Goal: Understand process/instructions: Learn how to perform a task or action

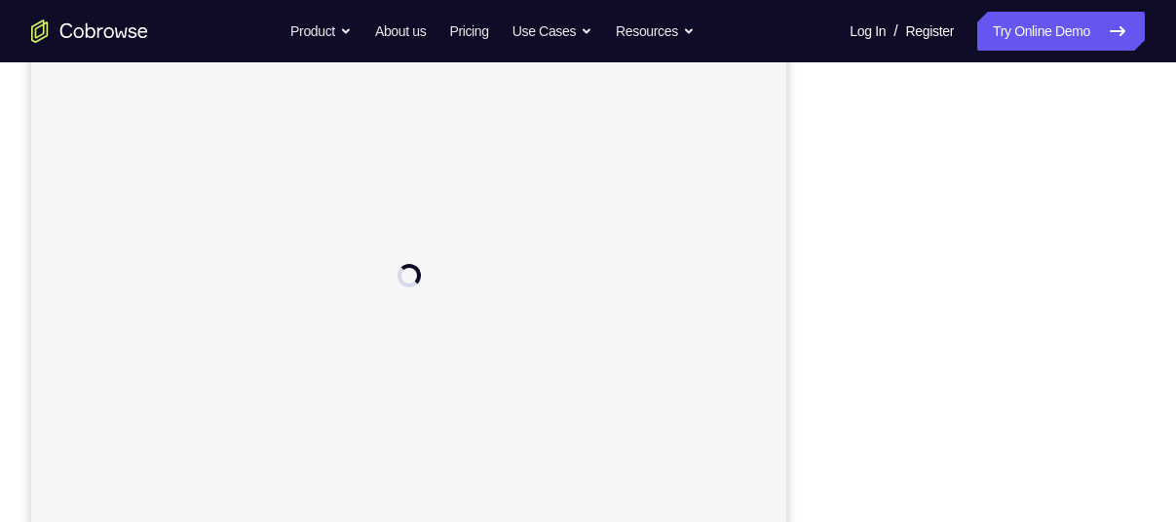
scroll to position [305, 0]
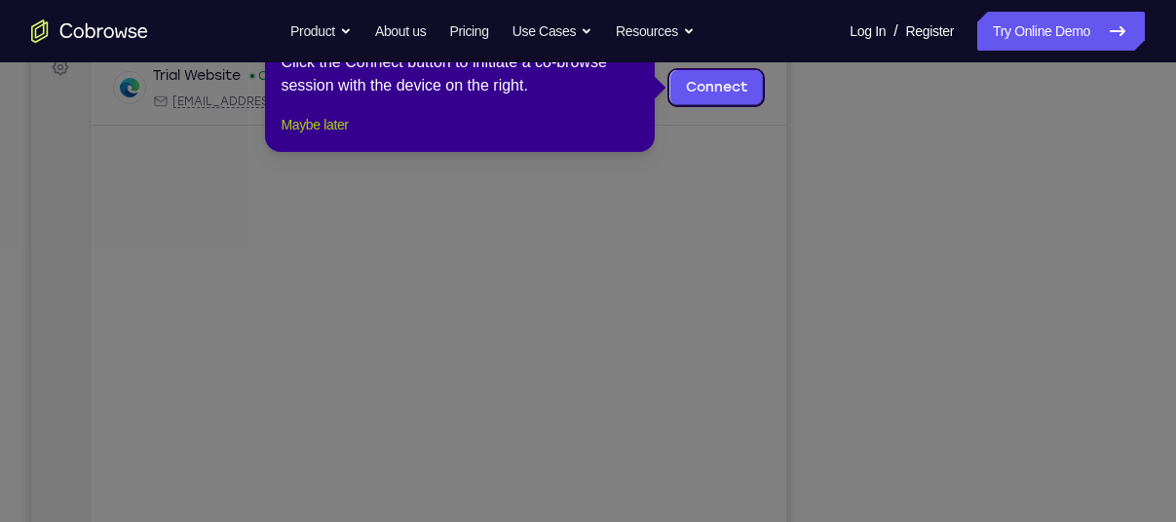
click at [312, 136] on button "Maybe later" at bounding box center [314, 124] width 67 height 23
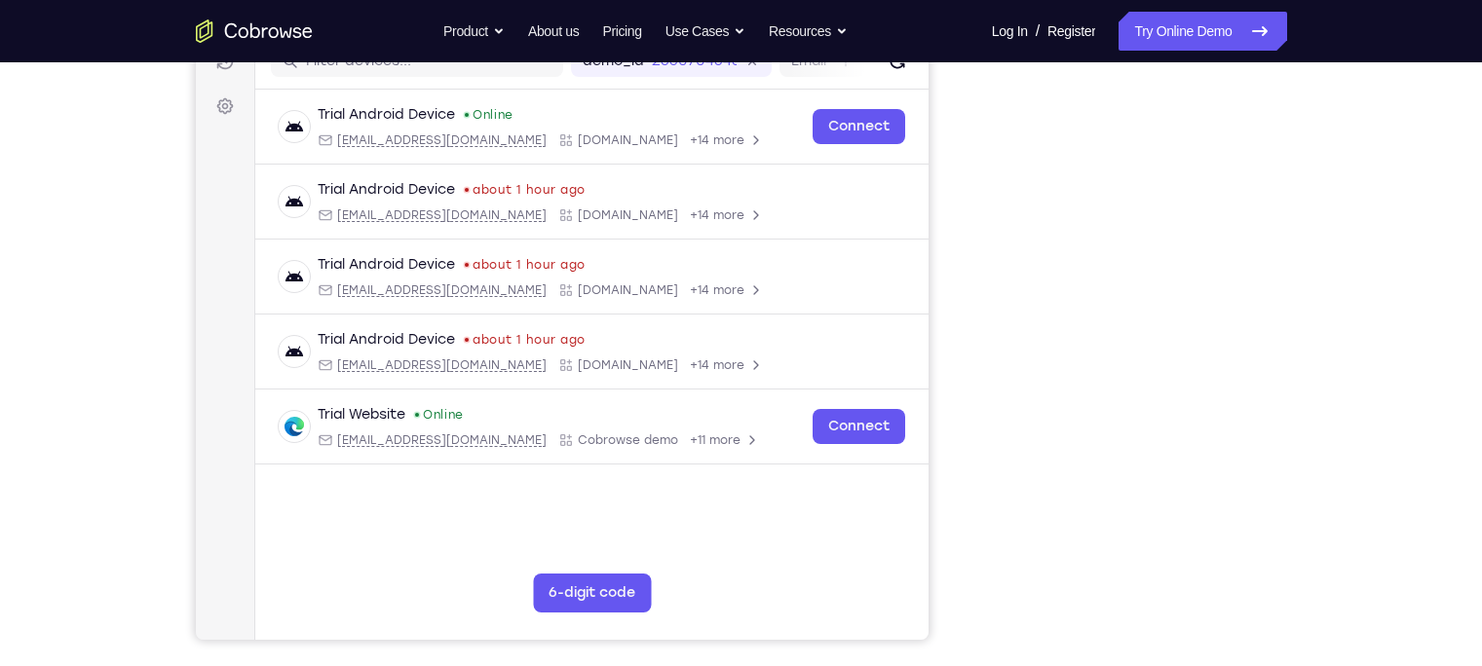
scroll to position [268, 0]
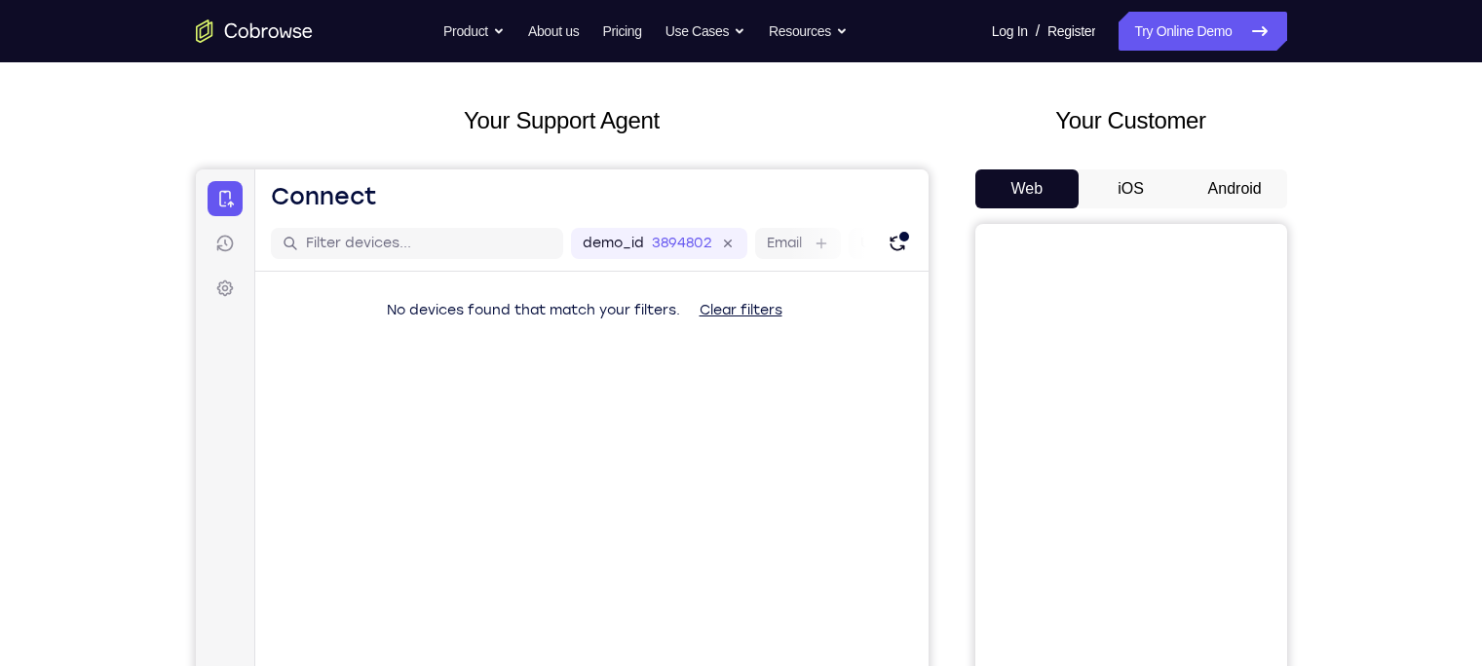
scroll to position [83, 0]
click at [1210, 195] on button "Android" at bounding box center [1235, 189] width 104 height 39
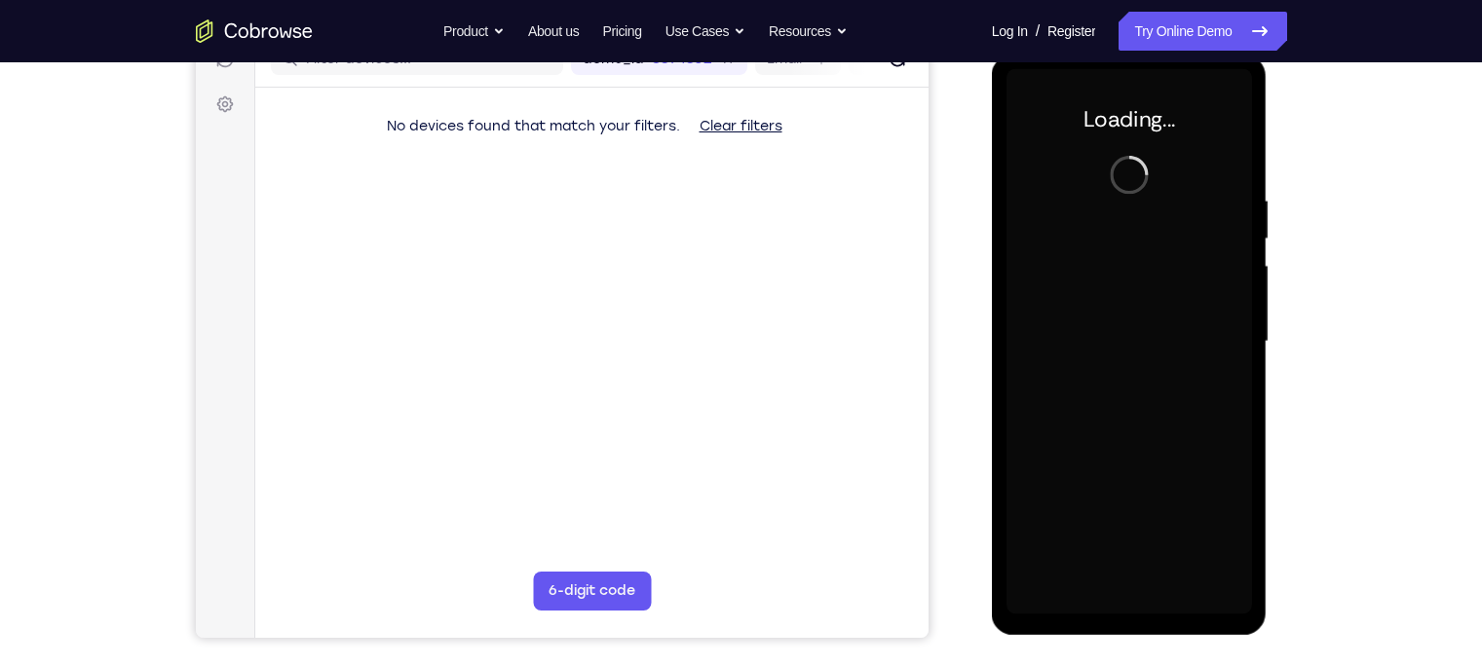
scroll to position [0, 0]
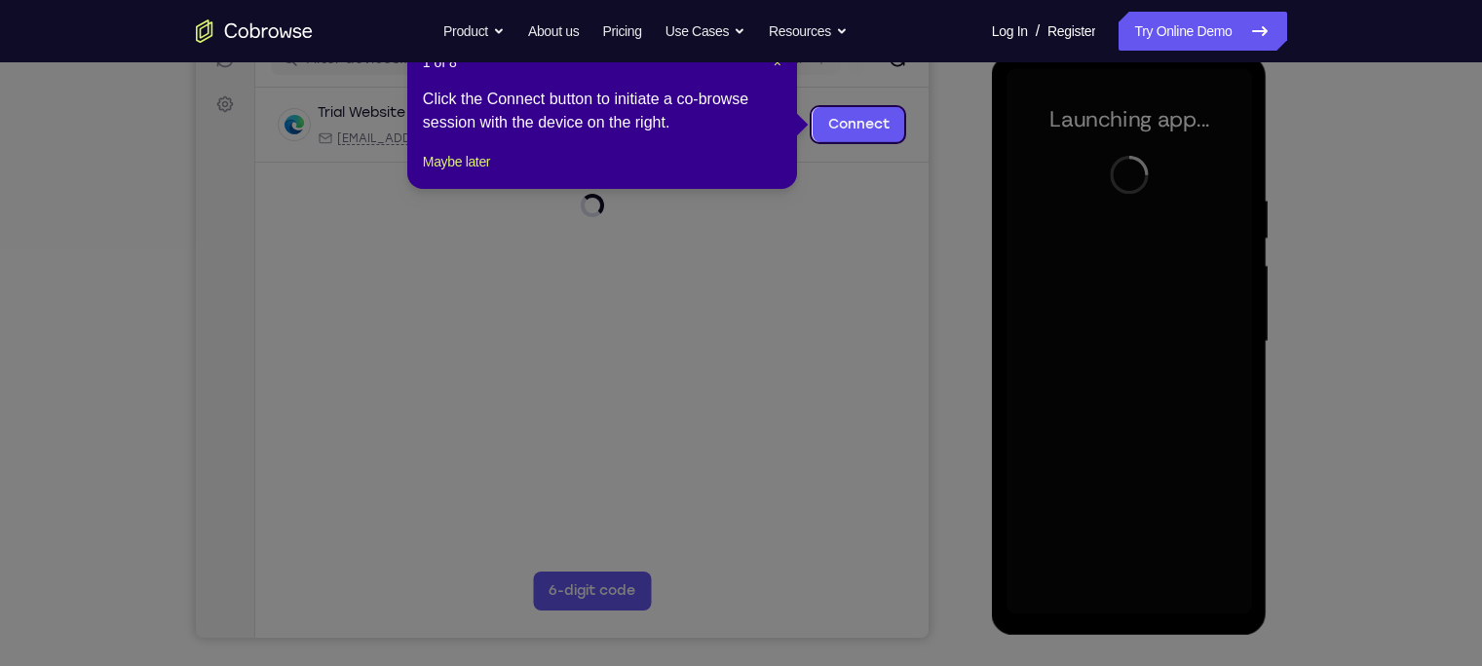
click at [461, 170] on div "1 of 8 × Click the Connect button to initiate a co-browse session with the devi…" at bounding box center [602, 113] width 390 height 152
click at [469, 173] on button "Maybe later" at bounding box center [456, 161] width 67 height 23
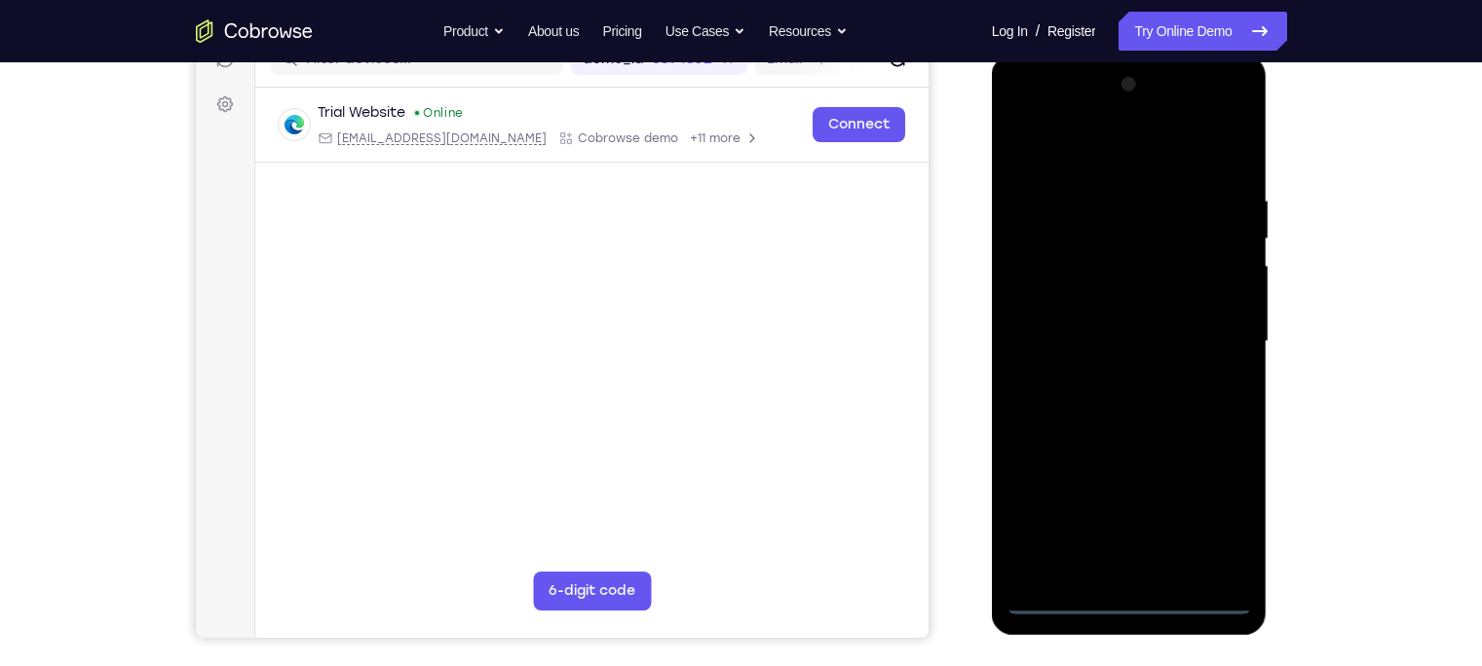
click at [1120, 604] on div at bounding box center [1128, 341] width 245 height 545
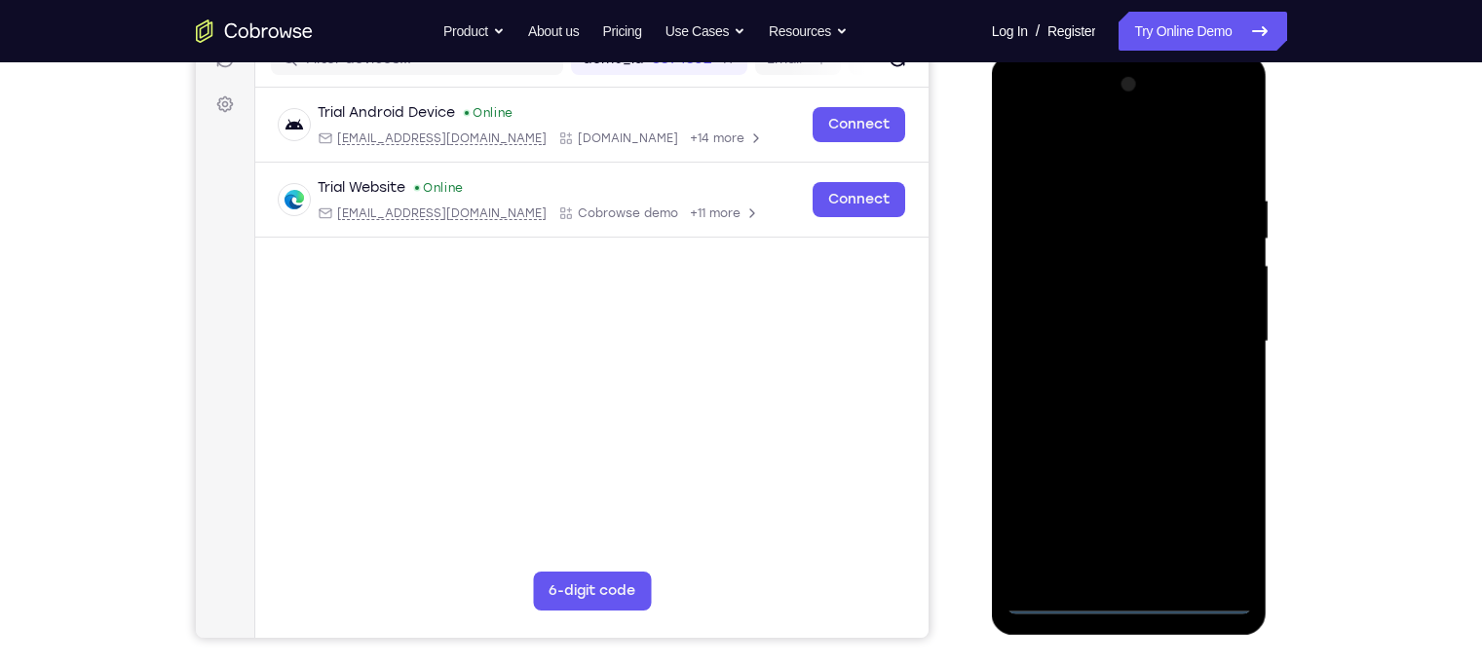
click at [1215, 503] on div at bounding box center [1128, 341] width 245 height 545
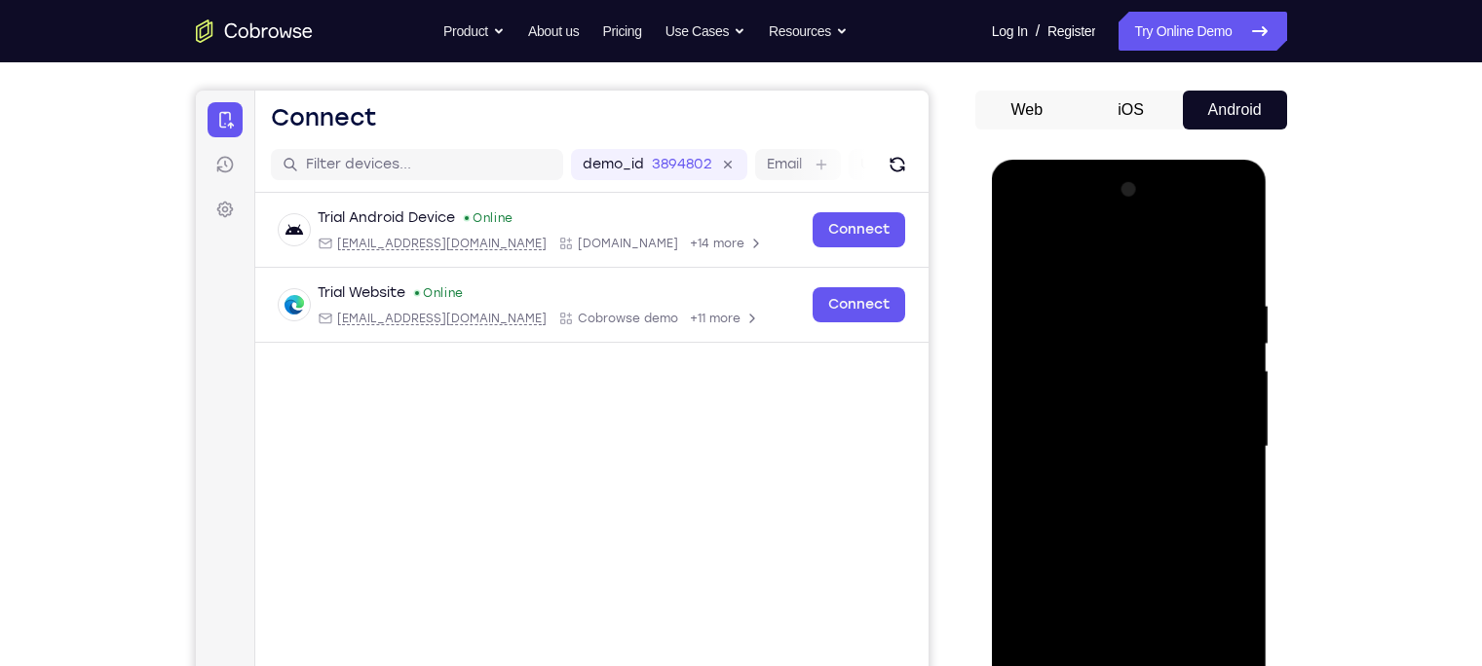
click at [1107, 262] on div at bounding box center [1128, 446] width 245 height 545
click at [1208, 473] on div at bounding box center [1128, 446] width 245 height 545
click at [1217, 445] on div at bounding box center [1128, 446] width 245 height 545
click at [1108, 476] on div at bounding box center [1128, 446] width 245 height 545
click at [1103, 416] on div at bounding box center [1128, 446] width 245 height 545
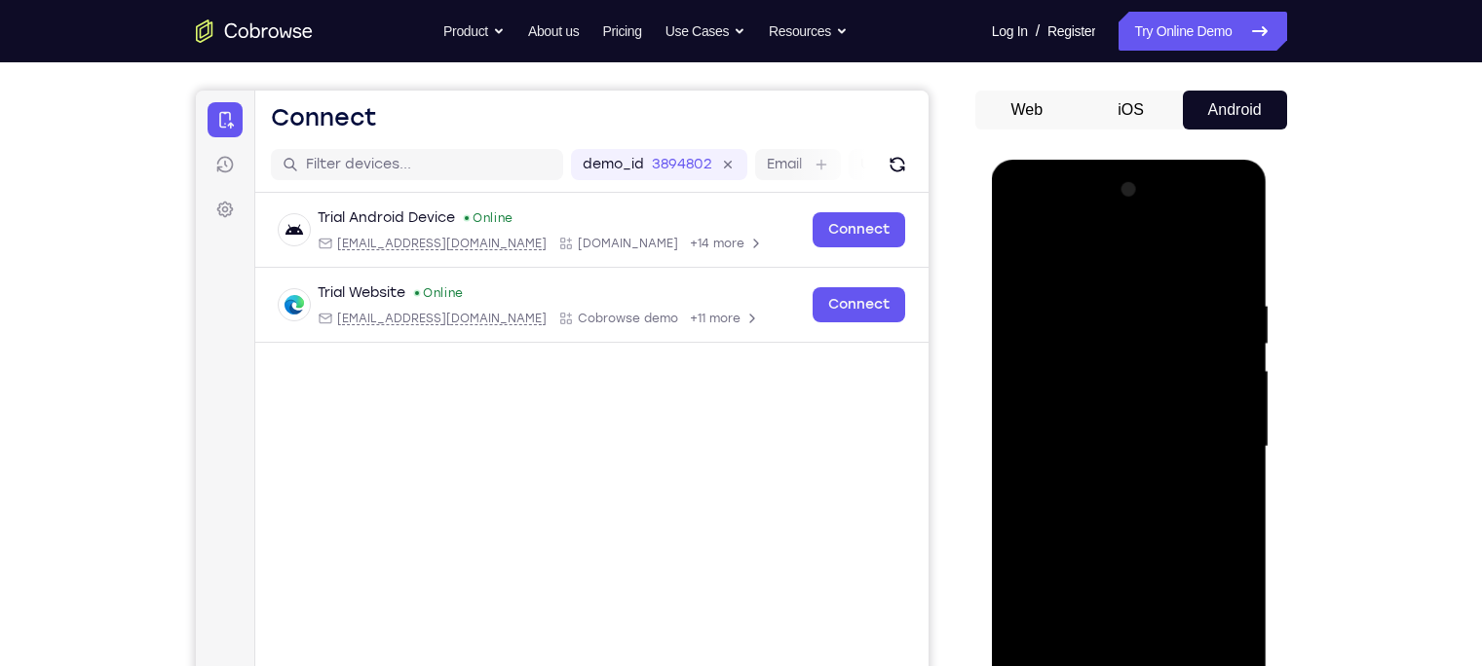
click at [1109, 441] on div at bounding box center [1128, 446] width 245 height 545
click at [1137, 405] on div at bounding box center [1128, 446] width 245 height 545
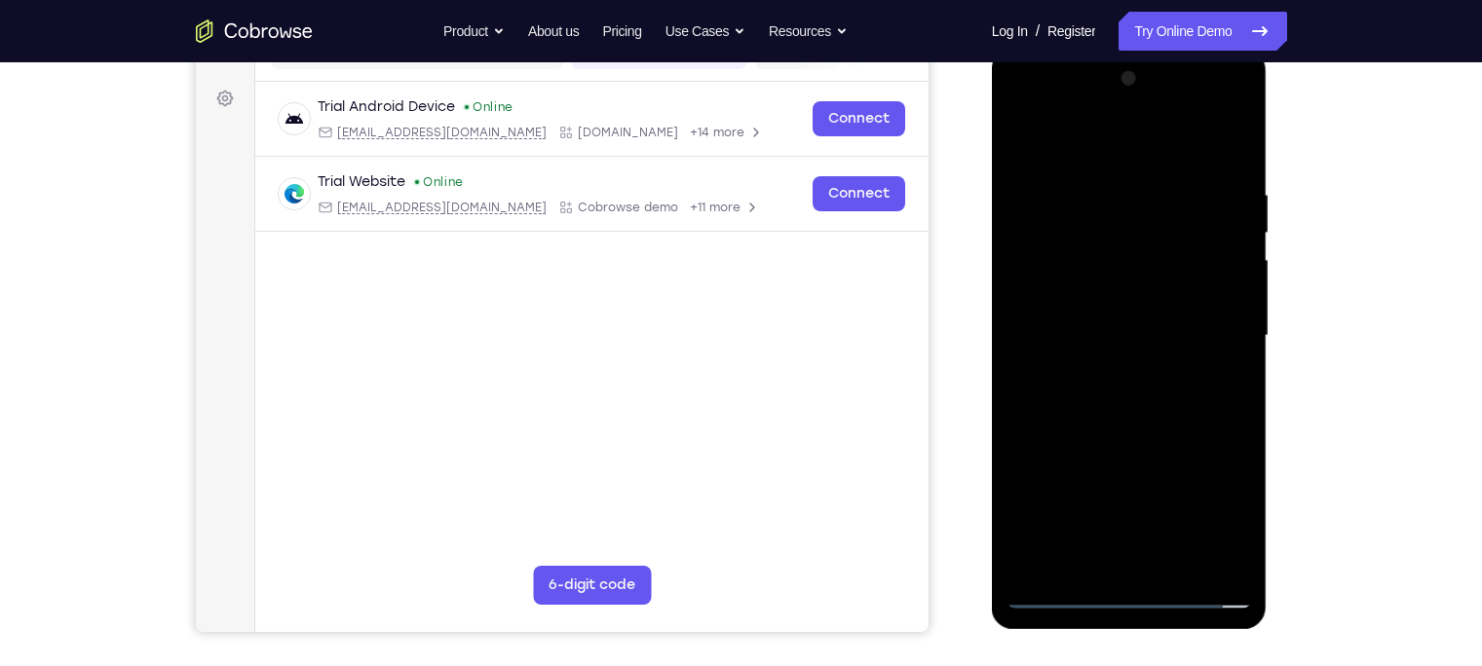
scroll to position [268, 0]
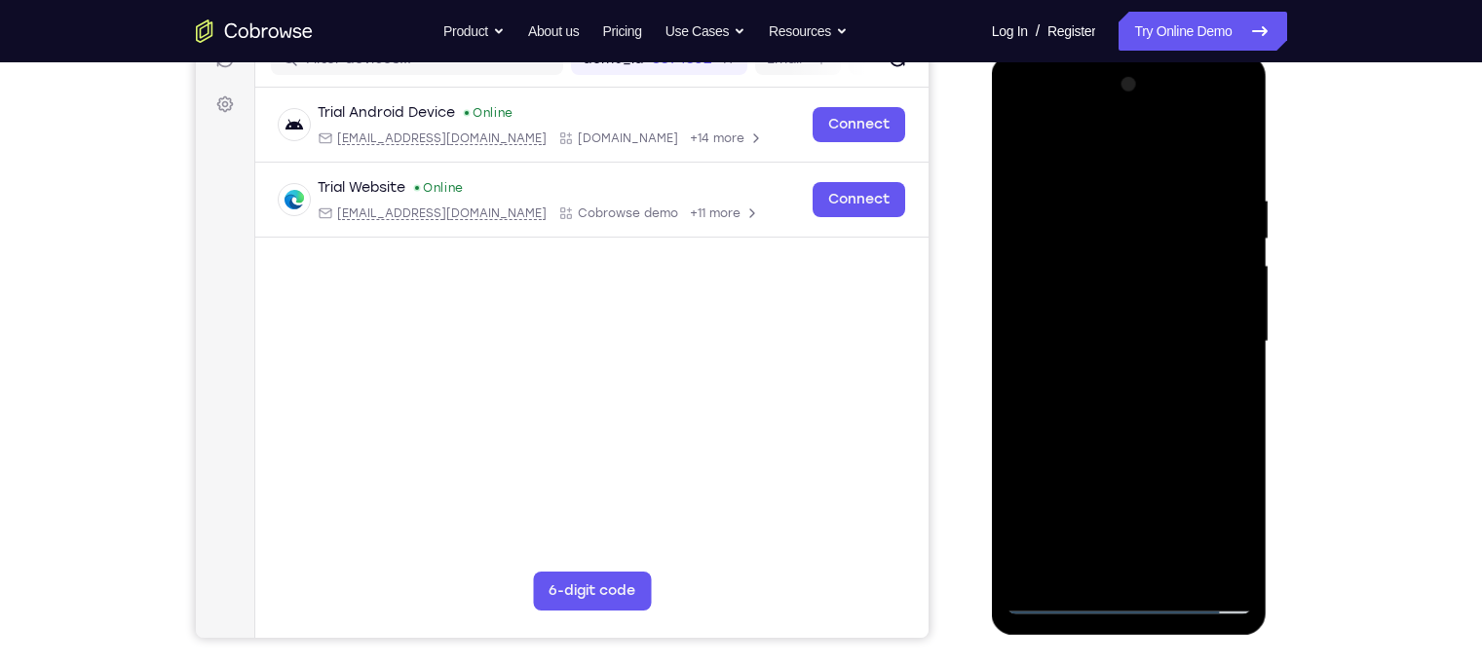
click at [1108, 202] on div at bounding box center [1128, 341] width 245 height 545
click at [1226, 274] on div at bounding box center [1128, 341] width 245 height 545
click at [1230, 159] on div at bounding box center [1128, 341] width 245 height 545
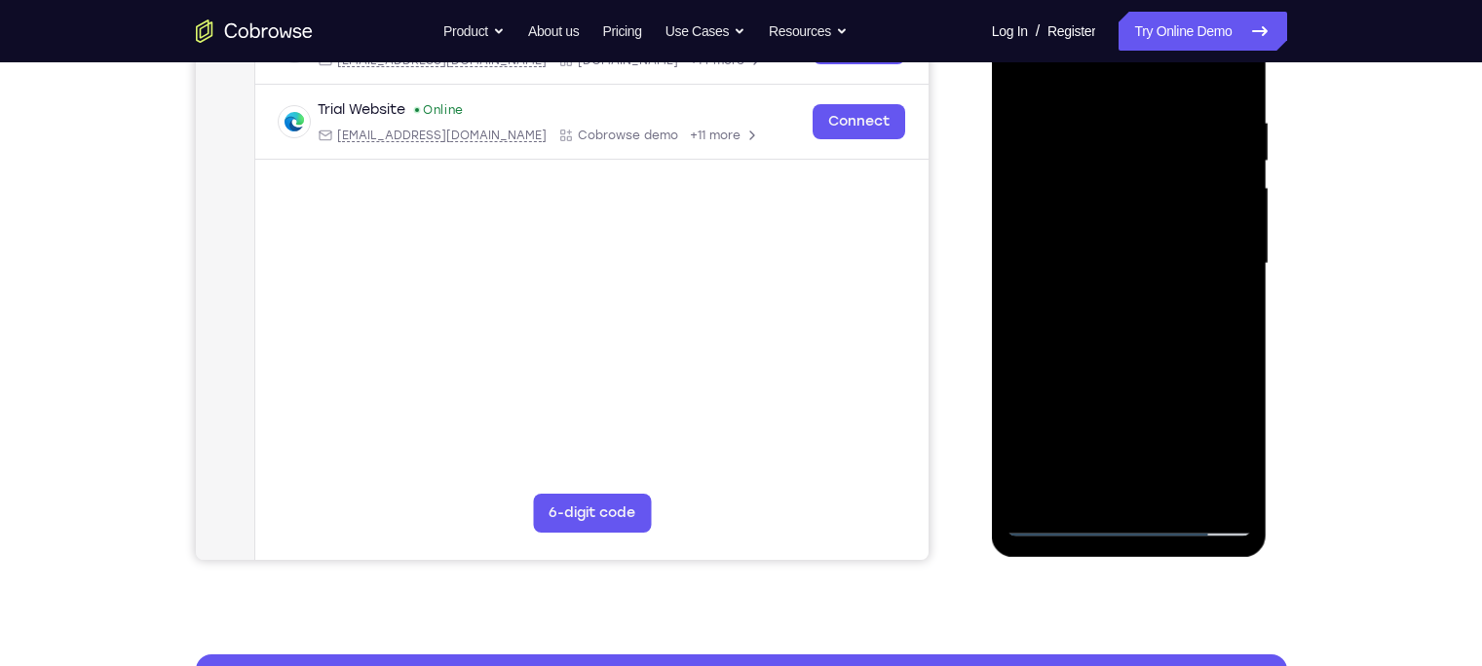
scroll to position [351, 0]
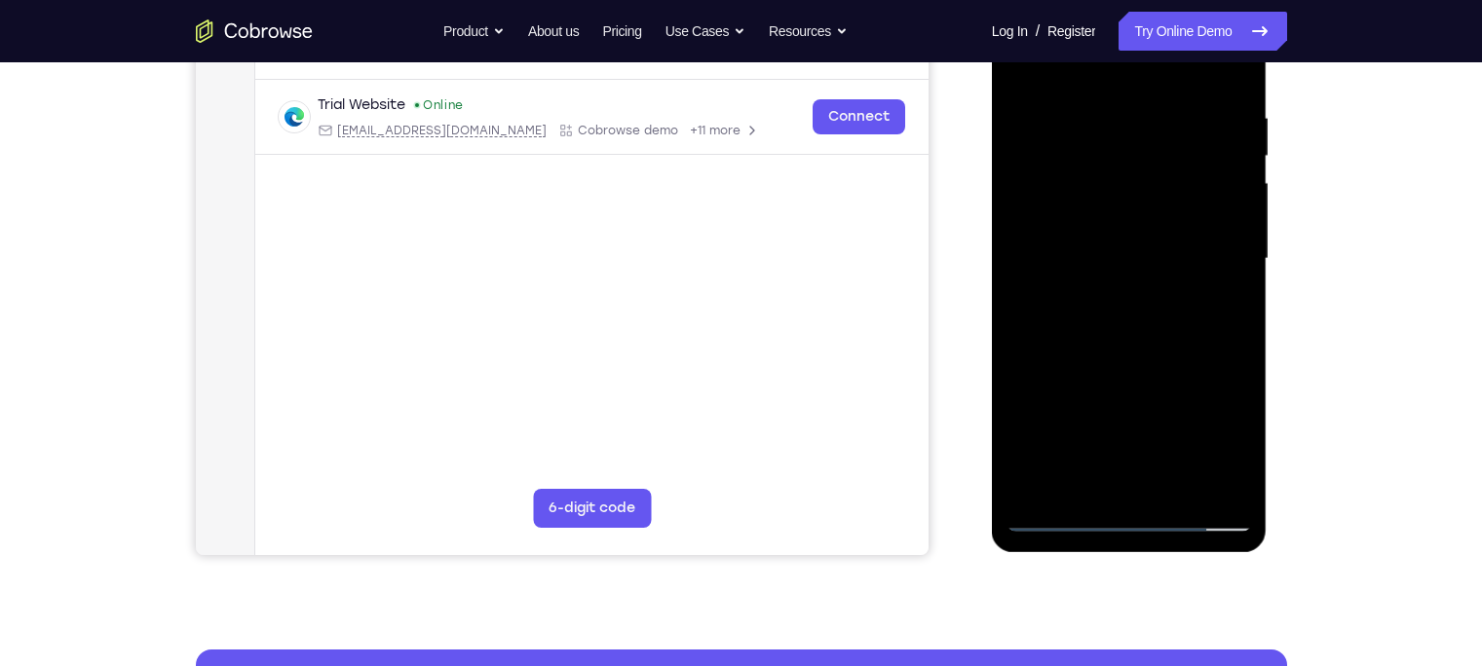
click at [1173, 487] on div at bounding box center [1128, 258] width 245 height 545
click at [1126, 362] on div at bounding box center [1128, 258] width 245 height 545
click at [1161, 322] on div at bounding box center [1128, 258] width 245 height 545
click at [1058, 525] on div at bounding box center [1128, 258] width 245 height 545
click at [1240, 150] on div at bounding box center [1128, 258] width 245 height 545
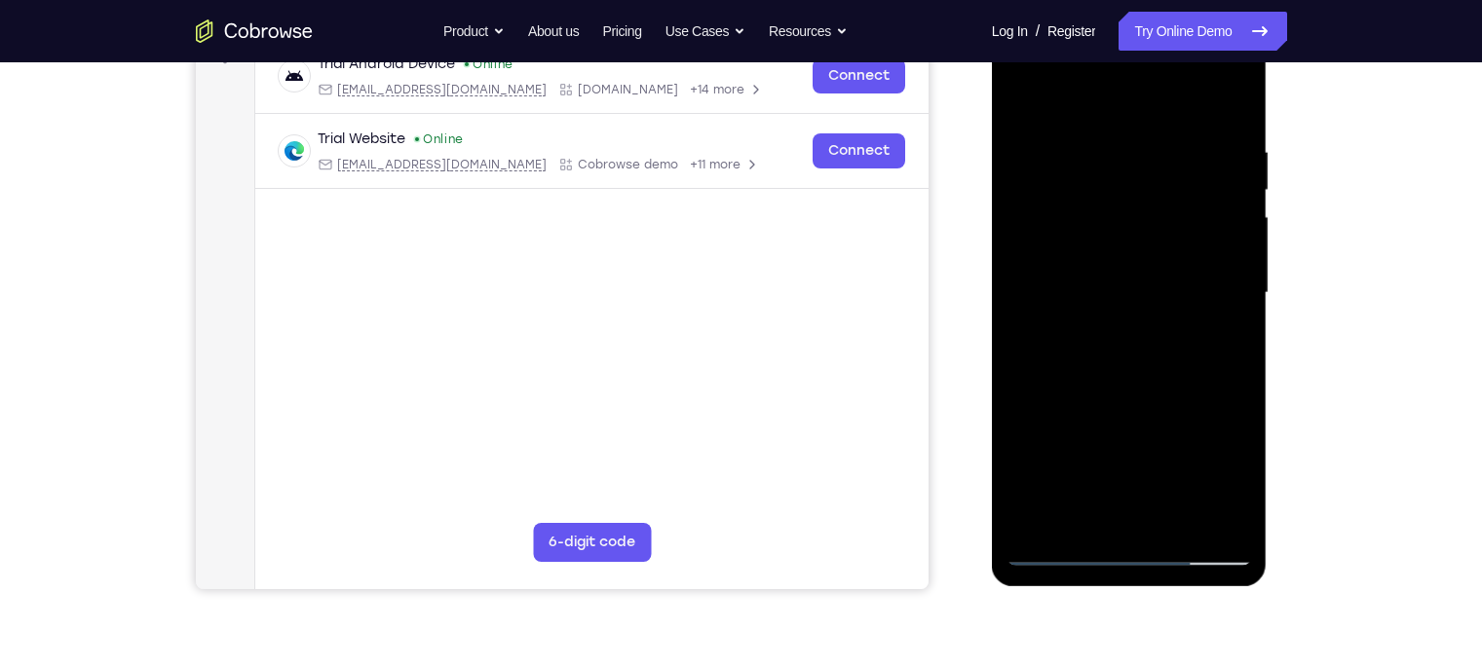
scroll to position [302, 0]
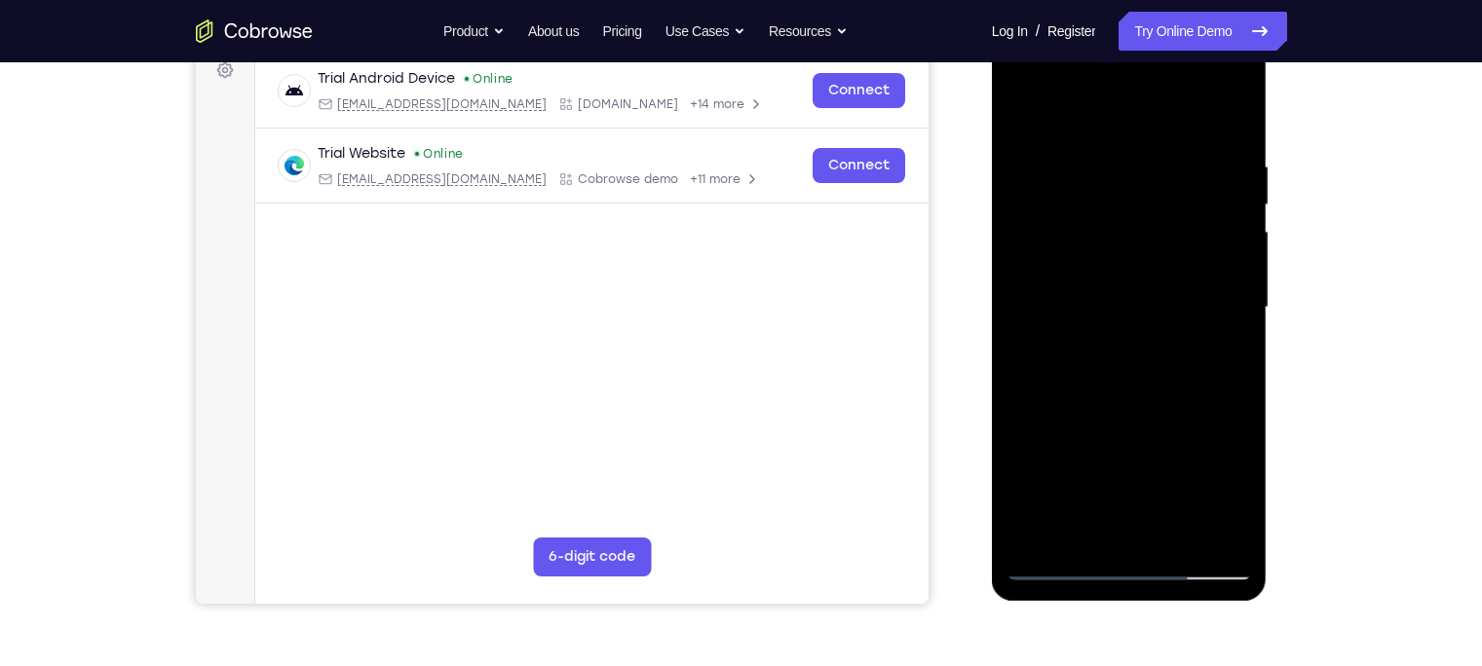
click at [1242, 202] on div at bounding box center [1128, 307] width 245 height 545
click at [1236, 199] on div at bounding box center [1128, 307] width 245 height 545
click at [1239, 201] on div at bounding box center [1128, 307] width 245 height 545
click at [1032, 109] on div at bounding box center [1128, 307] width 245 height 545
click at [1216, 537] on div at bounding box center [1128, 307] width 245 height 545
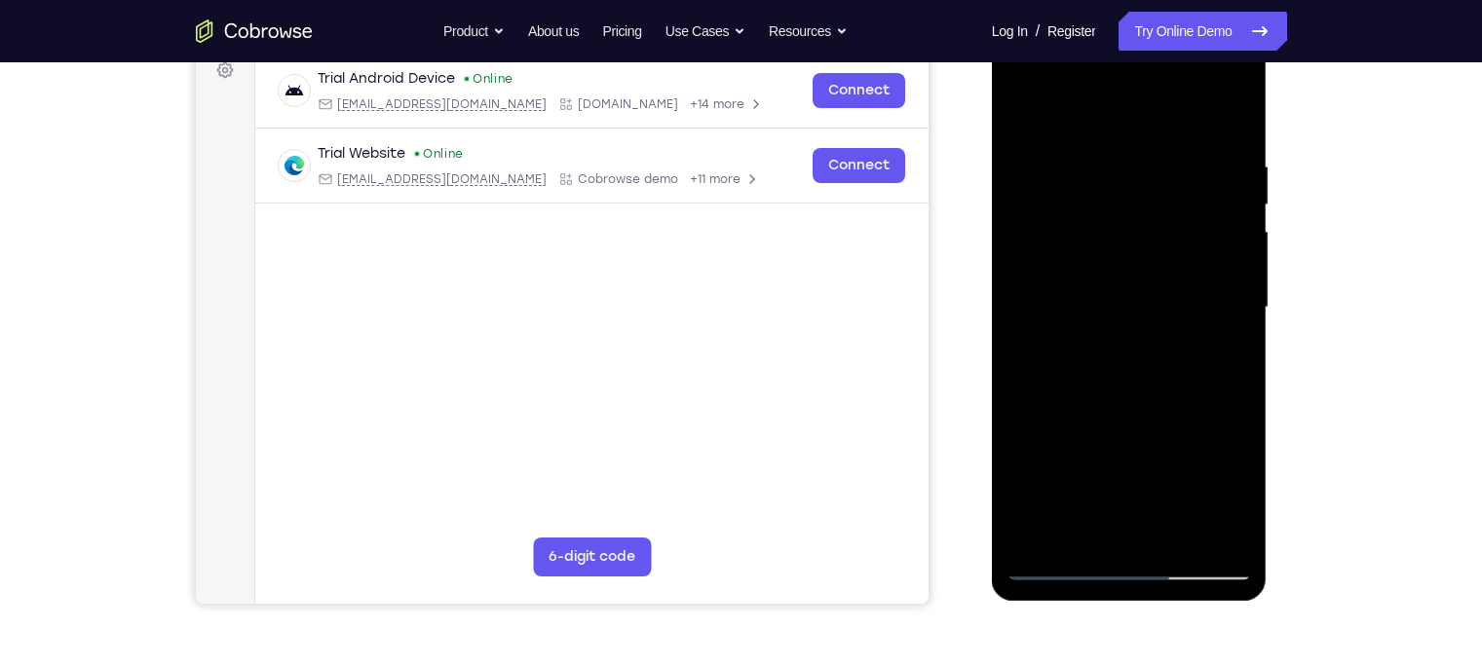
click at [1039, 541] on div at bounding box center [1128, 307] width 245 height 545
drag, startPoint x: 1127, startPoint y: 384, endPoint x: 1131, endPoint y: 43, distance: 340.9
click at [1131, 43] on div at bounding box center [1128, 307] width 245 height 545
click at [1235, 112] on div at bounding box center [1128, 307] width 245 height 545
click at [1230, 113] on div at bounding box center [1128, 307] width 245 height 545
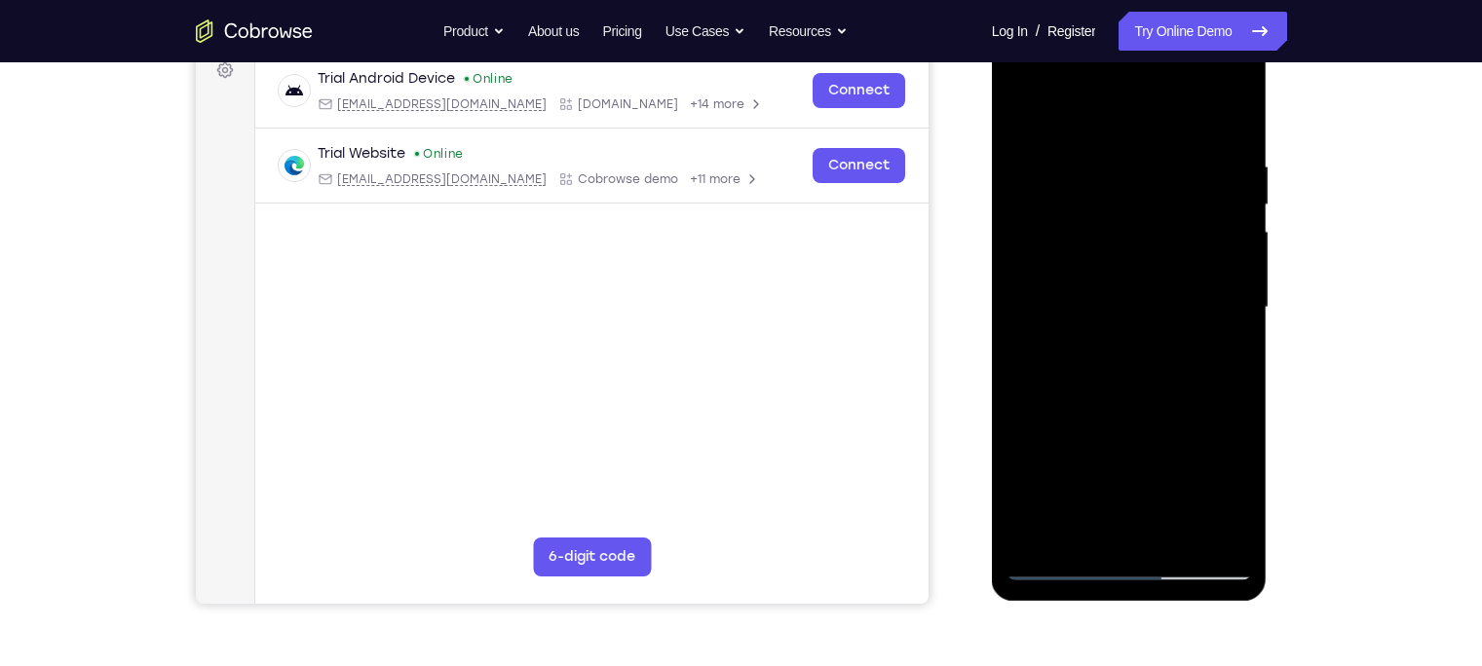
drag, startPoint x: 1070, startPoint y: 180, endPoint x: 1091, endPoint y: 381, distance: 201.8
click at [1091, 381] on div at bounding box center [1128, 307] width 245 height 545
click at [1075, 165] on div at bounding box center [1128, 307] width 245 height 545
click at [1089, 374] on div at bounding box center [1128, 307] width 245 height 545
click at [1213, 294] on div at bounding box center [1128, 307] width 245 height 545
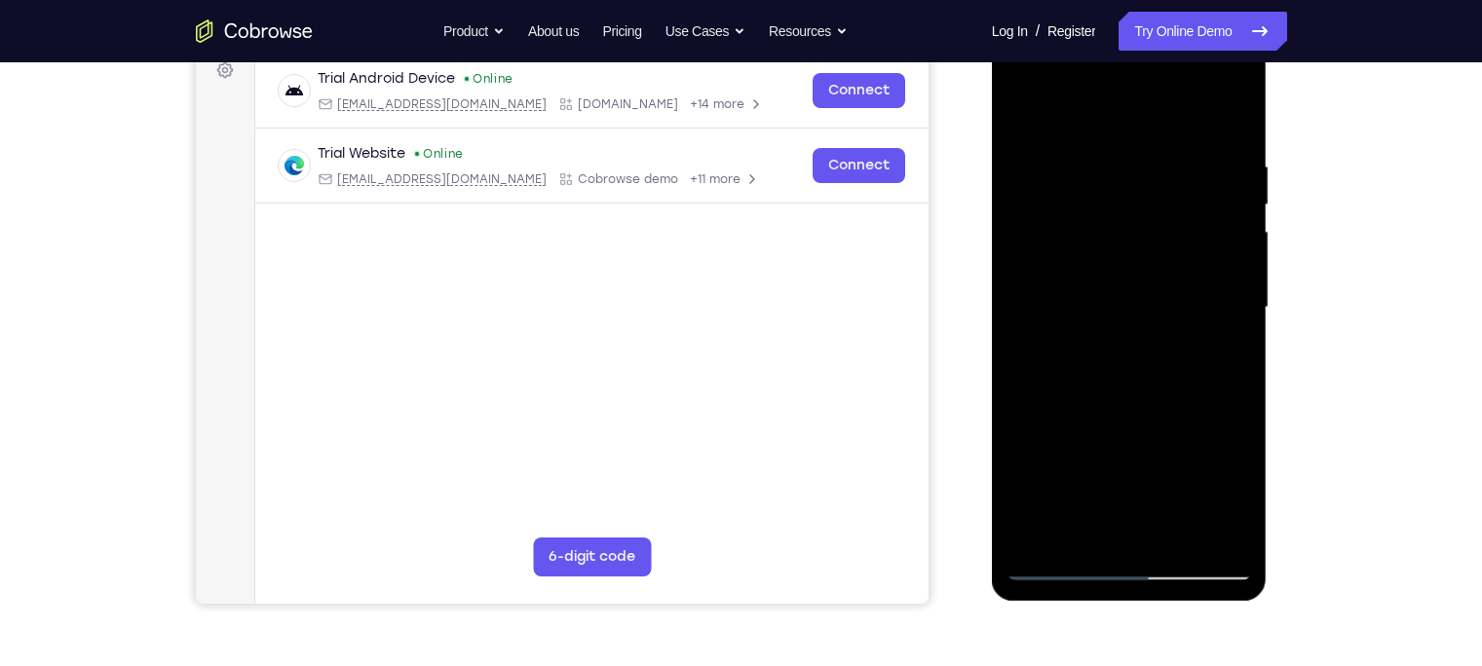
click at [1076, 236] on div at bounding box center [1128, 307] width 245 height 545
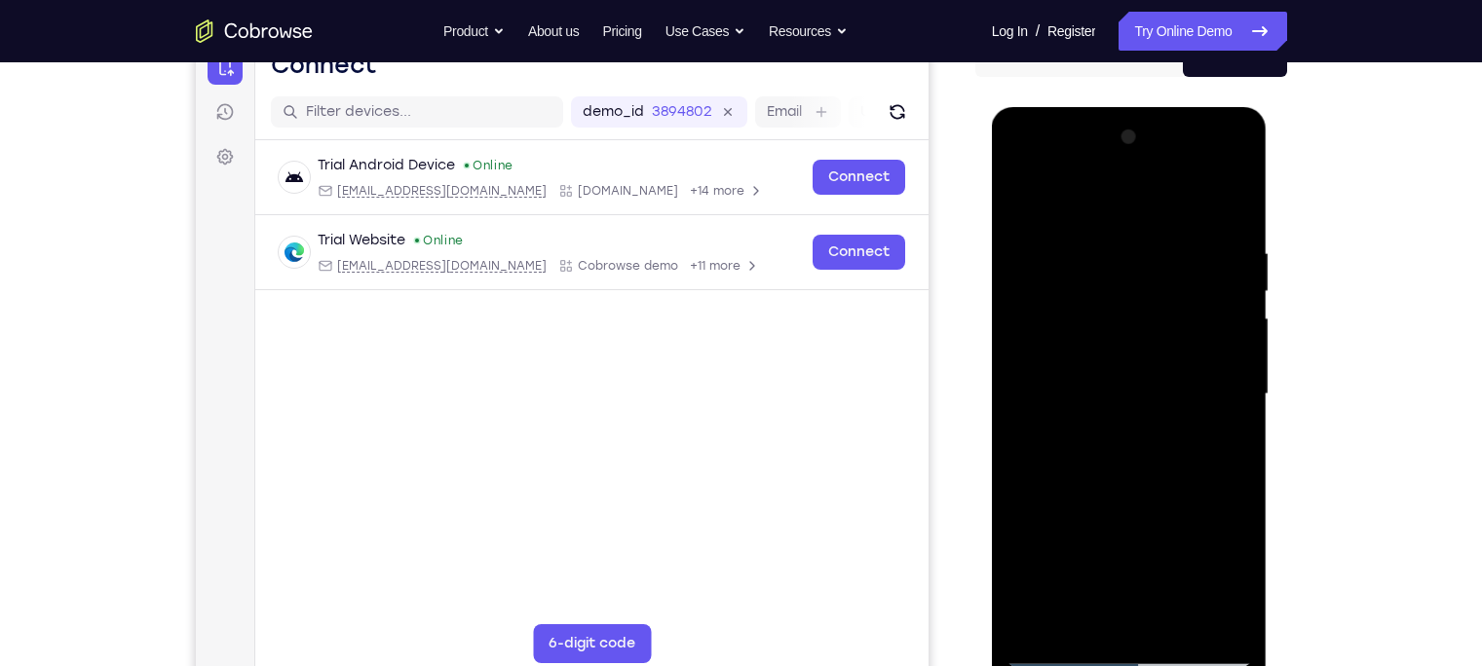
scroll to position [213, 0]
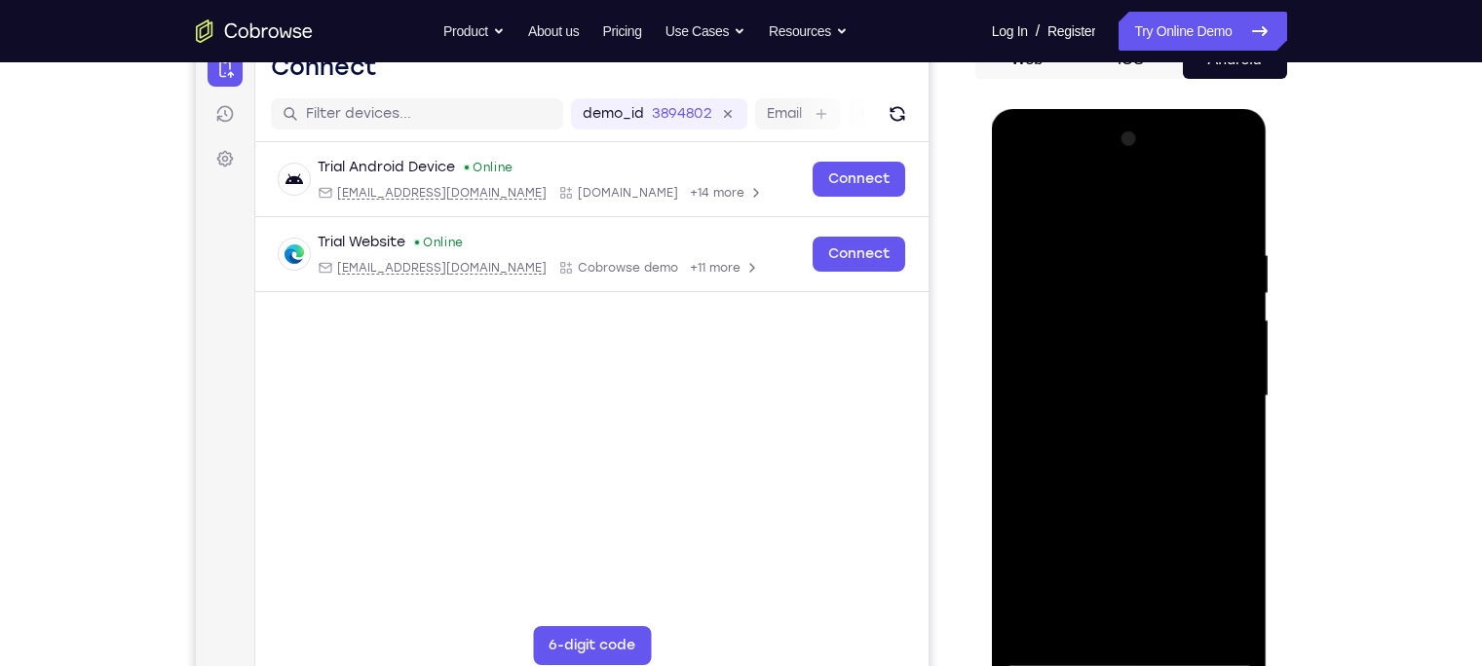
click at [1025, 200] on div at bounding box center [1128, 396] width 245 height 545
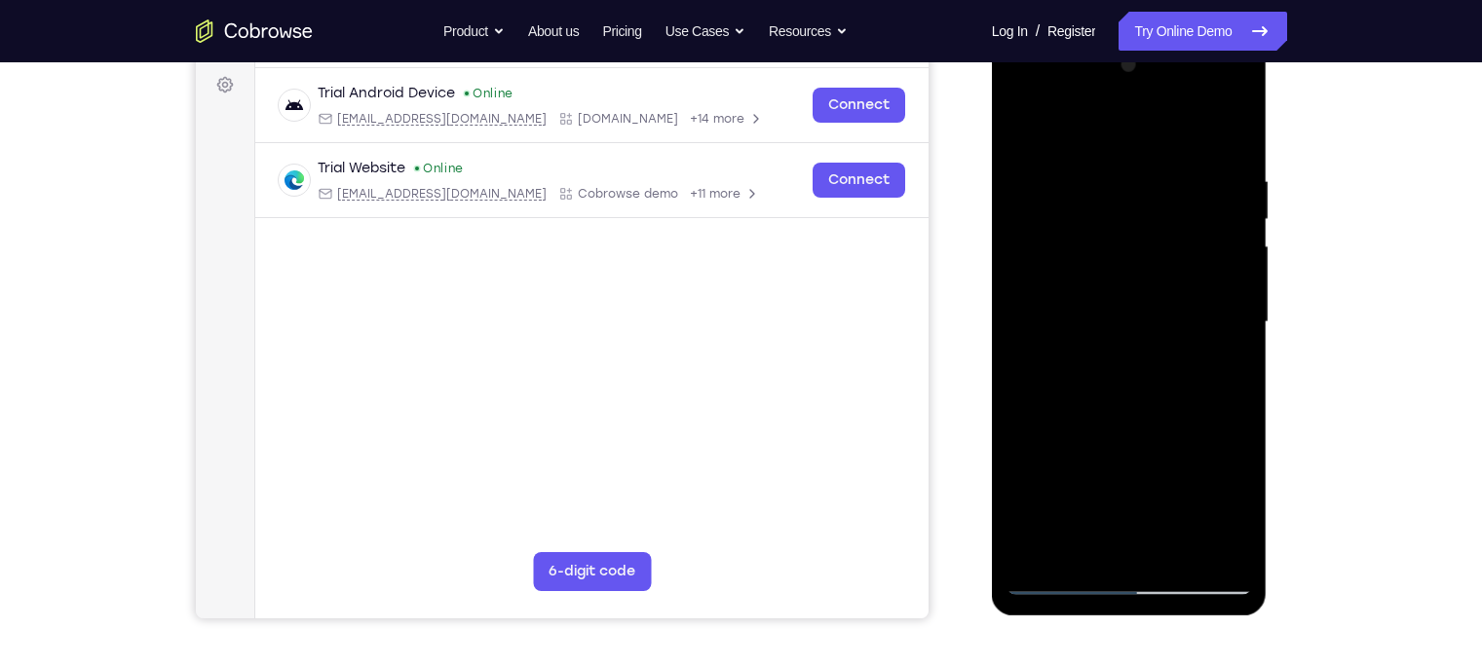
scroll to position [289, 0]
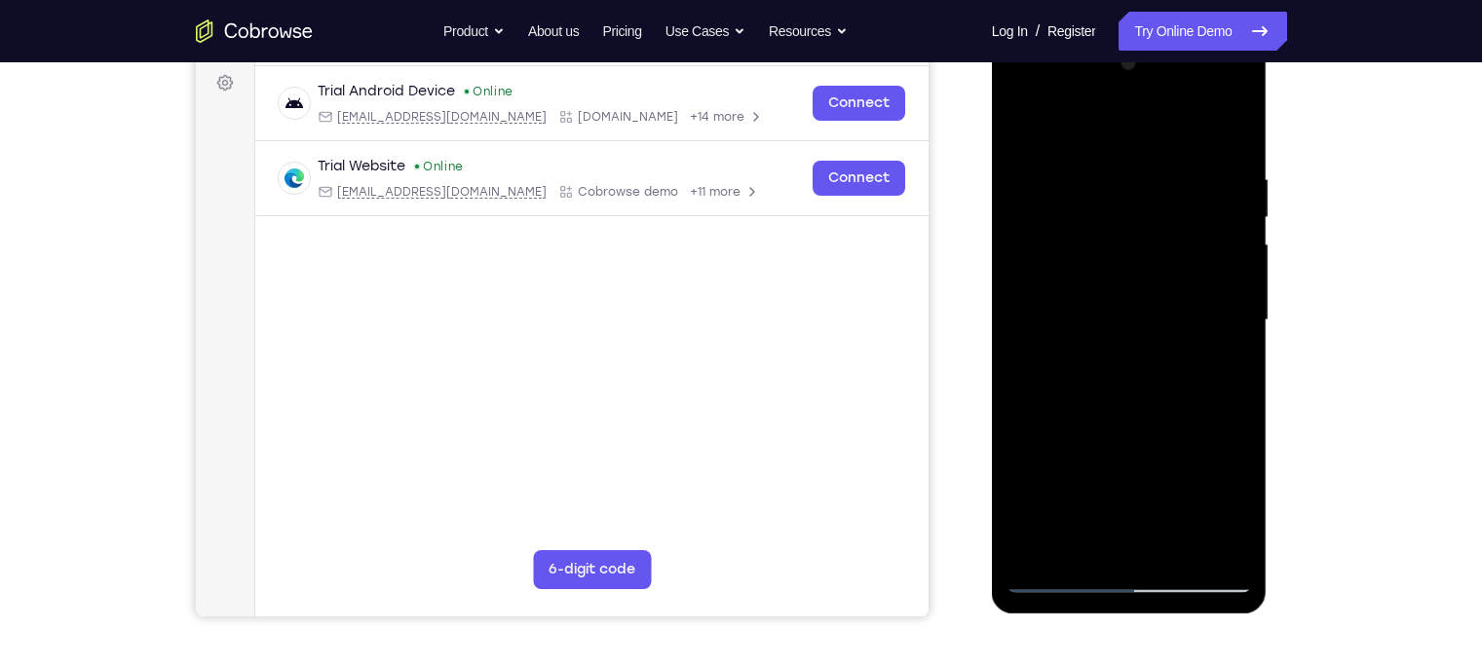
drag, startPoint x: 1107, startPoint y: 427, endPoint x: 1122, endPoint y: 274, distance: 153.7
click at [1122, 274] on div at bounding box center [1128, 320] width 245 height 545
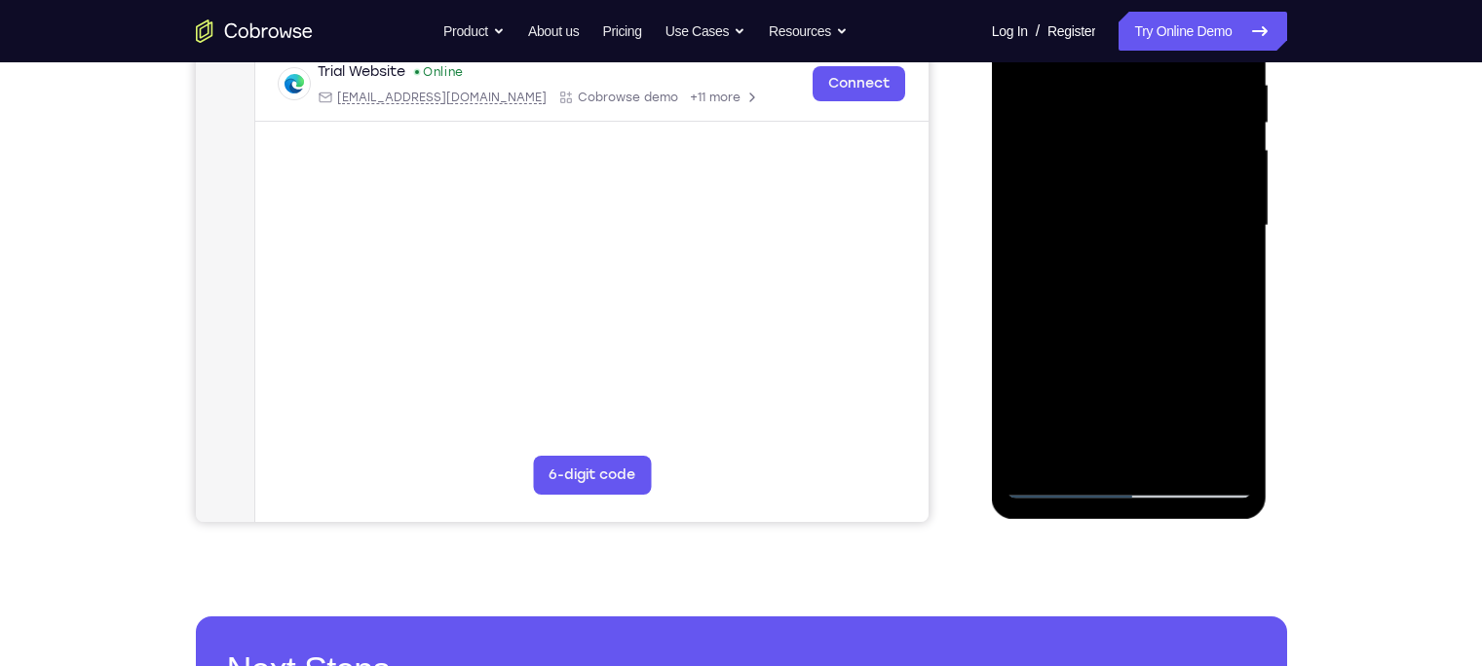
drag, startPoint x: 1116, startPoint y: 414, endPoint x: 1158, endPoint y: 182, distance: 235.6
click at [1158, 182] on div at bounding box center [1128, 225] width 245 height 545
drag, startPoint x: 1113, startPoint y: 376, endPoint x: 1109, endPoint y: 208, distance: 167.6
click at [1109, 208] on div at bounding box center [1128, 225] width 245 height 545
drag, startPoint x: 1108, startPoint y: 399, endPoint x: 1114, endPoint y: 217, distance: 182.3
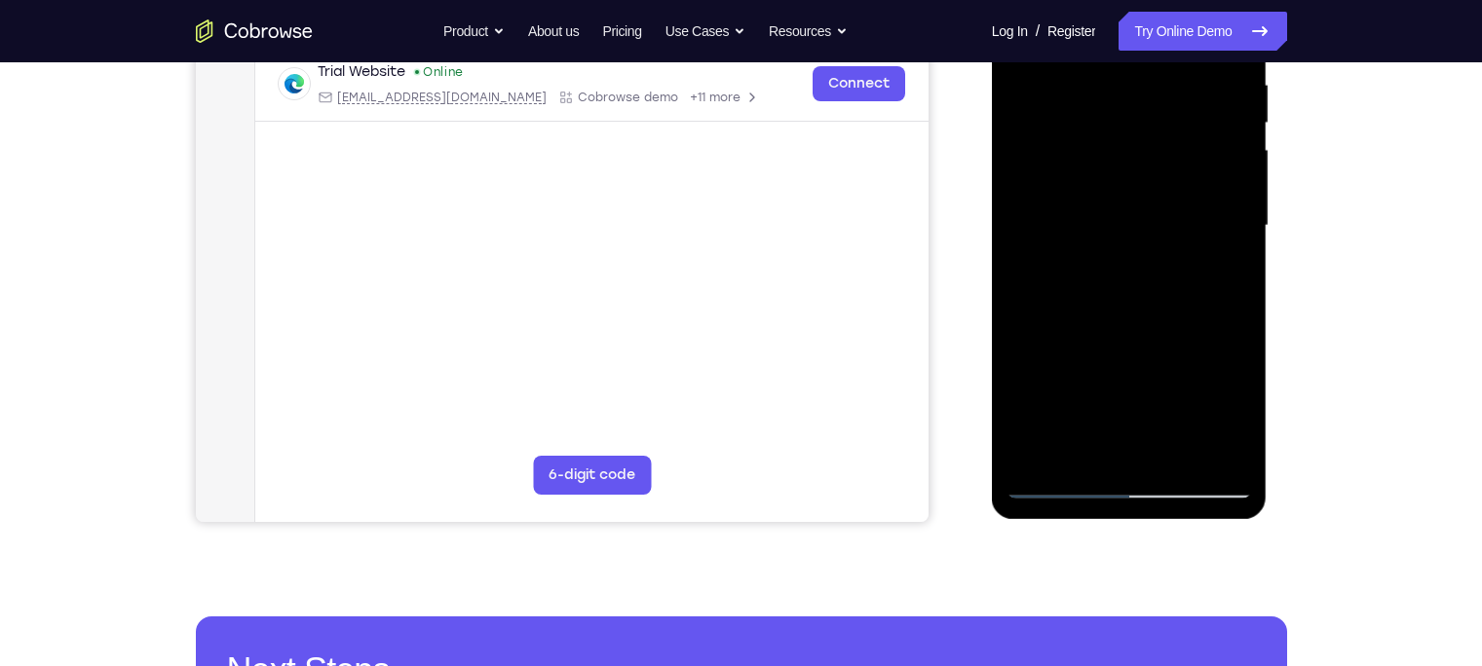
click at [1114, 217] on div at bounding box center [1128, 225] width 245 height 545
drag, startPoint x: 1108, startPoint y: 410, endPoint x: 1121, endPoint y: 229, distance: 181.6
click at [1121, 229] on div at bounding box center [1128, 225] width 245 height 545
drag, startPoint x: 1111, startPoint y: 372, endPoint x: 1119, endPoint y: 268, distance: 104.5
click at [1119, 268] on div at bounding box center [1128, 225] width 245 height 545
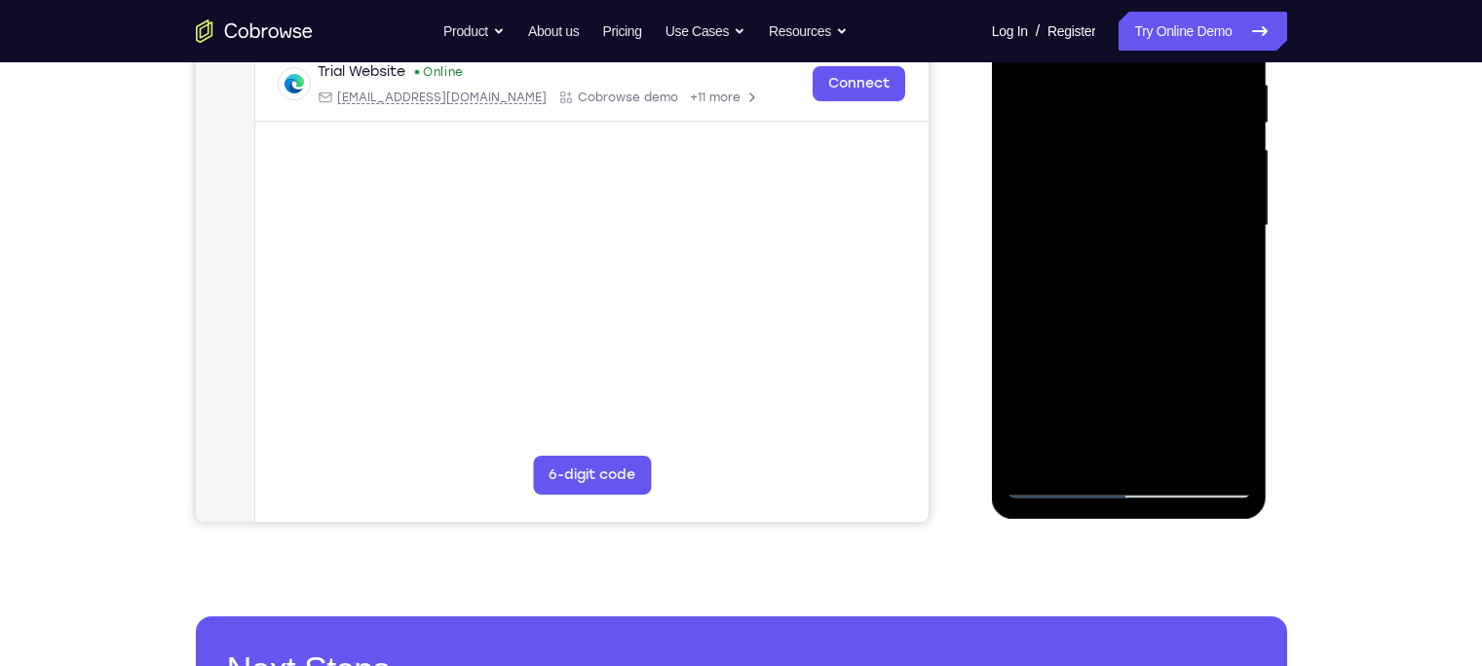
drag, startPoint x: 1108, startPoint y: 415, endPoint x: 1150, endPoint y: 192, distance: 227.1
click at [1150, 192] on div at bounding box center [1128, 225] width 245 height 545
click at [1061, 483] on div at bounding box center [1128, 225] width 245 height 545
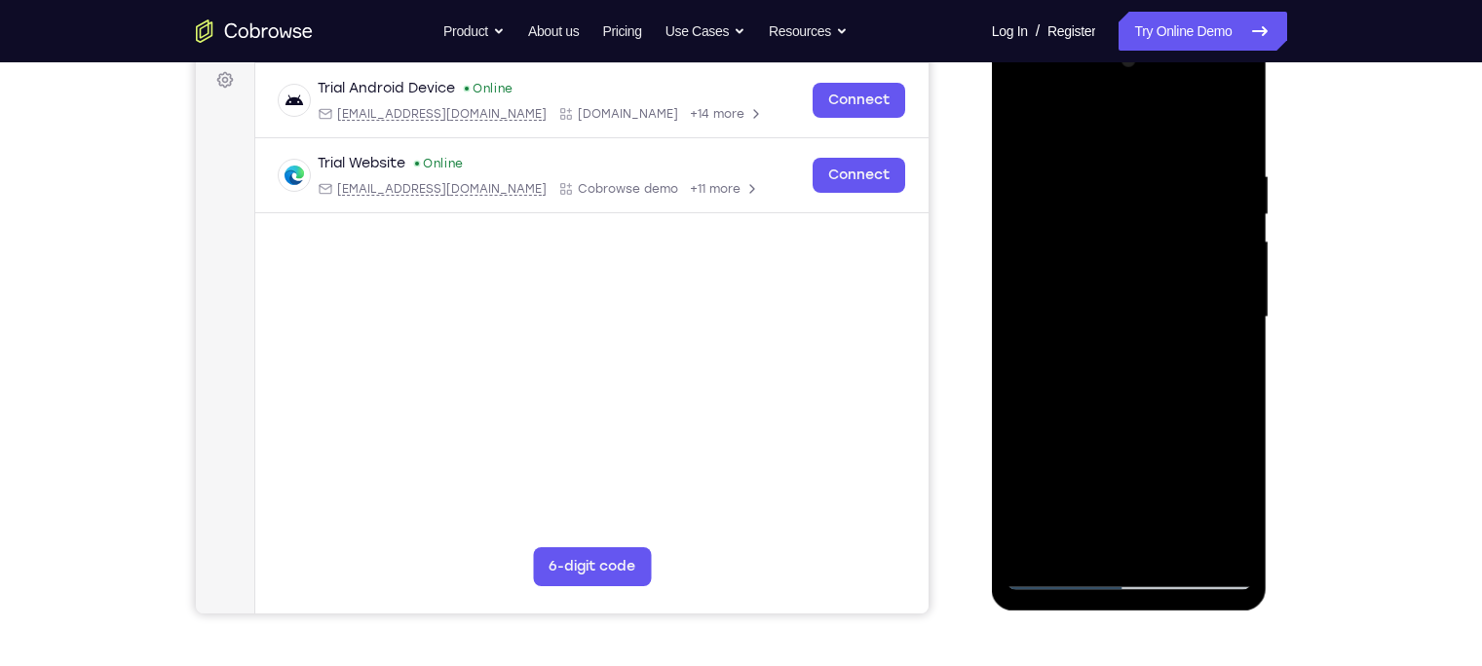
click at [1134, 217] on div at bounding box center [1128, 317] width 245 height 545
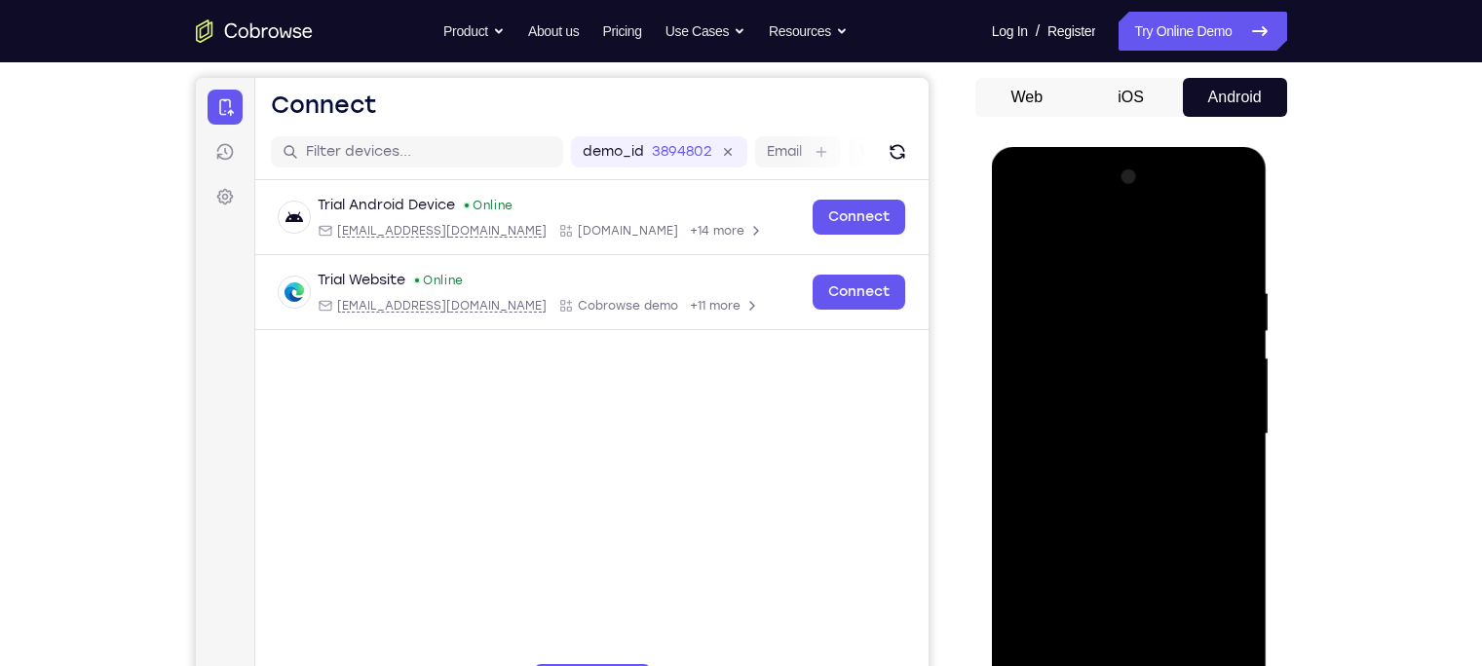
scroll to position [175, 0]
drag, startPoint x: 1100, startPoint y: 299, endPoint x: 1107, endPoint y: 522, distance: 223.2
click at [1107, 522] on div at bounding box center [1128, 434] width 245 height 545
drag, startPoint x: 1109, startPoint y: 304, endPoint x: 1102, endPoint y: 522, distance: 218.3
click at [1102, 522] on div at bounding box center [1128, 434] width 245 height 545
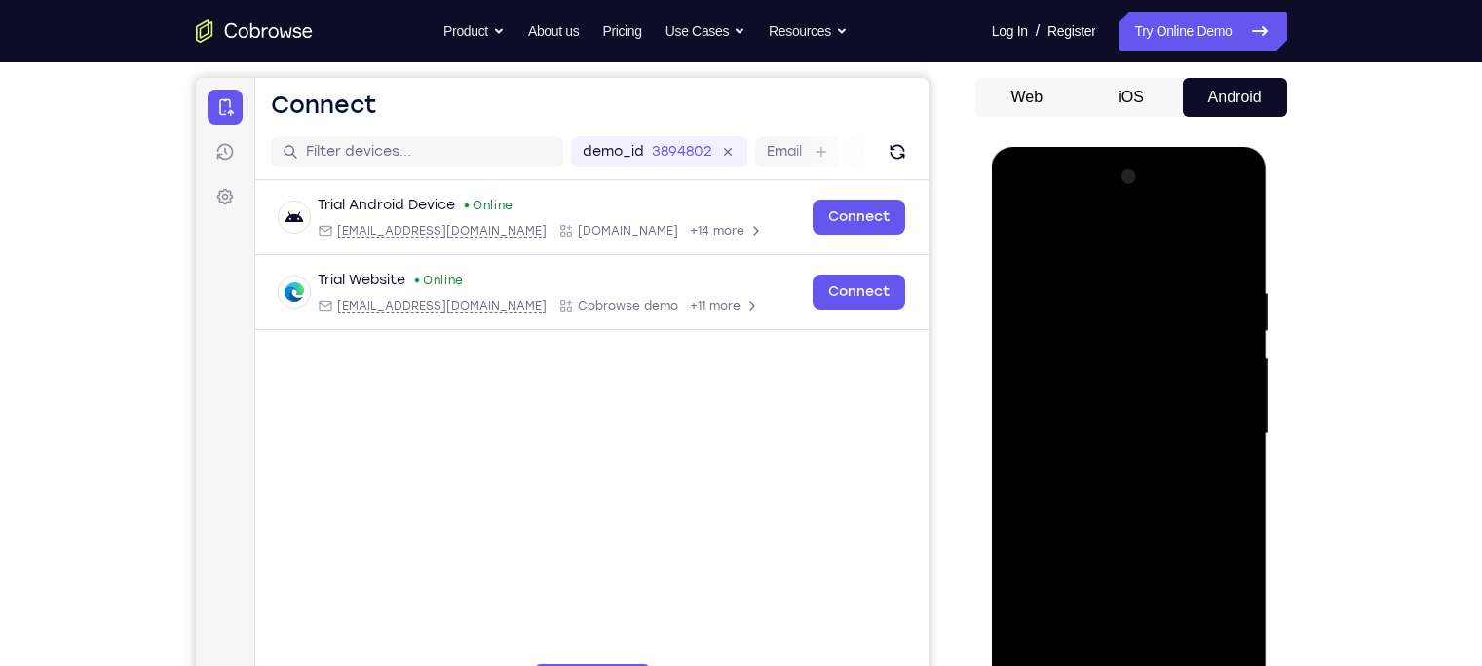
click at [1127, 340] on div at bounding box center [1128, 434] width 245 height 545
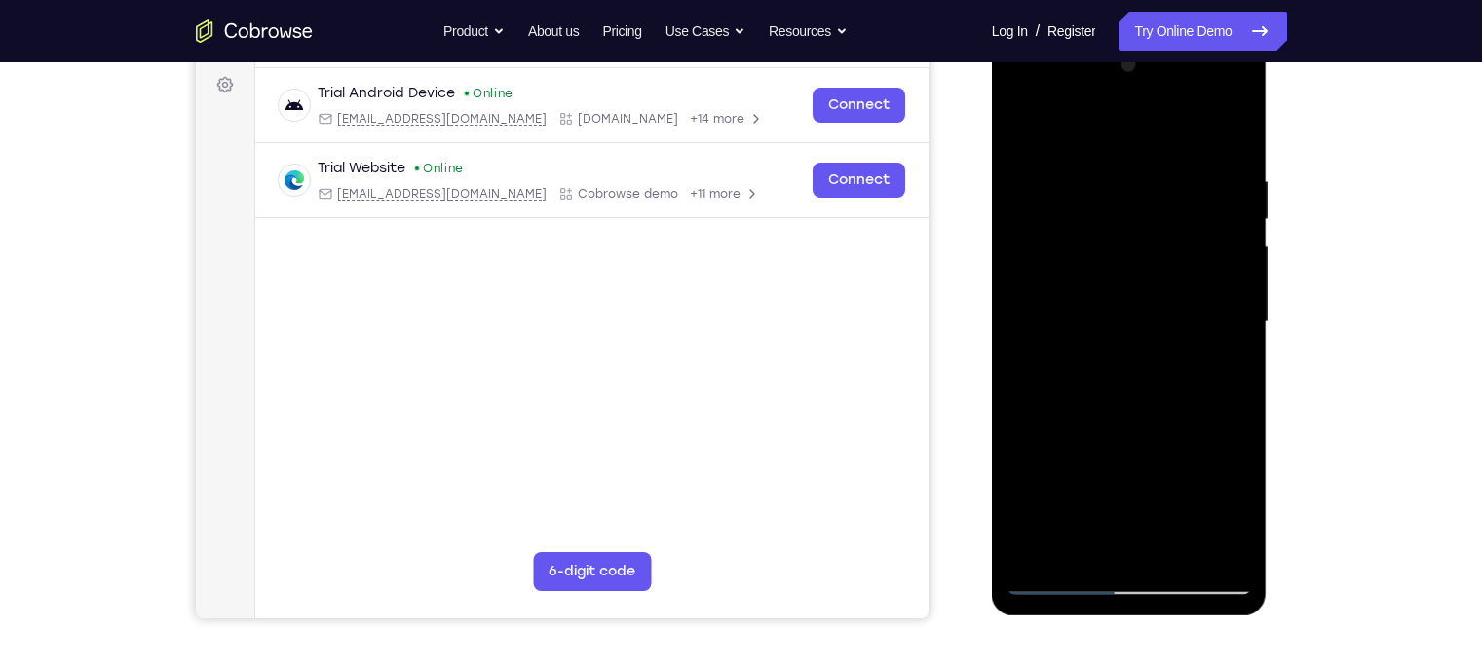
scroll to position [288, 0]
drag, startPoint x: 1108, startPoint y: 432, endPoint x: 1113, endPoint y: 346, distance: 85.9
click at [1113, 346] on div at bounding box center [1128, 321] width 245 height 545
drag, startPoint x: 1120, startPoint y: 441, endPoint x: 1147, endPoint y: 259, distance: 184.2
click at [1147, 259] on div at bounding box center [1128, 321] width 245 height 545
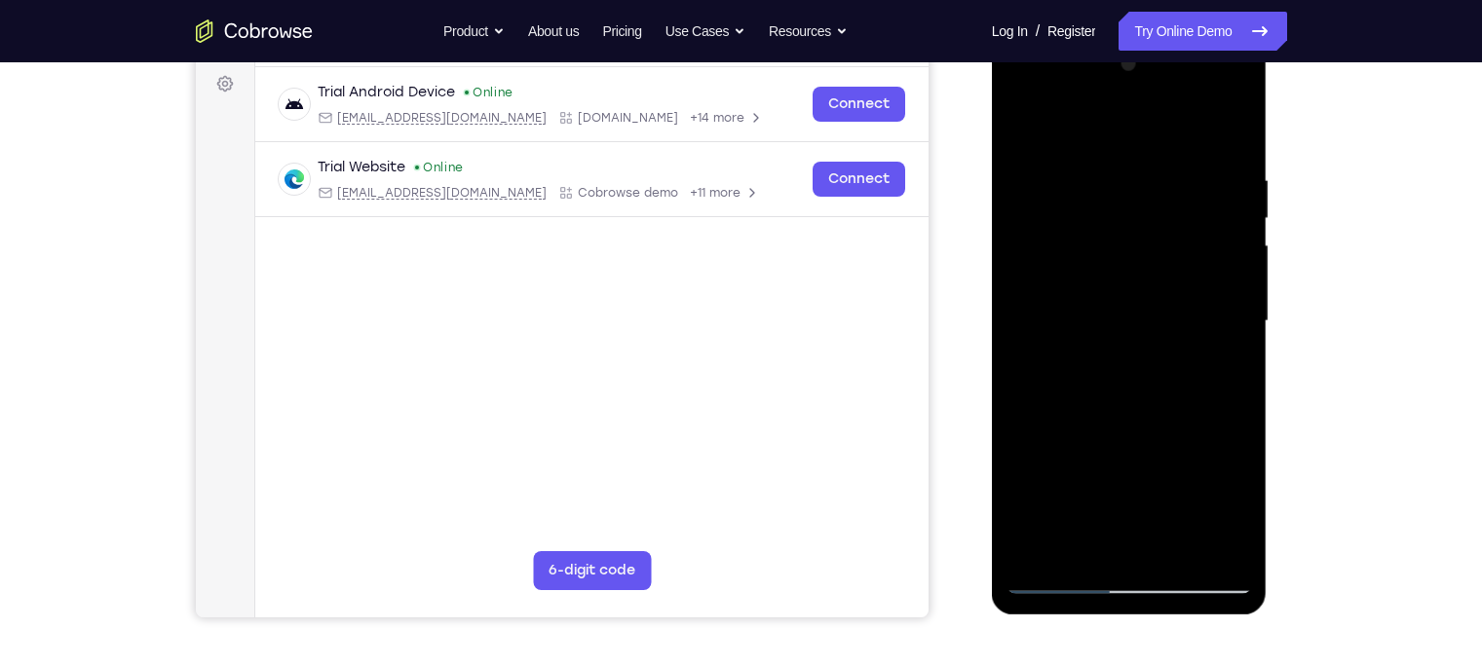
scroll to position [376, 0]
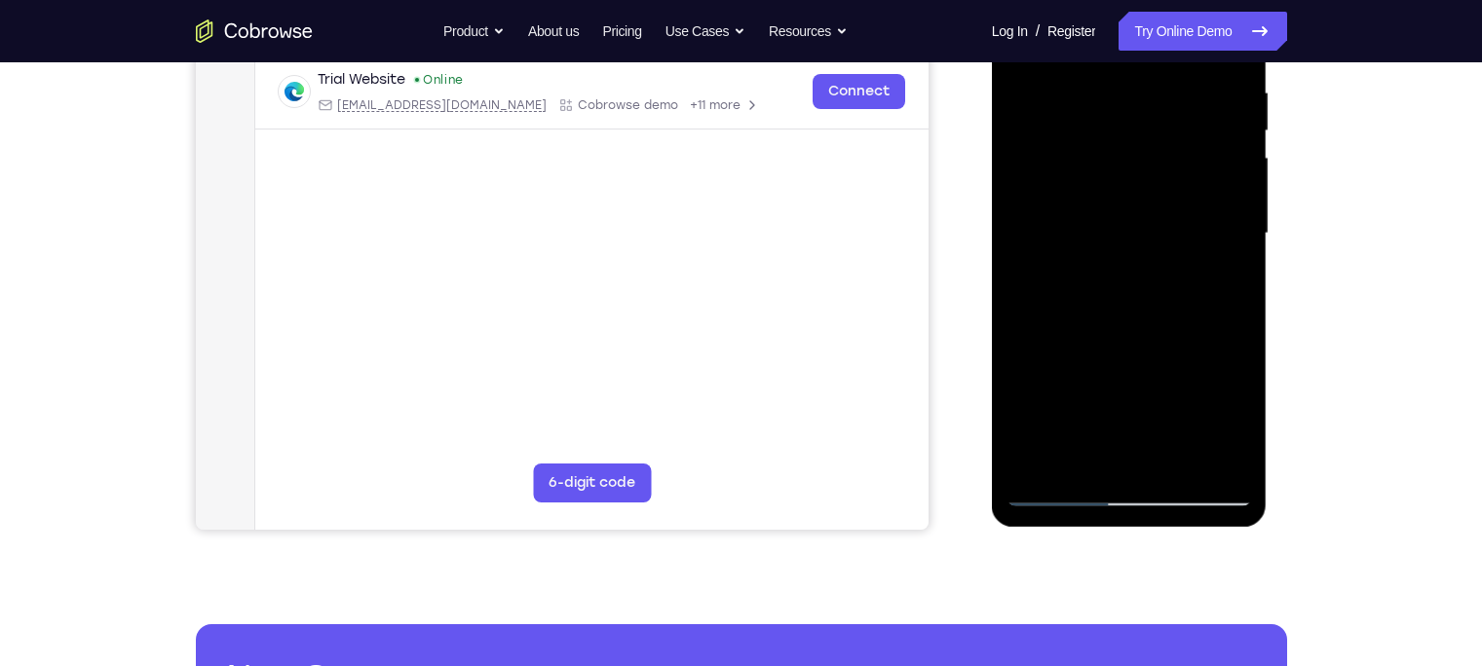
drag, startPoint x: 1116, startPoint y: 421, endPoint x: 1113, endPoint y: 245, distance: 175.4
click at [1113, 245] on div at bounding box center [1128, 233] width 245 height 545
drag, startPoint x: 1105, startPoint y: 424, endPoint x: 1091, endPoint y: 295, distance: 129.3
click at [1091, 298] on div at bounding box center [1128, 233] width 245 height 545
drag, startPoint x: 1093, startPoint y: 282, endPoint x: 1096, endPoint y: 189, distance: 93.6
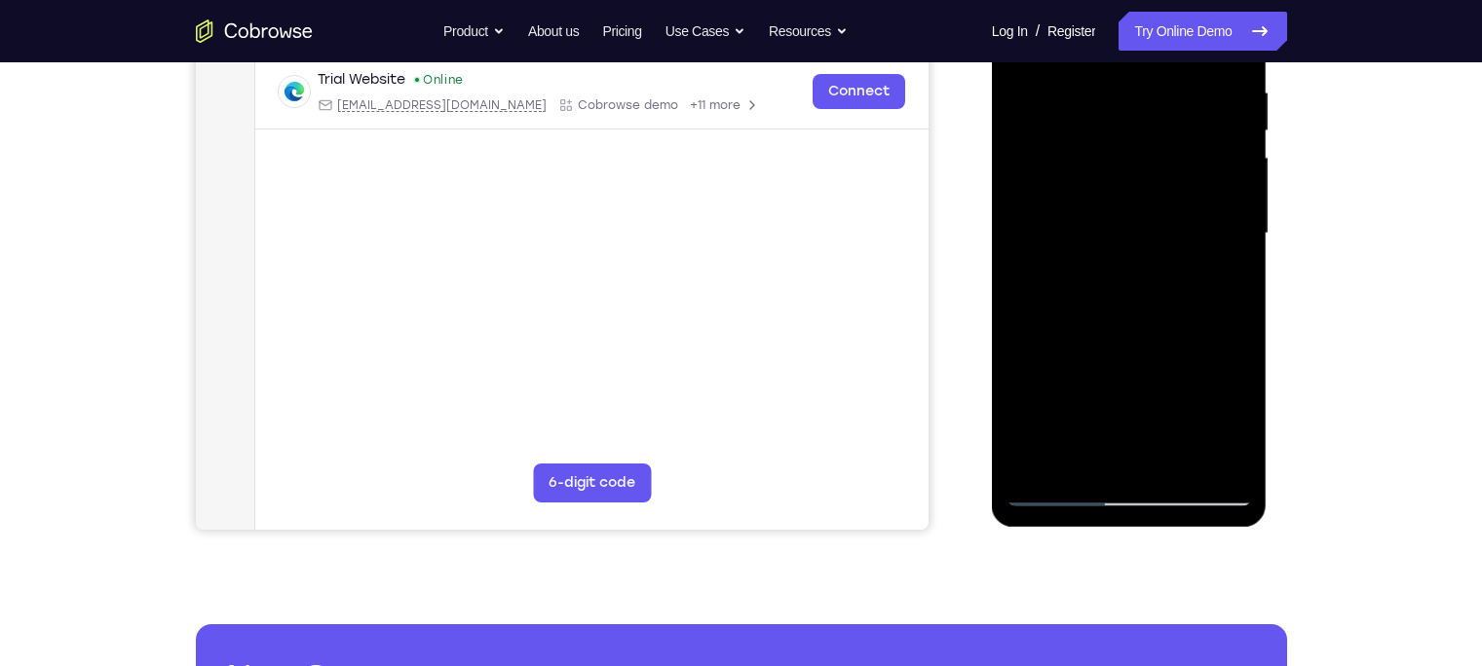
click at [1096, 189] on div at bounding box center [1128, 233] width 245 height 545
drag, startPoint x: 1095, startPoint y: 428, endPoint x: 1115, endPoint y: 201, distance: 227.9
click at [1115, 201] on div at bounding box center [1128, 233] width 245 height 545
drag, startPoint x: 1101, startPoint y: 421, endPoint x: 1096, endPoint y: 196, distance: 225.1
click at [1096, 196] on div at bounding box center [1128, 233] width 245 height 545
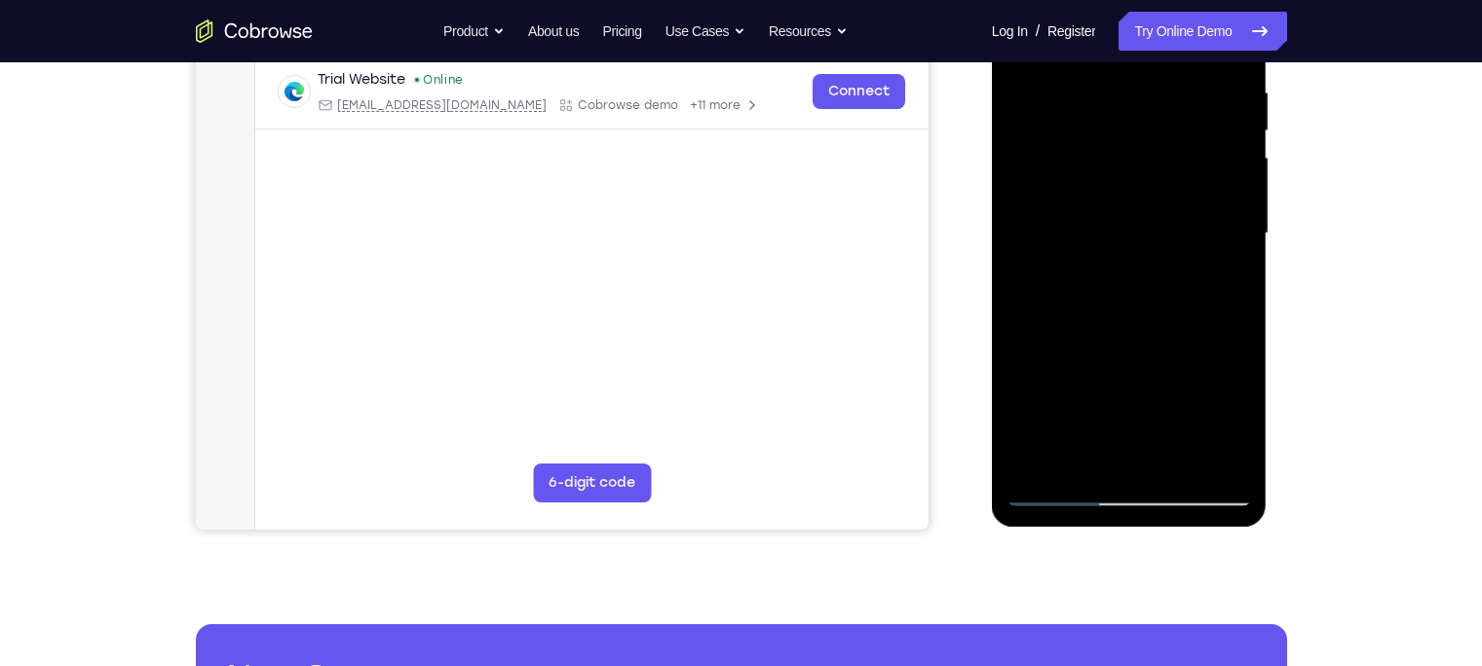
drag, startPoint x: 1092, startPoint y: 421, endPoint x: 1112, endPoint y: 184, distance: 237.6
click at [1112, 184] on div at bounding box center [1128, 233] width 245 height 545
drag, startPoint x: 1089, startPoint y: 399, endPoint x: 1096, endPoint y: 229, distance: 170.6
click at [1096, 229] on div at bounding box center [1128, 233] width 245 height 545
drag, startPoint x: 1093, startPoint y: 422, endPoint x: 1108, endPoint y: 281, distance: 142.1
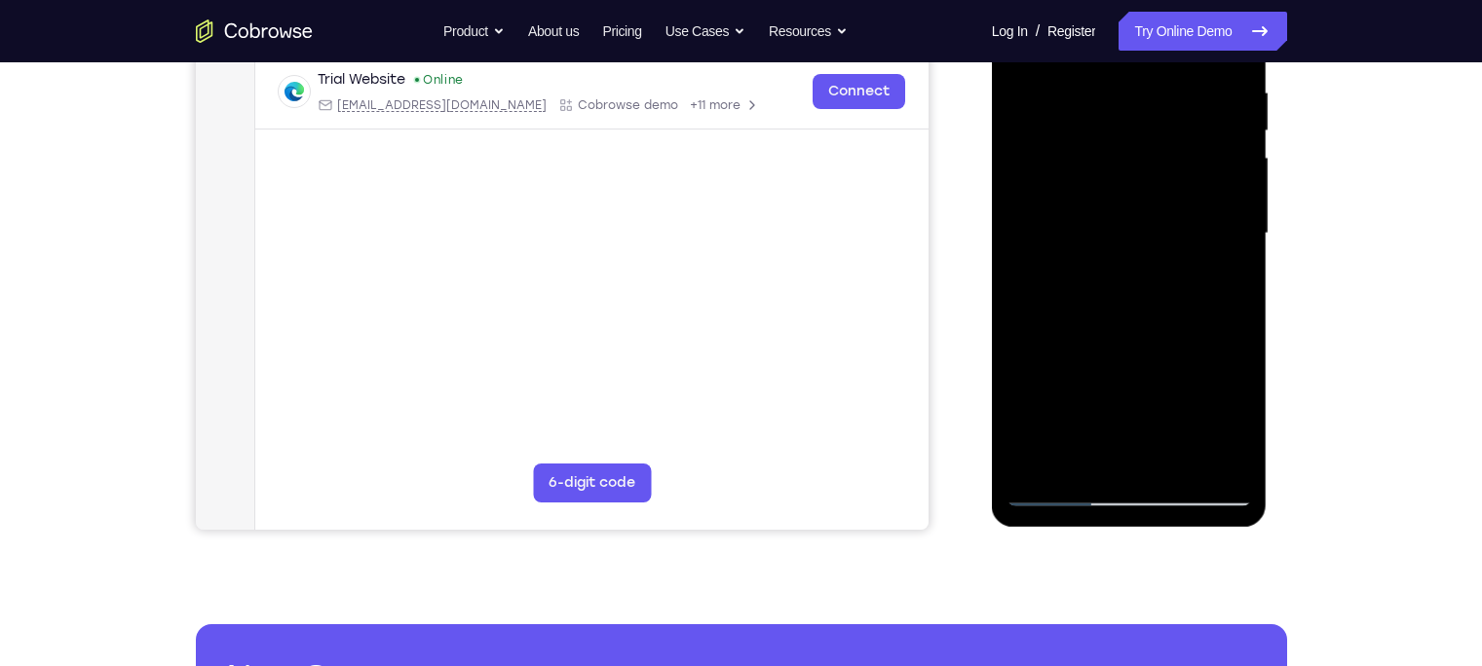
click at [1108, 281] on div at bounding box center [1128, 233] width 245 height 545
drag, startPoint x: 1108, startPoint y: 427, endPoint x: 1130, endPoint y: 161, distance: 266.8
click at [1130, 161] on div at bounding box center [1128, 233] width 245 height 545
drag, startPoint x: 1112, startPoint y: 410, endPoint x: 1112, endPoint y: 225, distance: 185.1
click at [1112, 225] on div at bounding box center [1128, 233] width 245 height 545
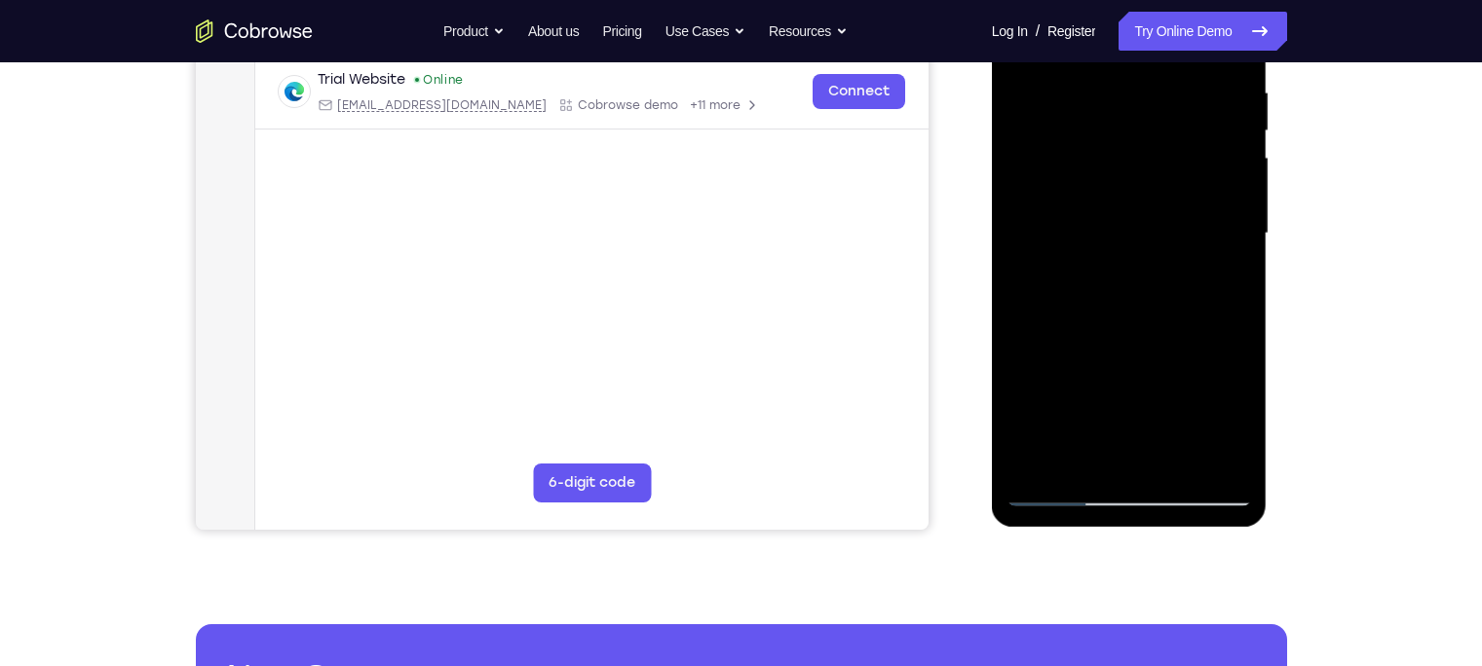
click at [1097, 361] on div at bounding box center [1128, 233] width 245 height 545
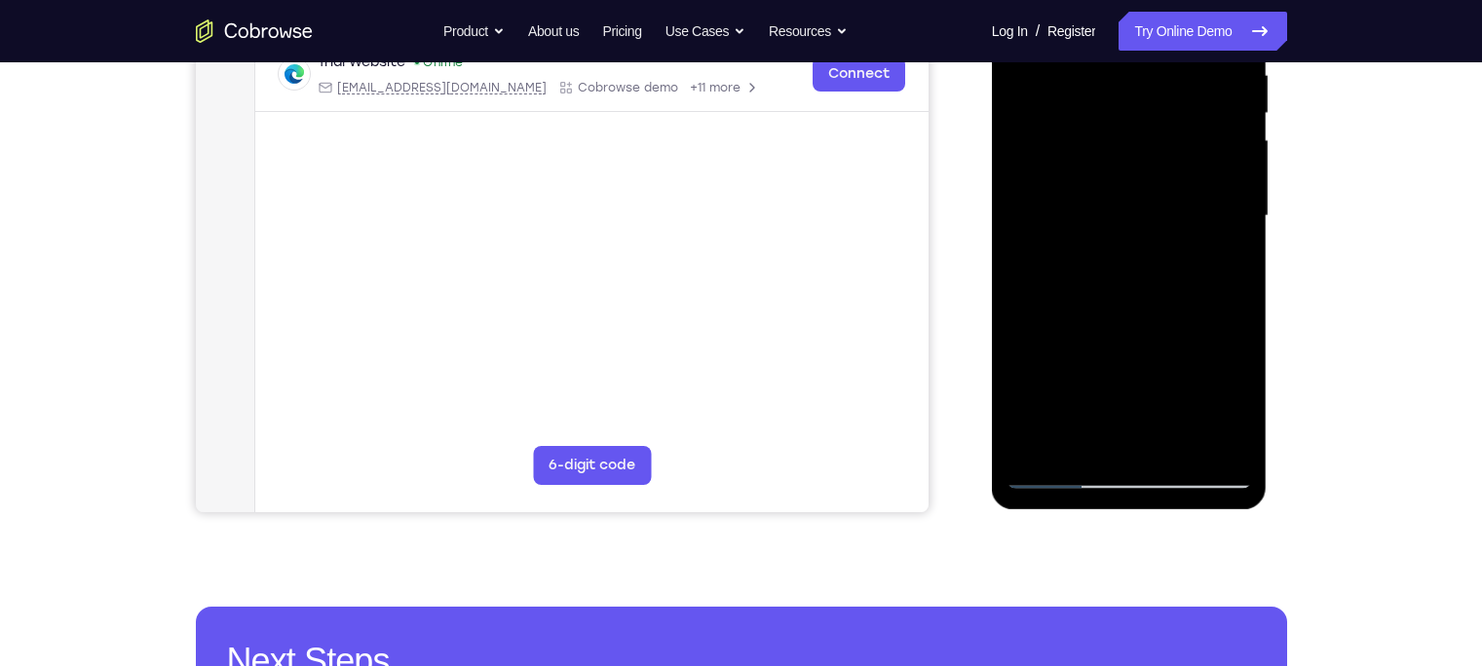
scroll to position [393, 0]
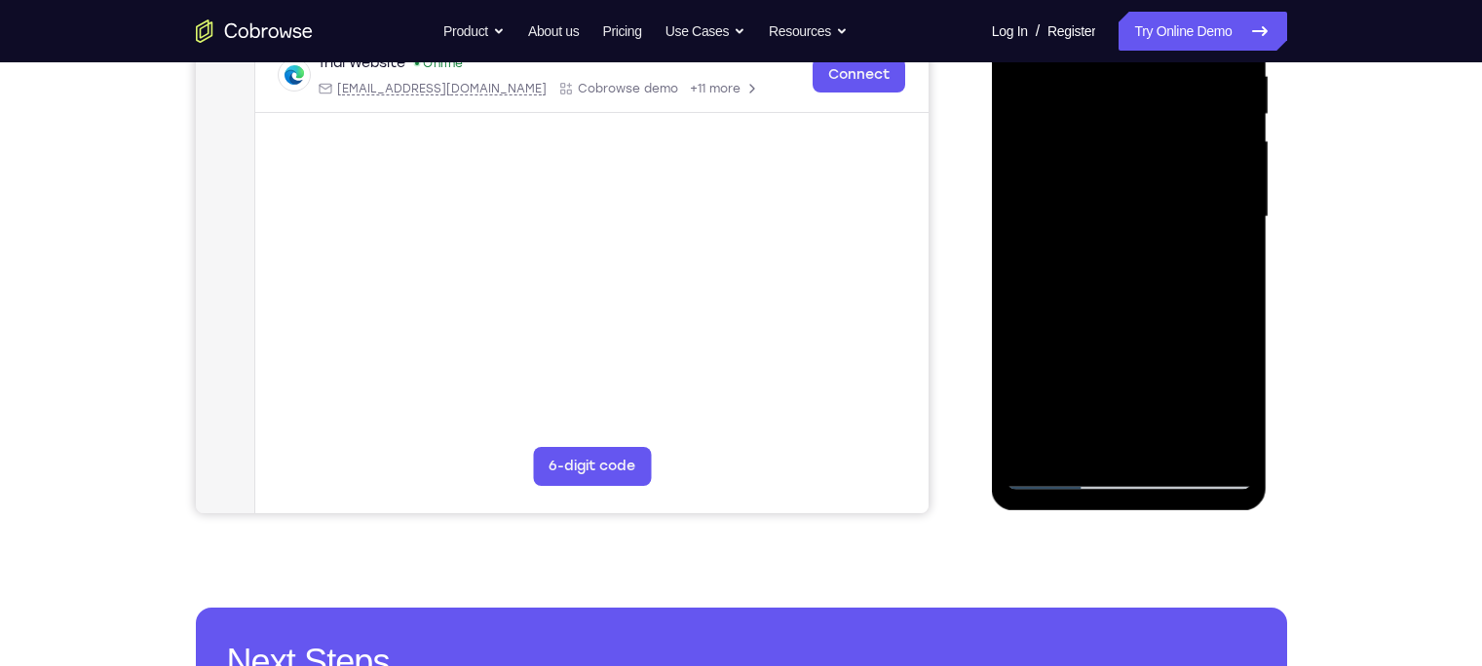
click at [1046, 445] on div at bounding box center [1128, 216] width 245 height 545
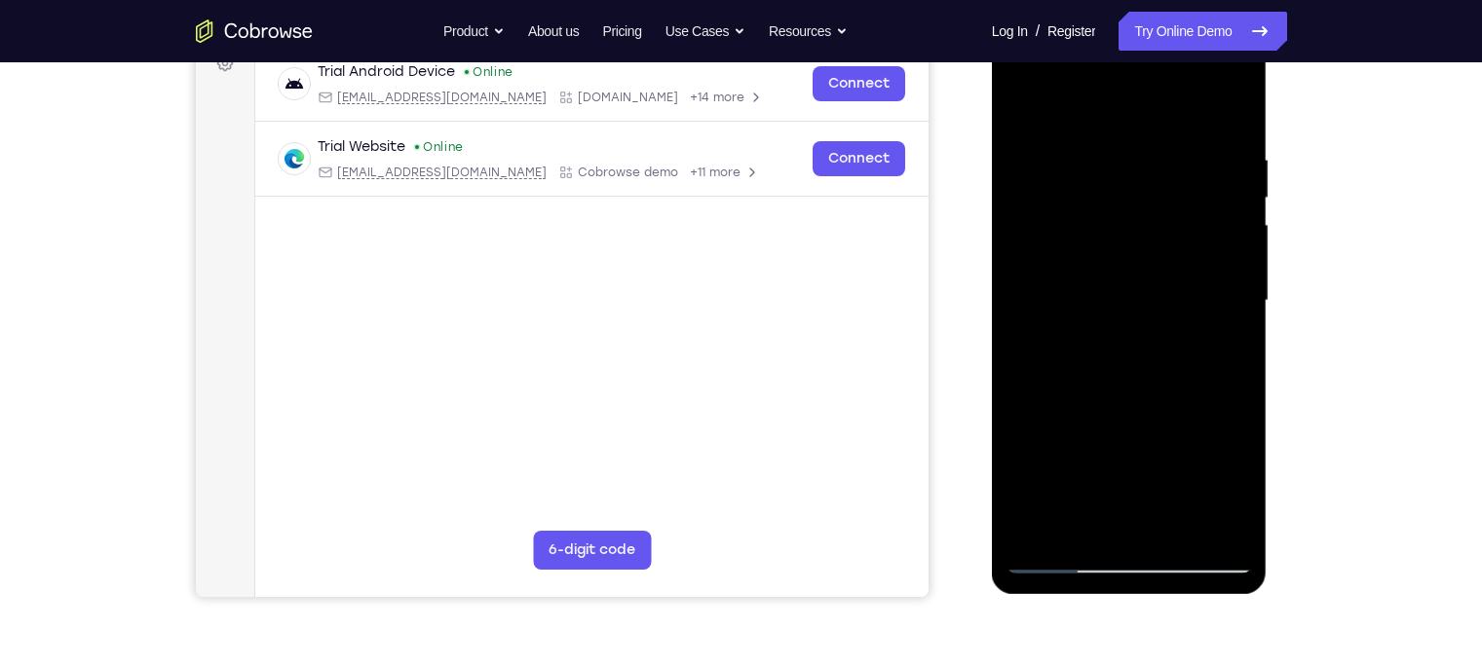
drag, startPoint x: 1095, startPoint y: 432, endPoint x: 1122, endPoint y: 56, distance: 377.9
click at [1122, 56] on div at bounding box center [1128, 300] width 245 height 545
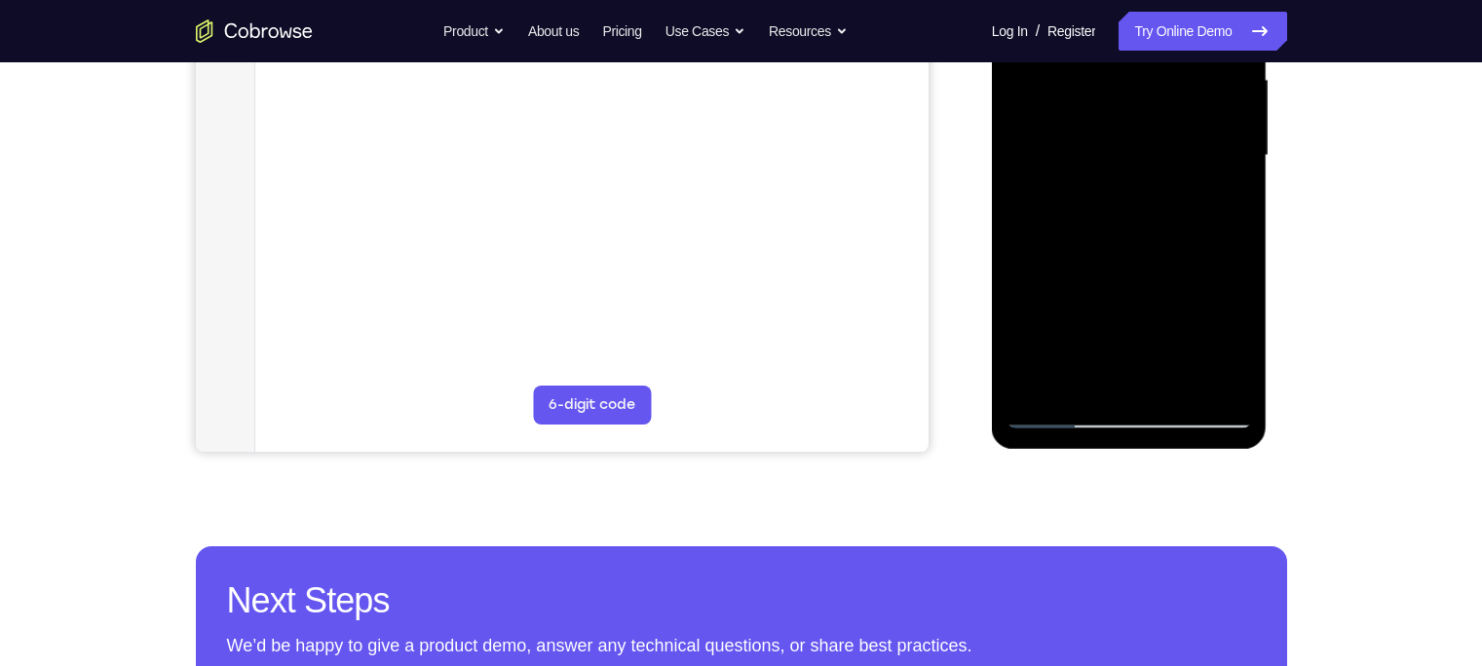
scroll to position [451, 0]
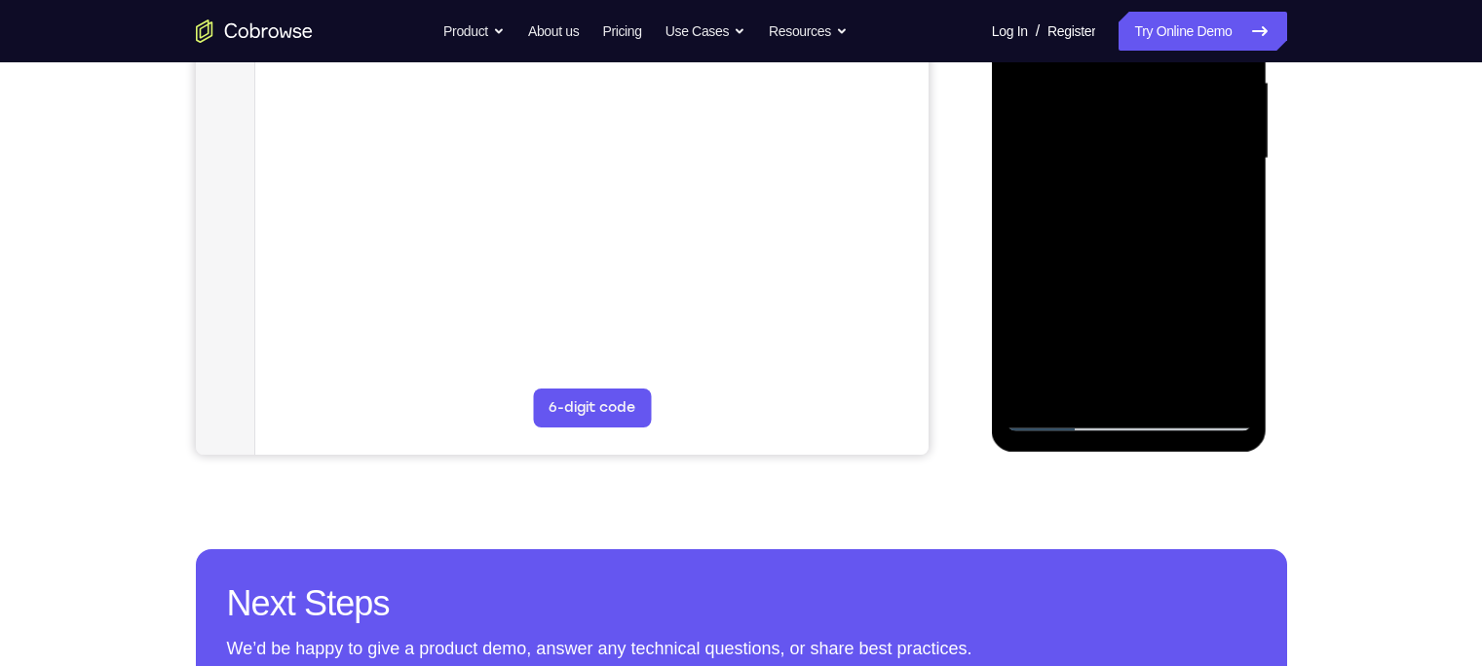
click at [1074, 390] on div at bounding box center [1128, 158] width 245 height 545
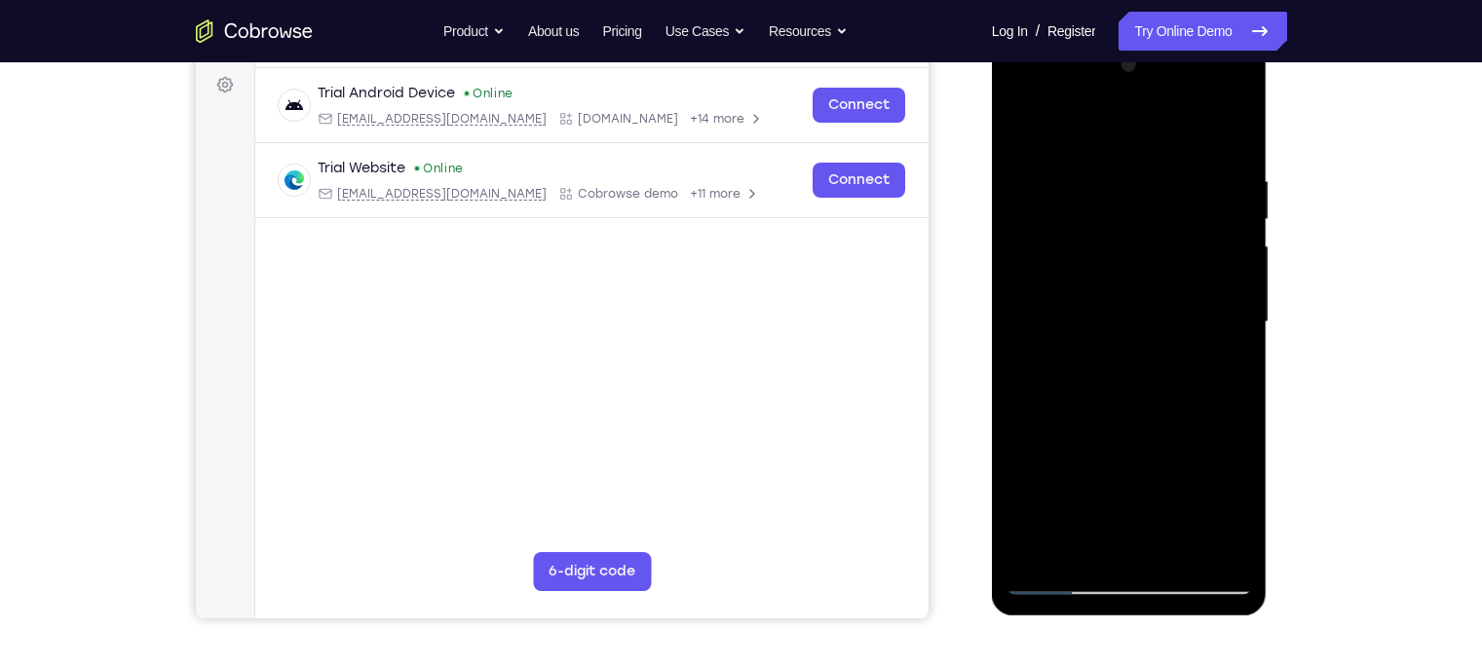
scroll to position [288, 0]
drag, startPoint x: 1115, startPoint y: 412, endPoint x: 1115, endPoint y: 245, distance: 166.6
click at [1115, 245] on div at bounding box center [1128, 321] width 245 height 545
drag, startPoint x: 1097, startPoint y: 429, endPoint x: 1101, endPoint y: 226, distance: 202.6
click at [1101, 226] on div at bounding box center [1128, 321] width 245 height 545
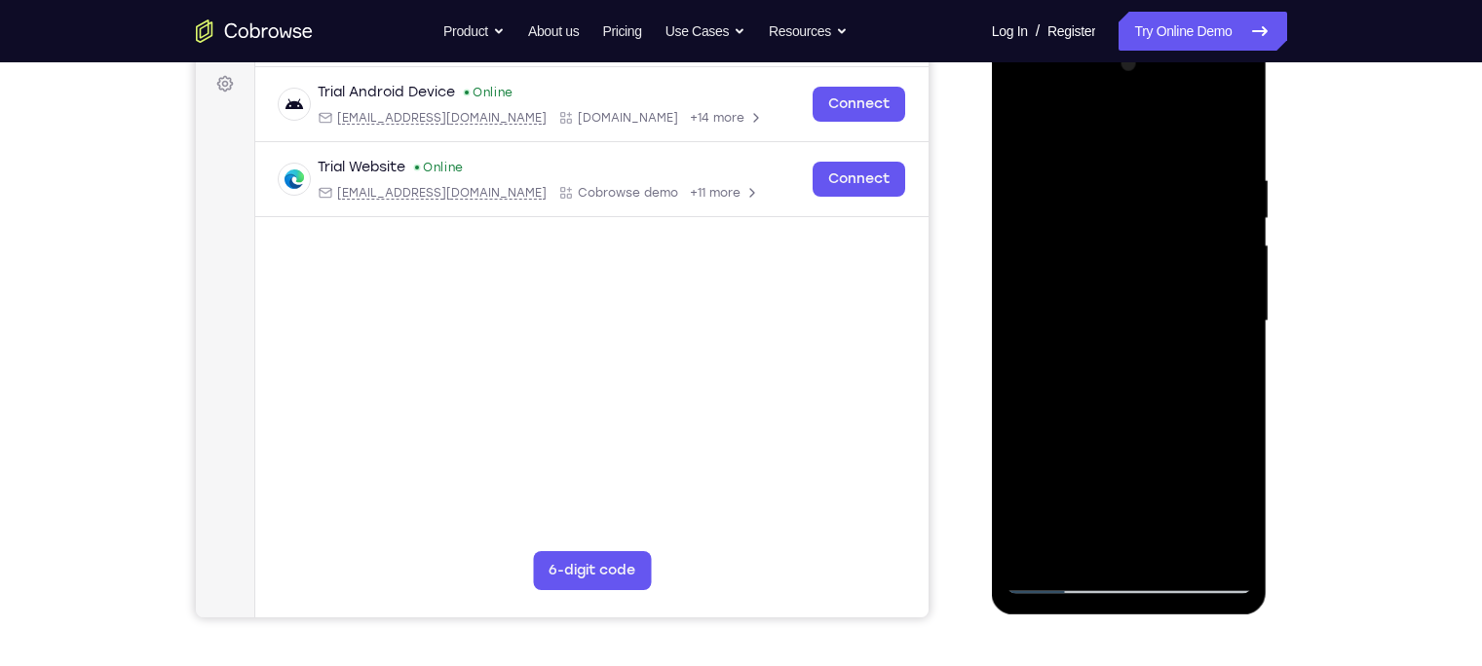
drag, startPoint x: 1221, startPoint y: 456, endPoint x: 1200, endPoint y: 307, distance: 150.6
click at [1200, 307] on div at bounding box center [1128, 321] width 245 height 545
click at [1145, 284] on div at bounding box center [1128, 321] width 245 height 545
drag, startPoint x: 1108, startPoint y: 184, endPoint x: 1131, endPoint y: 357, distance: 174.8
click at [1131, 357] on div at bounding box center [1128, 321] width 245 height 545
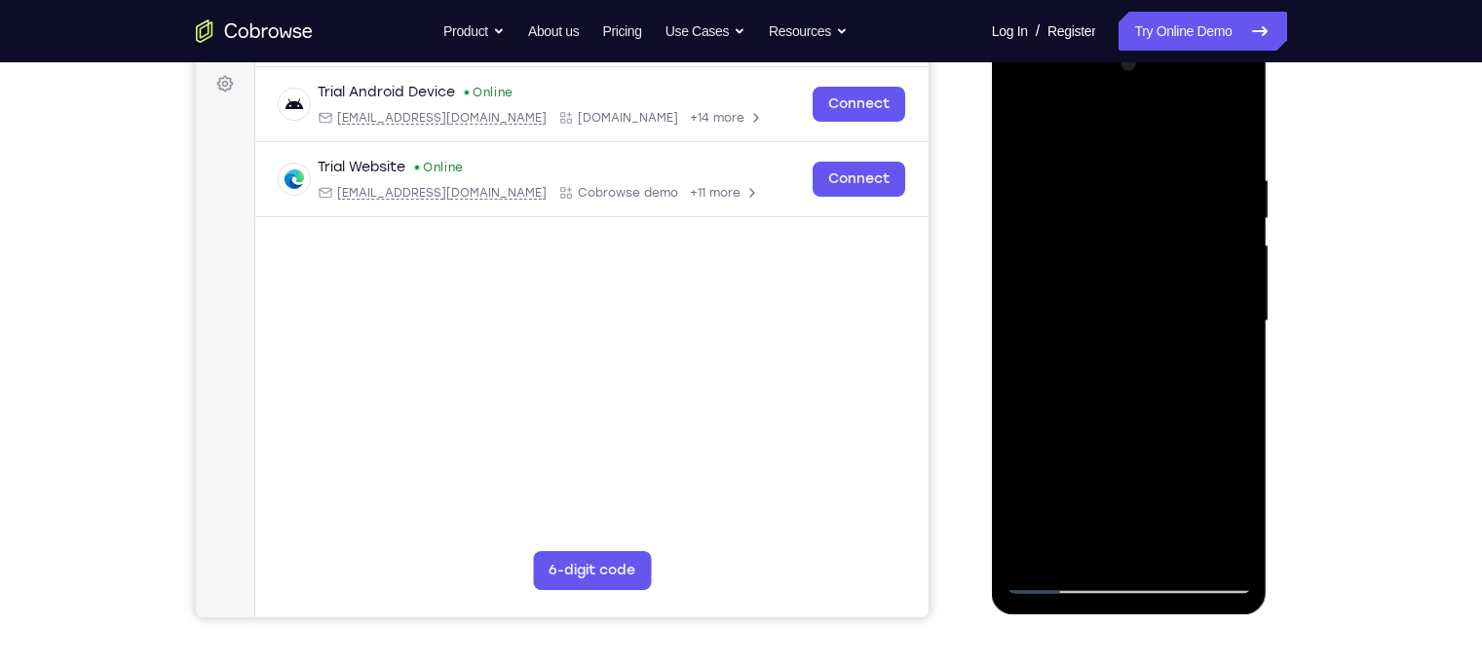
drag, startPoint x: 1130, startPoint y: 252, endPoint x: 1128, endPoint y: 379, distance: 126.6
click at [1128, 379] on div at bounding box center [1128, 321] width 245 height 545
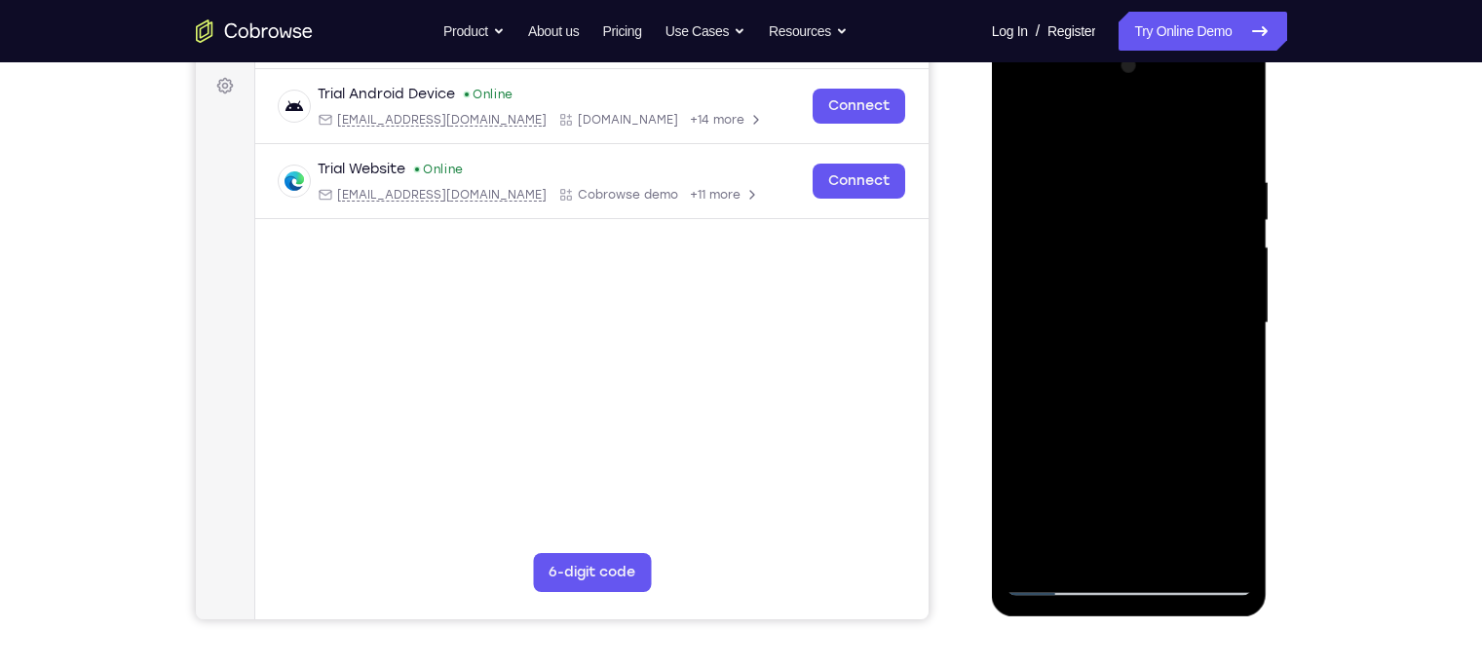
scroll to position [287, 0]
click at [1067, 428] on div at bounding box center [1128, 322] width 245 height 545
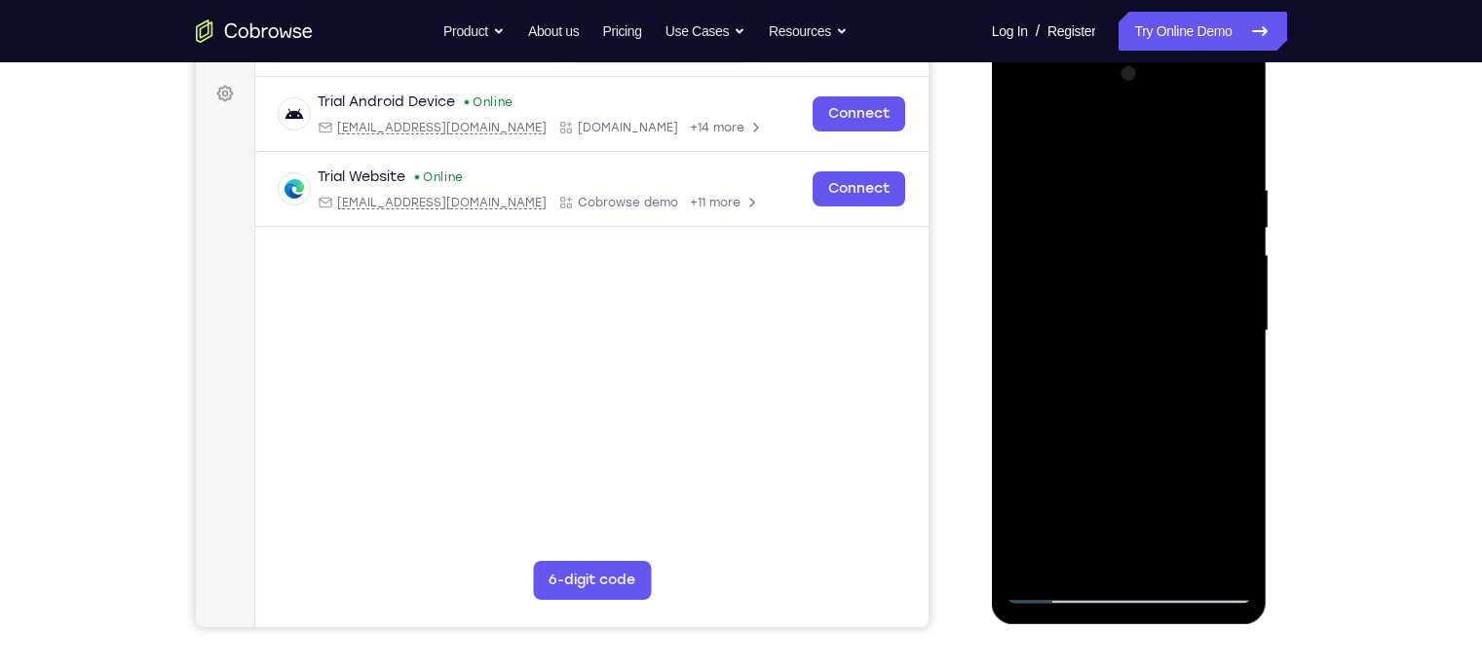
scroll to position [280, 0]
drag, startPoint x: 1124, startPoint y: 185, endPoint x: 1126, endPoint y: 402, distance: 217.2
click at [1126, 402] on div at bounding box center [1128, 329] width 245 height 545
click at [1074, 338] on div at bounding box center [1128, 329] width 245 height 545
click at [1126, 207] on div at bounding box center [1128, 329] width 245 height 545
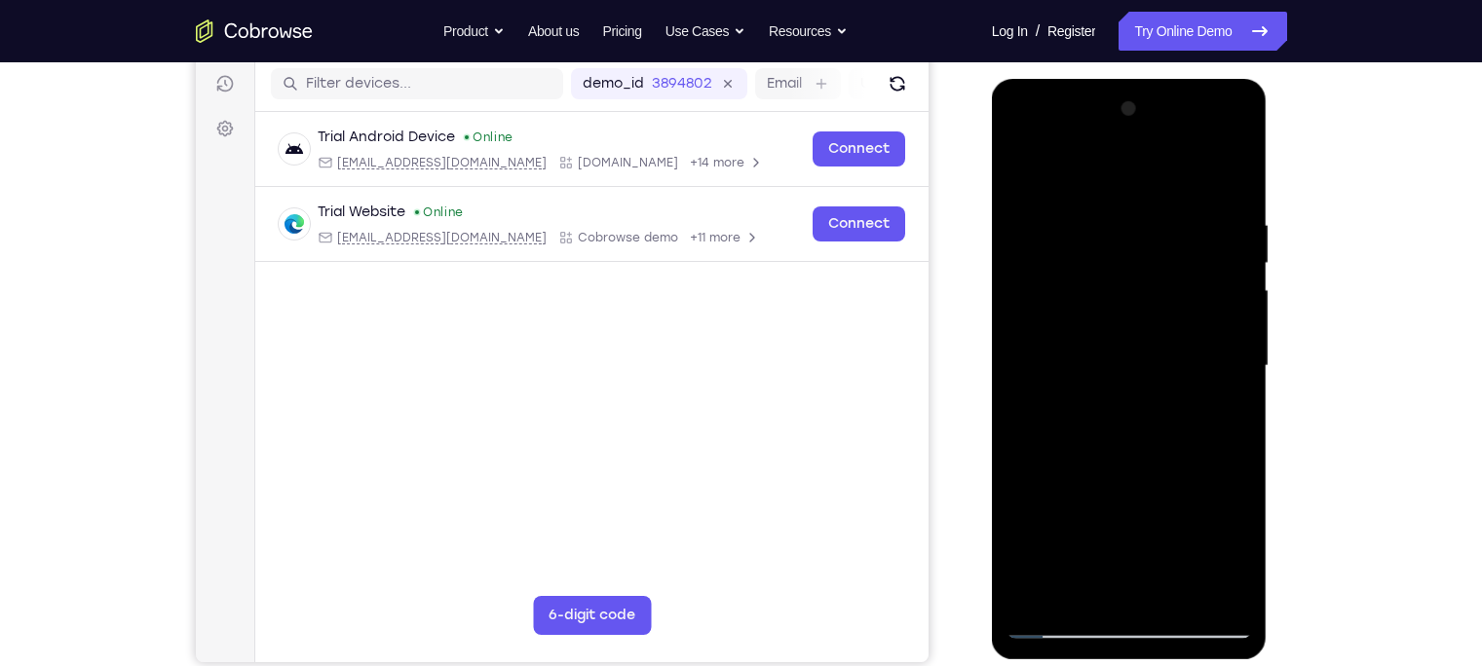
scroll to position [233, 0]
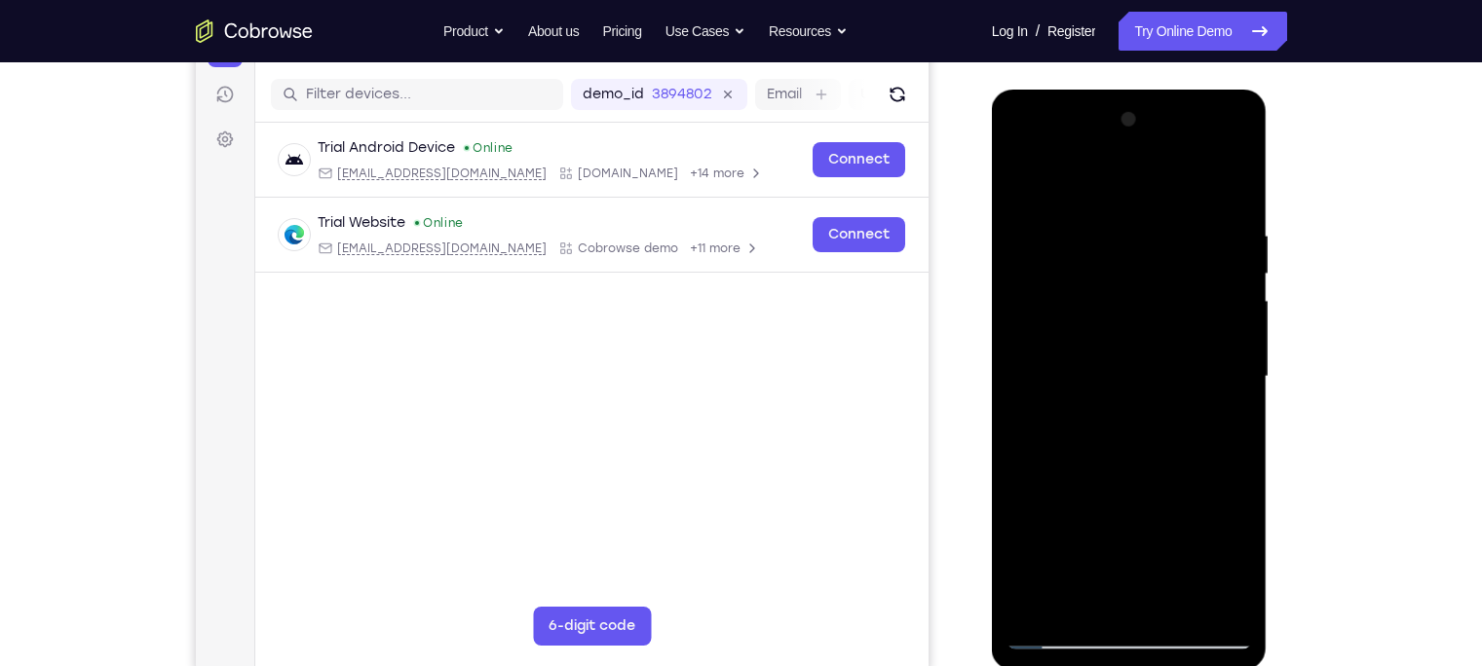
click at [1023, 180] on div at bounding box center [1128, 376] width 245 height 545
drag, startPoint x: 1117, startPoint y: 417, endPoint x: 1118, endPoint y: 325, distance: 91.6
click at [1118, 325] on div at bounding box center [1128, 376] width 245 height 545
drag, startPoint x: 1091, startPoint y: 437, endPoint x: 1103, endPoint y: 344, distance: 94.2
click at [1103, 344] on div at bounding box center [1128, 376] width 245 height 545
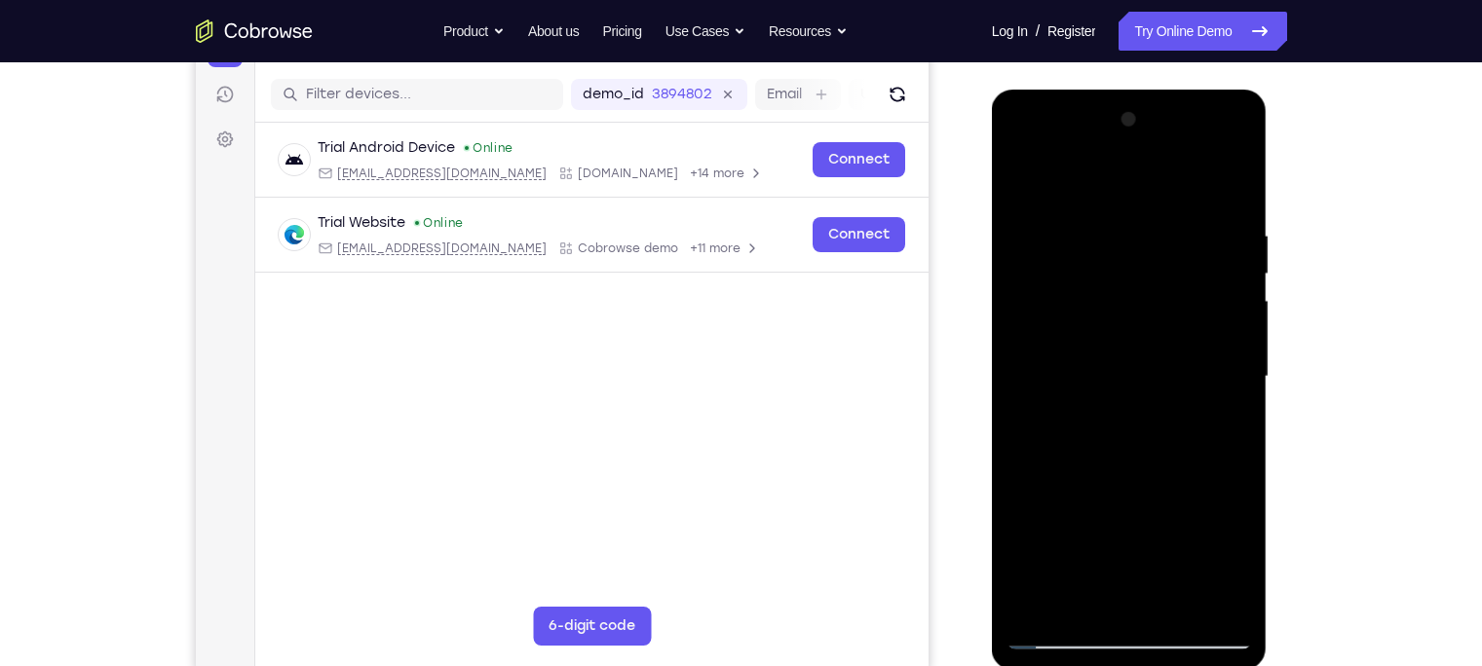
drag, startPoint x: 1105, startPoint y: 425, endPoint x: 1112, endPoint y: 341, distance: 84.1
click at [1112, 341] on div at bounding box center [1128, 376] width 245 height 545
drag, startPoint x: 1105, startPoint y: 434, endPoint x: 1115, endPoint y: 342, distance: 93.2
click at [1115, 342] on div at bounding box center [1128, 376] width 245 height 545
drag, startPoint x: 1112, startPoint y: 422, endPoint x: 1122, endPoint y: 317, distance: 105.6
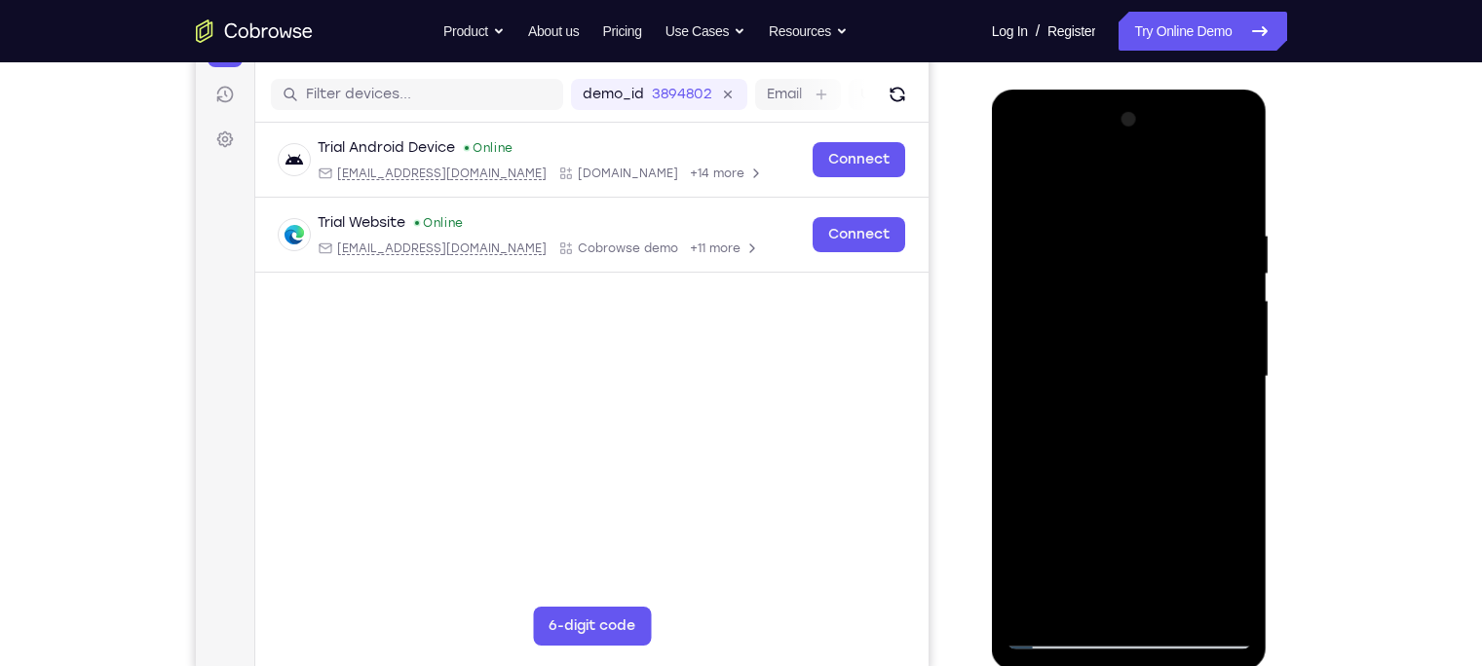
click at [1122, 317] on div at bounding box center [1128, 376] width 245 height 545
drag, startPoint x: 1096, startPoint y: 455, endPoint x: 1105, endPoint y: 325, distance: 129.8
click at [1105, 325] on div at bounding box center [1128, 376] width 245 height 545
drag, startPoint x: 1090, startPoint y: 451, endPoint x: 1099, endPoint y: 372, distance: 79.4
click at [1099, 372] on div at bounding box center [1128, 376] width 245 height 545
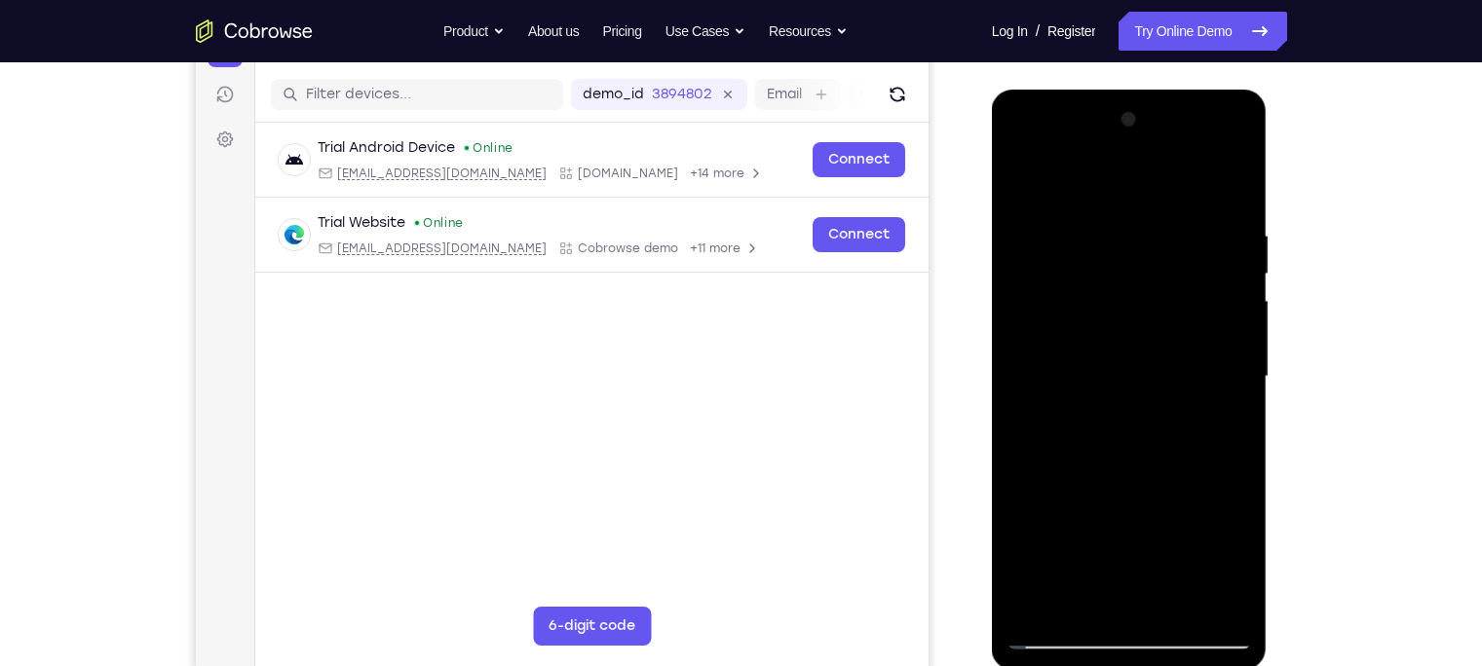
click at [1078, 388] on div at bounding box center [1128, 376] width 245 height 545
click at [1020, 173] on div at bounding box center [1128, 376] width 245 height 545
drag, startPoint x: 1086, startPoint y: 473, endPoint x: 1106, endPoint y: 140, distance: 333.7
click at [1106, 140] on div at bounding box center [1128, 376] width 245 height 545
drag, startPoint x: 1082, startPoint y: 479, endPoint x: 1080, endPoint y: 261, distance: 218.2
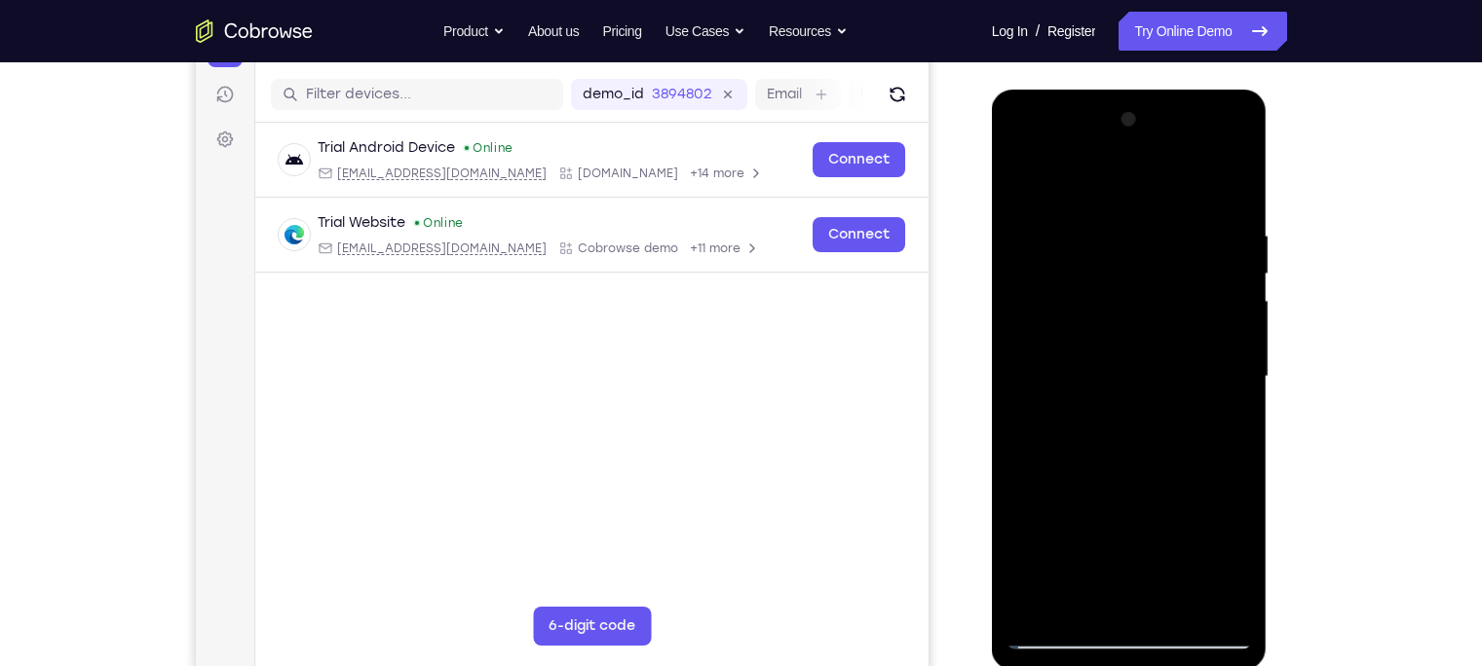
click at [1080, 261] on div at bounding box center [1128, 376] width 245 height 545
click at [1066, 419] on div at bounding box center [1128, 376] width 245 height 545
drag, startPoint x: 1097, startPoint y: 266, endPoint x: 1122, endPoint y: 340, distance: 78.2
click at [1122, 340] on div at bounding box center [1128, 376] width 245 height 545
click at [1104, 250] on div at bounding box center [1128, 376] width 245 height 545
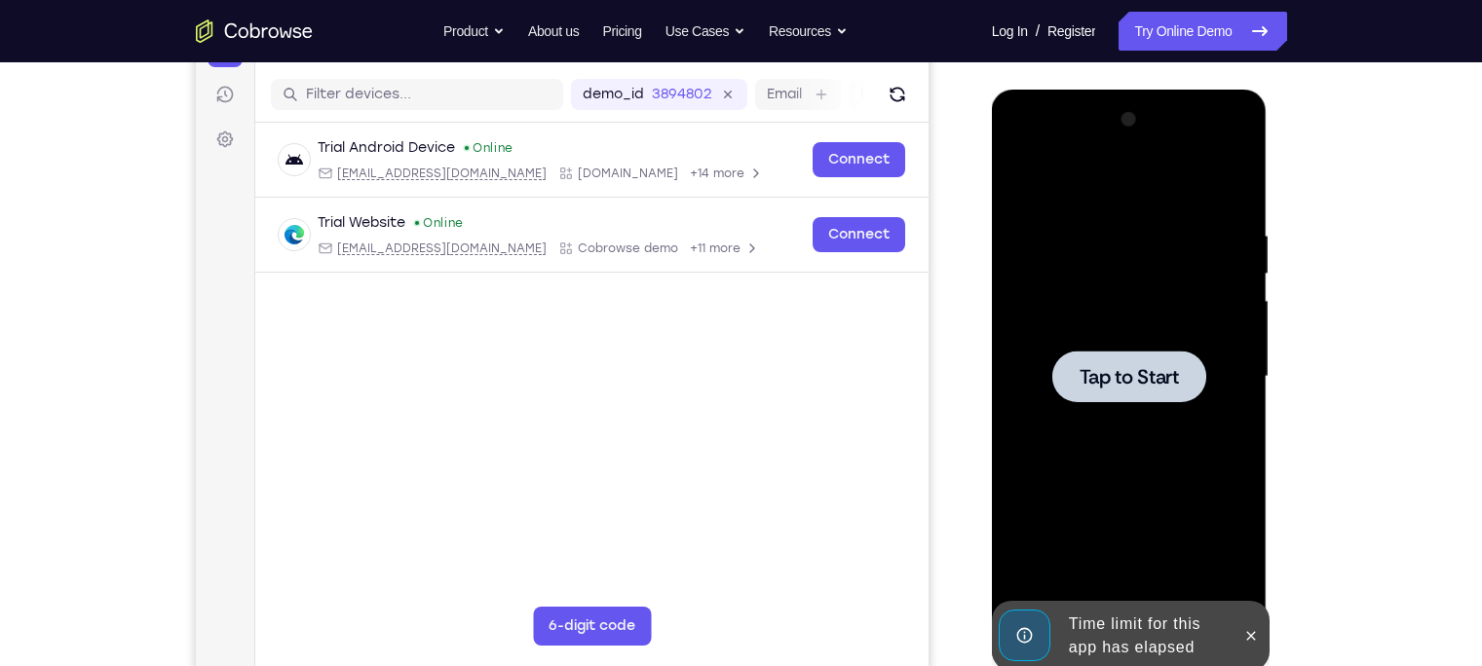
click at [1129, 367] on span "Tap to Start" at bounding box center [1128, 376] width 99 height 19
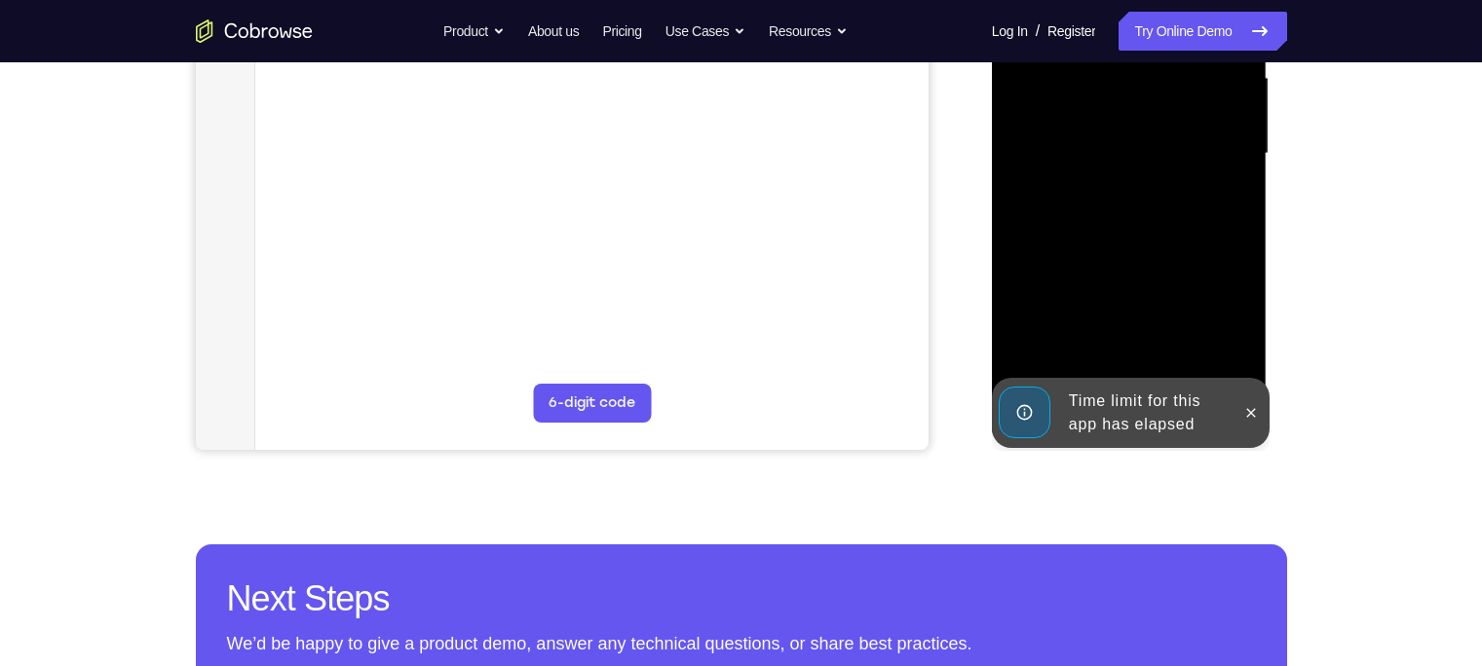
scroll to position [458, 0]
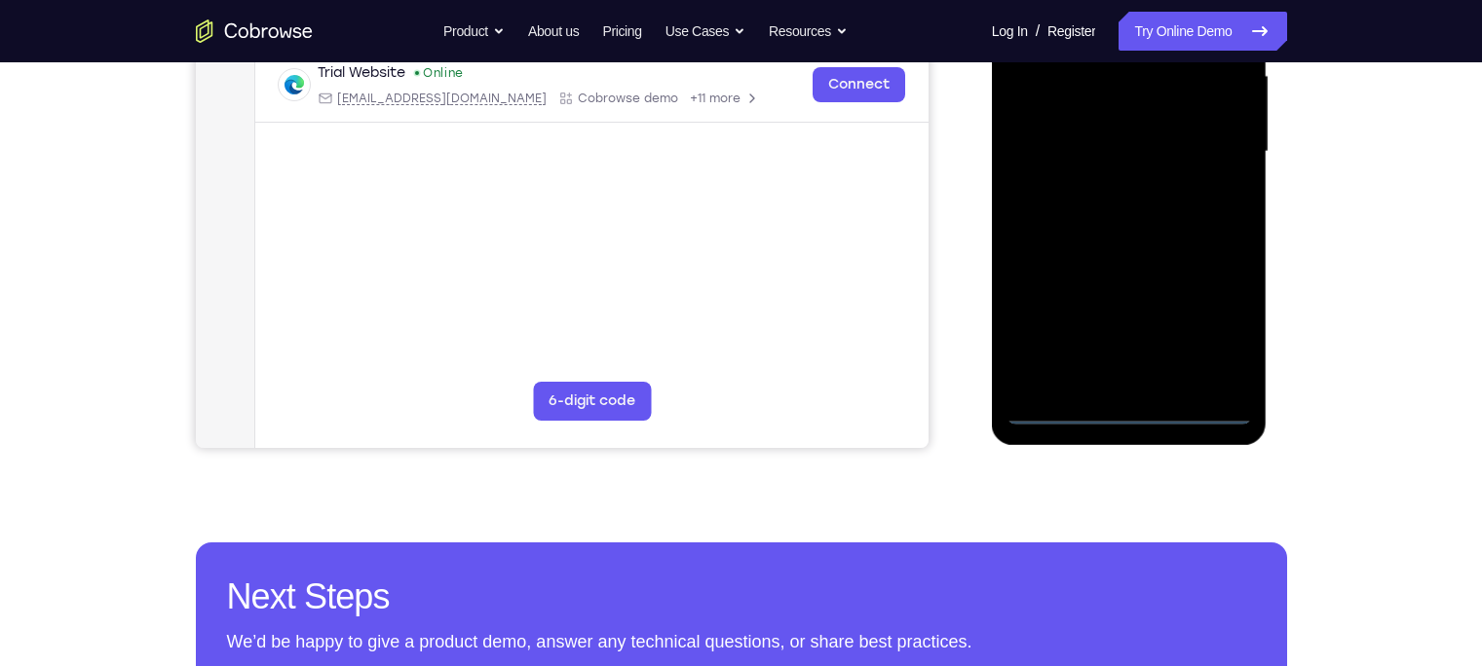
click at [1146, 391] on div at bounding box center [1128, 151] width 245 height 545
click at [1125, 409] on div at bounding box center [1128, 151] width 245 height 545
click at [1217, 320] on div at bounding box center [1128, 151] width 245 height 545
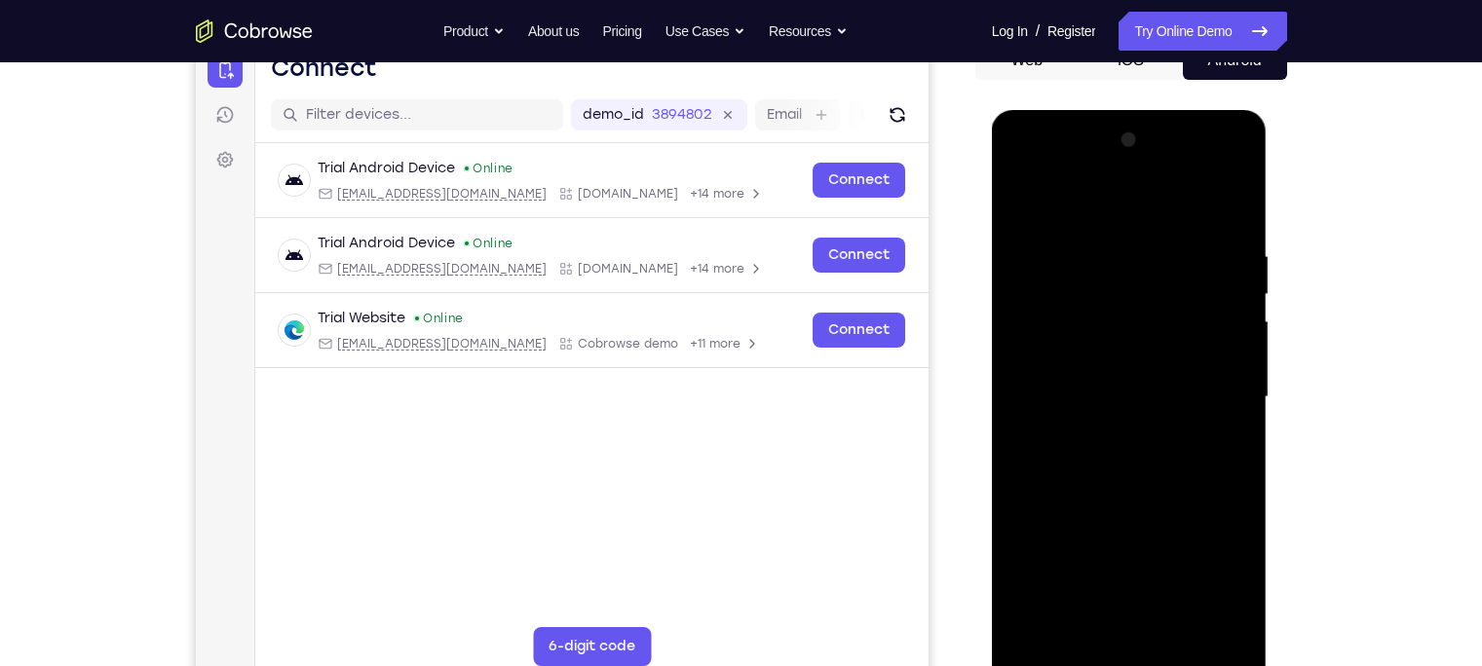
scroll to position [213, 0]
click at [1124, 208] on div at bounding box center [1128, 396] width 245 height 545
click at [1213, 390] on div at bounding box center [1128, 396] width 245 height 545
click at [1107, 439] on div at bounding box center [1128, 396] width 245 height 545
click at [1091, 384] on div at bounding box center [1128, 396] width 245 height 545
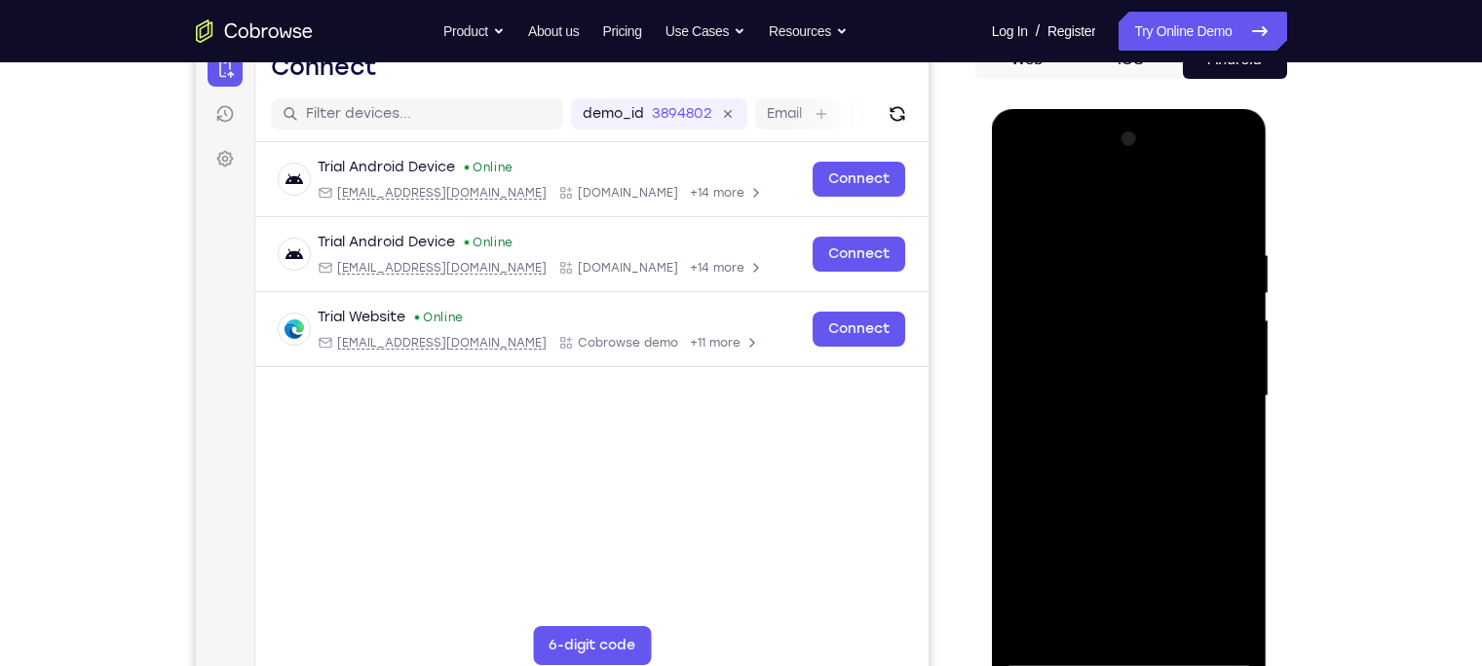
click at [1103, 355] on div at bounding box center [1128, 396] width 245 height 545
click at [1099, 391] on div at bounding box center [1128, 396] width 245 height 545
click at [1081, 621] on div at bounding box center [1128, 396] width 245 height 545
click at [1139, 491] on div at bounding box center [1128, 396] width 245 height 545
click at [1077, 620] on div at bounding box center [1128, 396] width 245 height 545
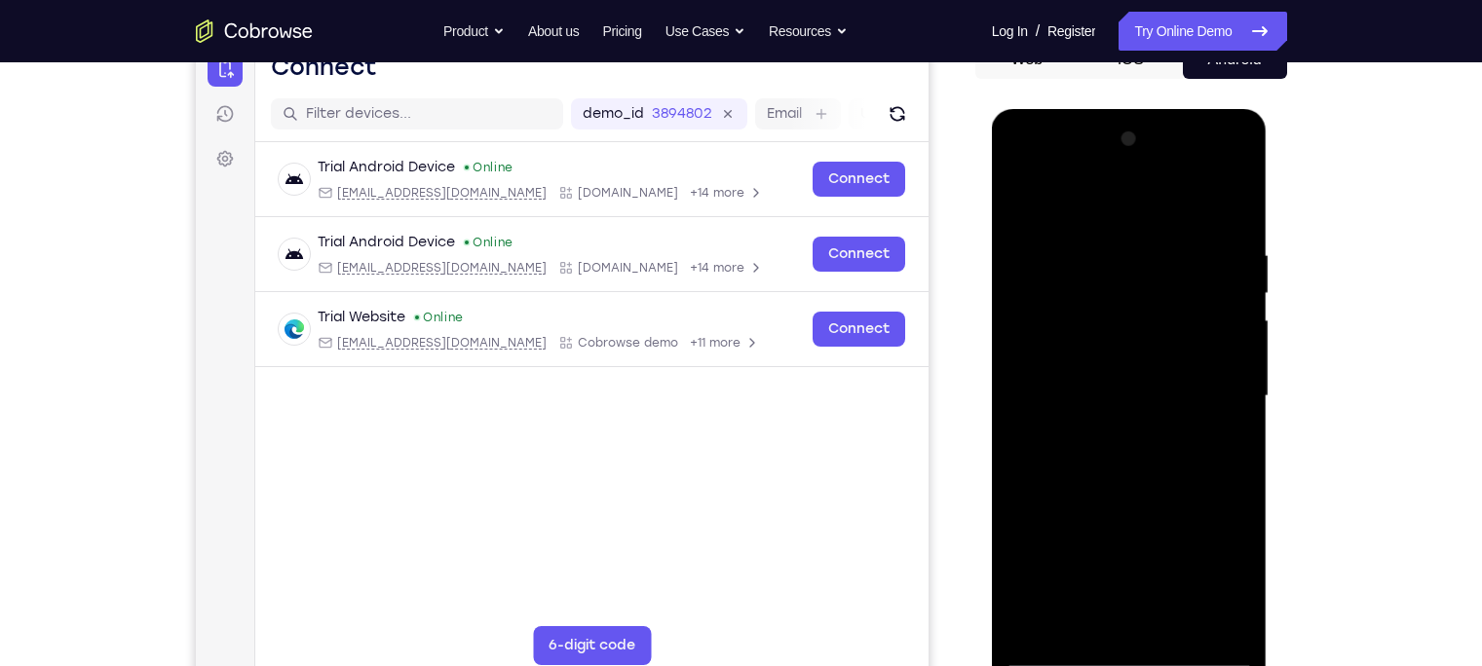
click at [1042, 333] on div at bounding box center [1128, 396] width 245 height 545
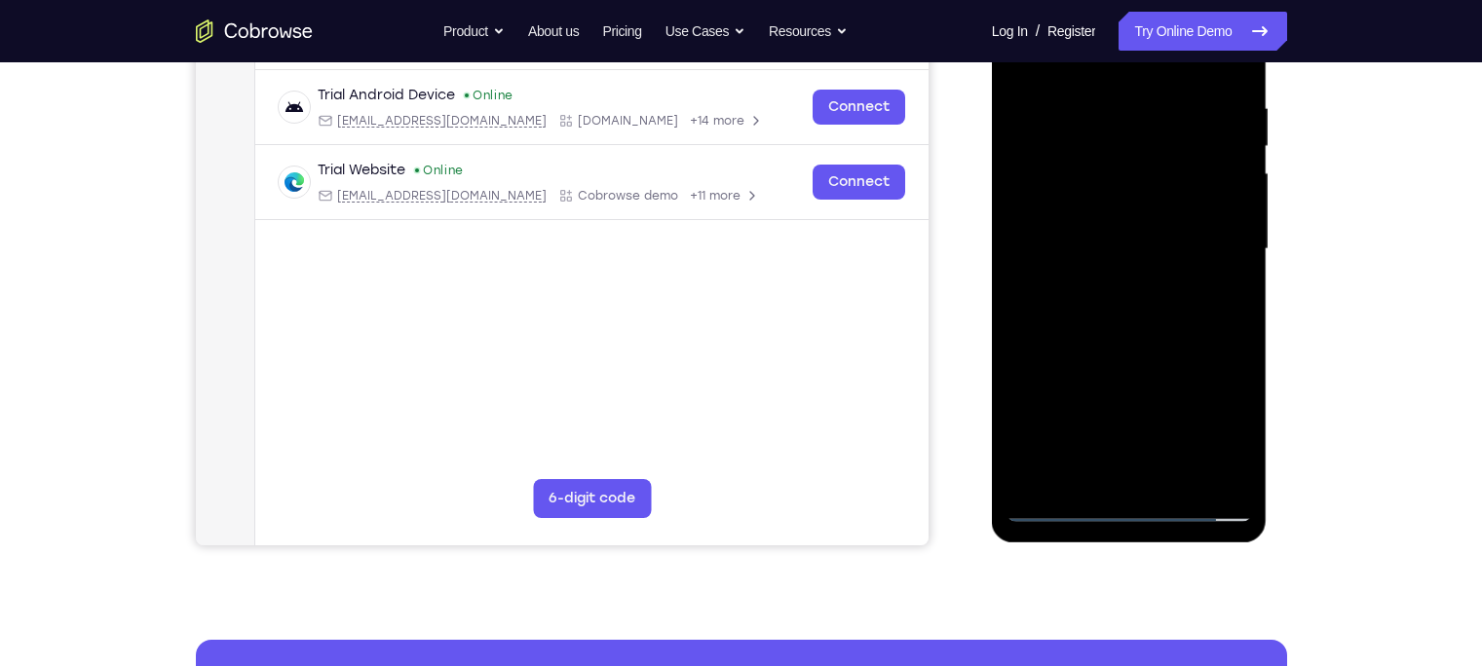
drag, startPoint x: 1103, startPoint y: 403, endPoint x: 1106, endPoint y: 346, distance: 57.5
click at [1106, 346] on div at bounding box center [1128, 249] width 245 height 545
click at [1052, 410] on div at bounding box center [1128, 249] width 245 height 545
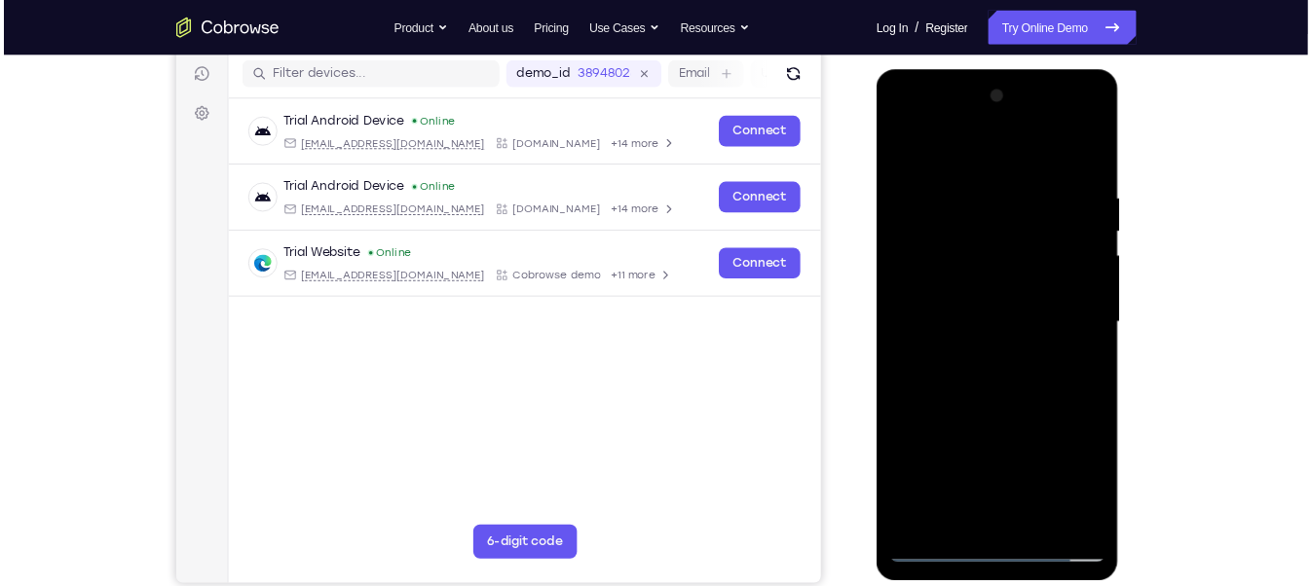
scroll to position [244, 0]
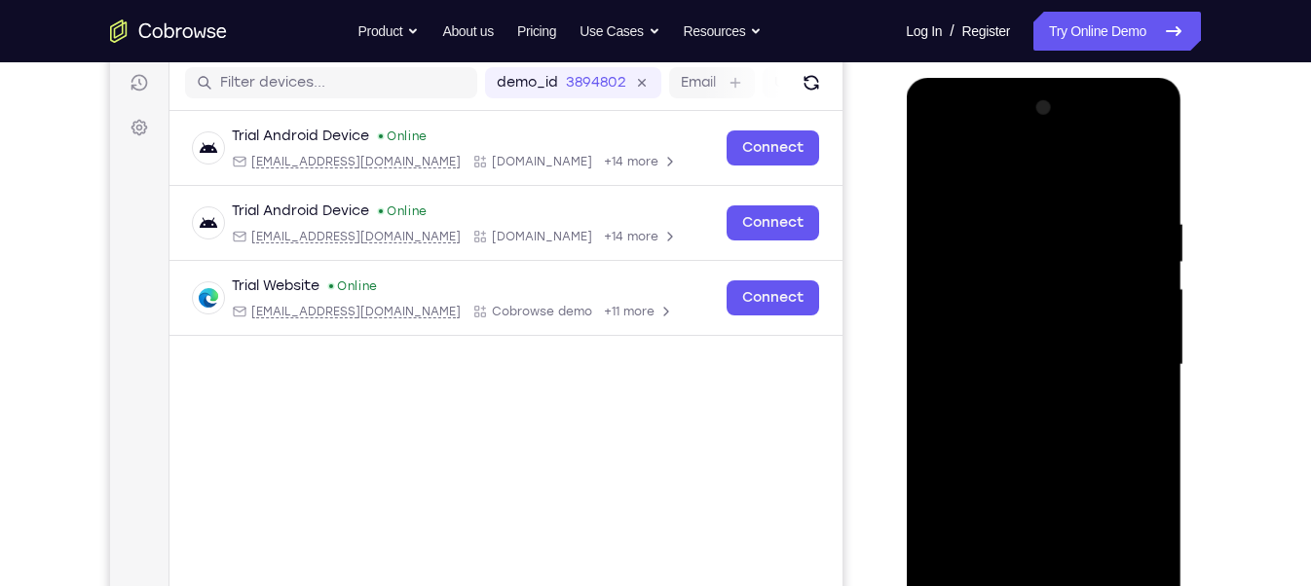
drag, startPoint x: 1010, startPoint y: 159, endPoint x: 1003, endPoint y: 98, distance: 60.8
click at [1003, 98] on div at bounding box center [1042, 365] width 245 height 545
drag, startPoint x: 1014, startPoint y: 205, endPoint x: 1026, endPoint y: 310, distance: 105.8
click at [1026, 310] on div at bounding box center [1042, 365] width 245 height 545
click at [987, 266] on div at bounding box center [1042, 365] width 245 height 545
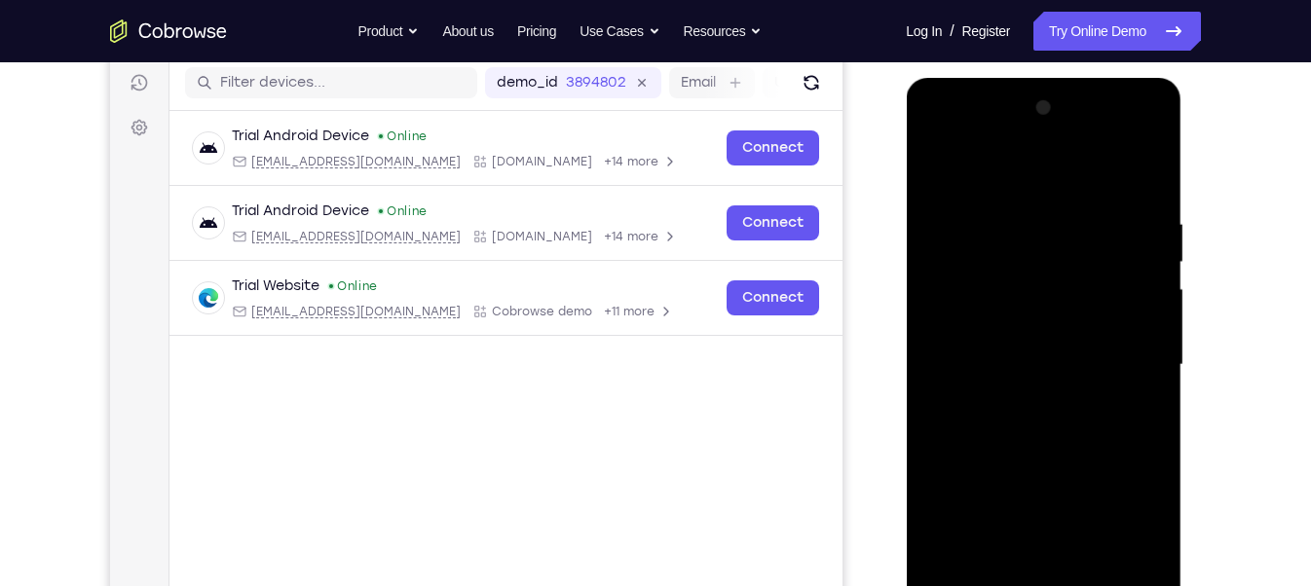
click at [936, 164] on div at bounding box center [1042, 365] width 245 height 545
drag, startPoint x: 1012, startPoint y: 319, endPoint x: 1024, endPoint y: 228, distance: 92.3
click at [1024, 228] on div at bounding box center [1042, 365] width 245 height 545
drag, startPoint x: 1015, startPoint y: 328, endPoint x: 1026, endPoint y: 204, distance: 125.1
click at [1026, 204] on div at bounding box center [1042, 365] width 245 height 545
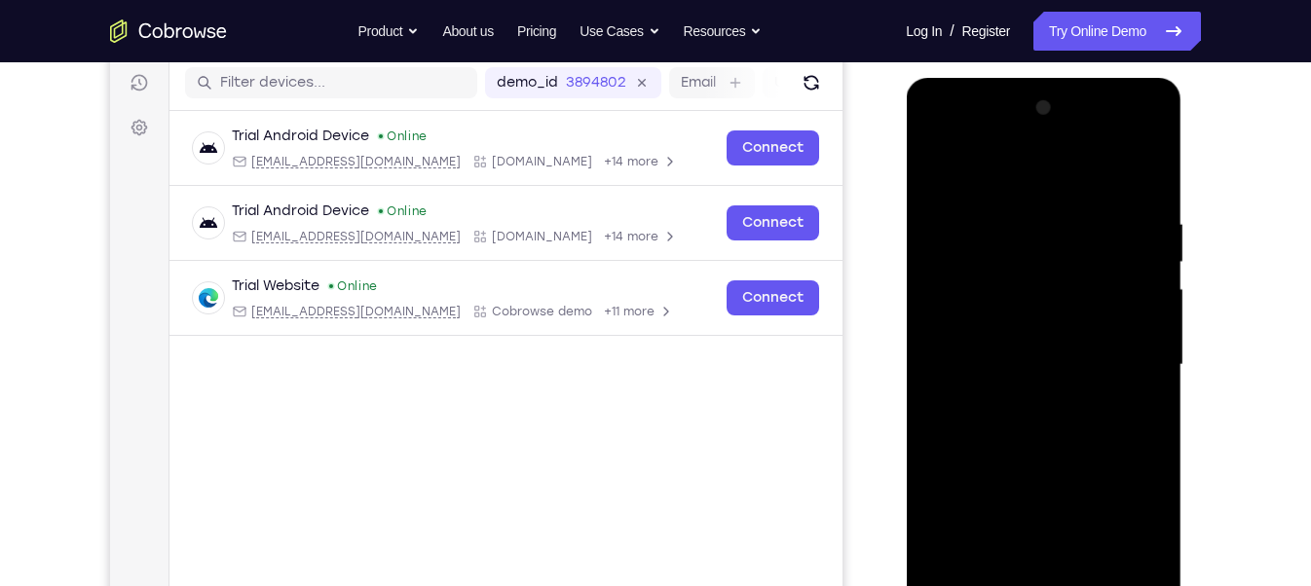
click at [1002, 306] on div at bounding box center [1042, 365] width 245 height 545
drag, startPoint x: 975, startPoint y: 220, endPoint x: 1000, endPoint y: 319, distance: 102.5
click at [1000, 319] on div at bounding box center [1042, 365] width 245 height 545
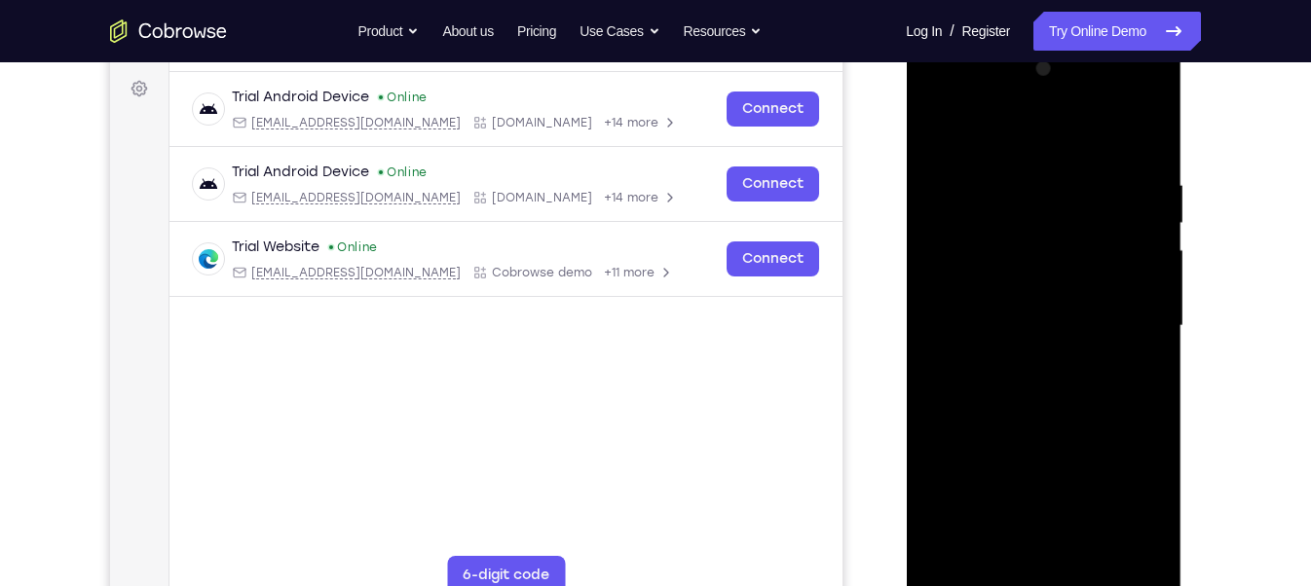
scroll to position [289, 0]
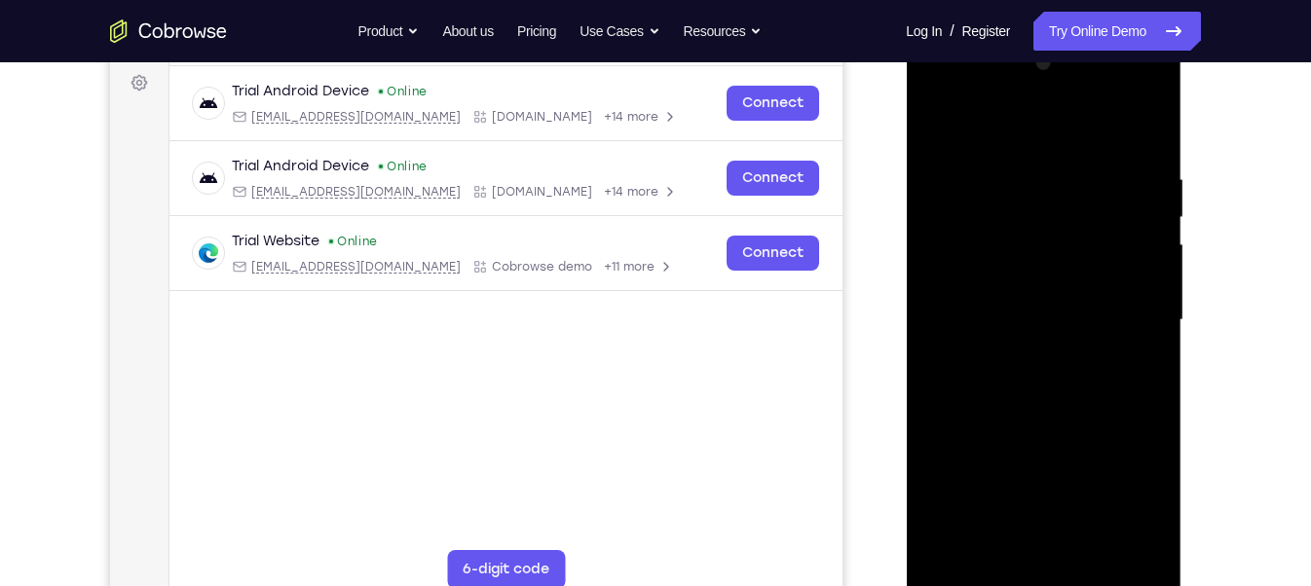
click at [986, 275] on div at bounding box center [1042, 320] width 245 height 545
click at [1095, 189] on div at bounding box center [1042, 320] width 245 height 545
click at [1034, 263] on div at bounding box center [1042, 320] width 245 height 545
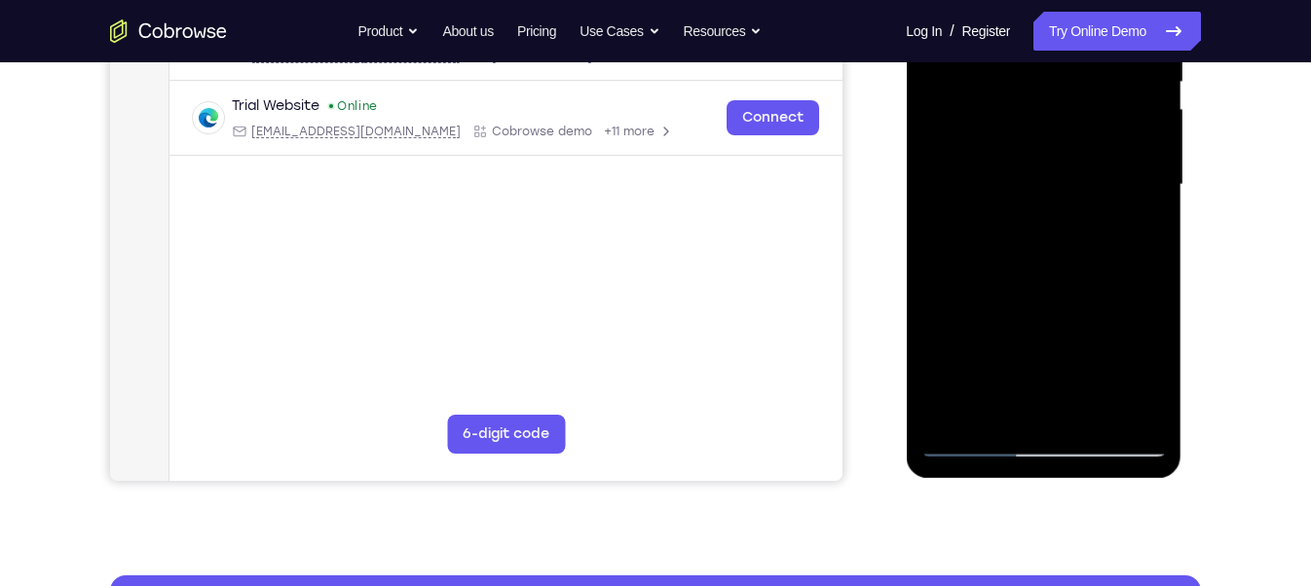
scroll to position [306, 0]
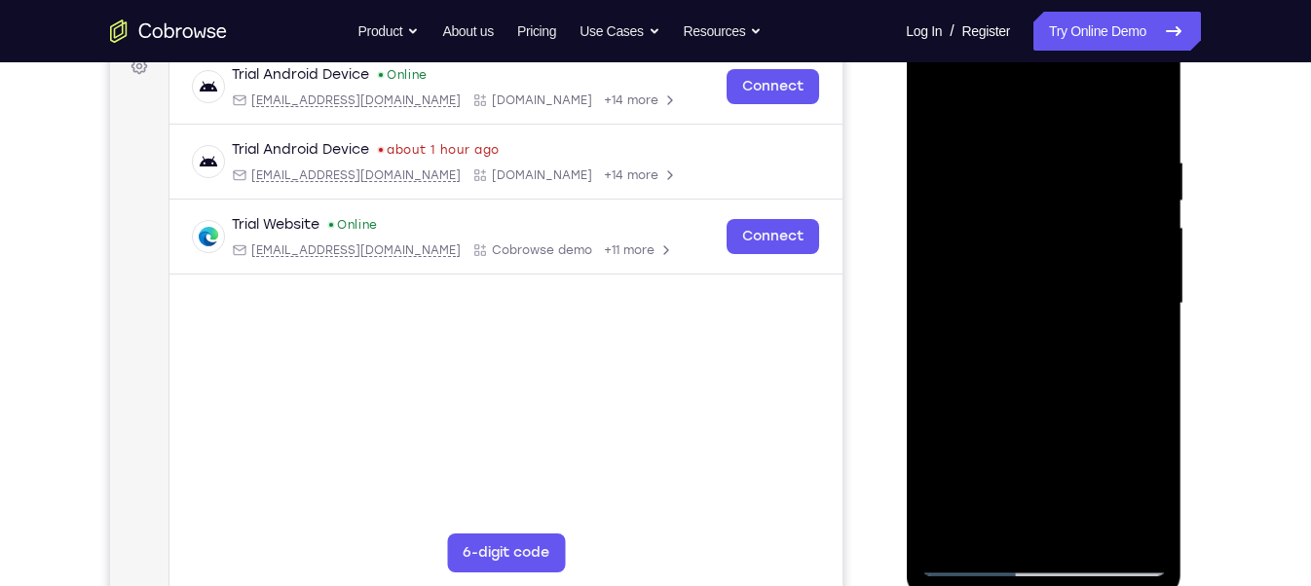
click at [940, 104] on div at bounding box center [1042, 303] width 245 height 545
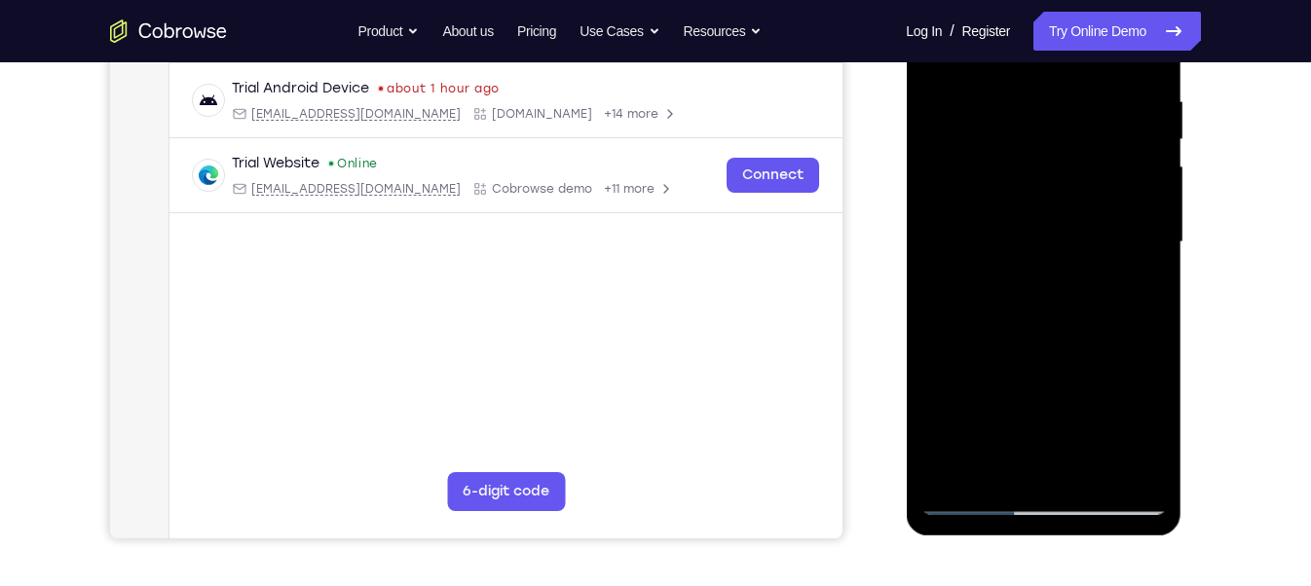
scroll to position [368, 0]
drag, startPoint x: 1007, startPoint y: 354, endPoint x: 1032, endPoint y: 210, distance: 145.2
click at [1032, 210] on div at bounding box center [1042, 241] width 245 height 545
drag, startPoint x: 990, startPoint y: 336, endPoint x: 1028, endPoint y: 195, distance: 146.3
click at [1028, 195] on div at bounding box center [1042, 241] width 245 height 545
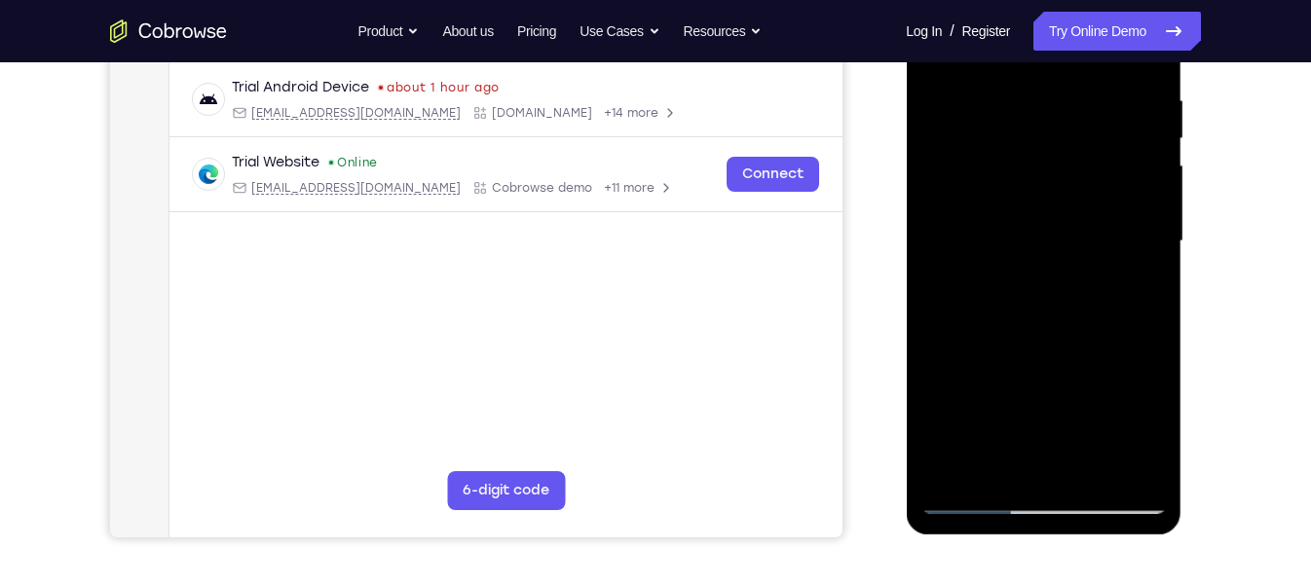
drag, startPoint x: 993, startPoint y: 361, endPoint x: 1008, endPoint y: 182, distance: 179.9
click at [1008, 182] on div at bounding box center [1042, 241] width 245 height 545
click at [987, 273] on div at bounding box center [1042, 241] width 245 height 545
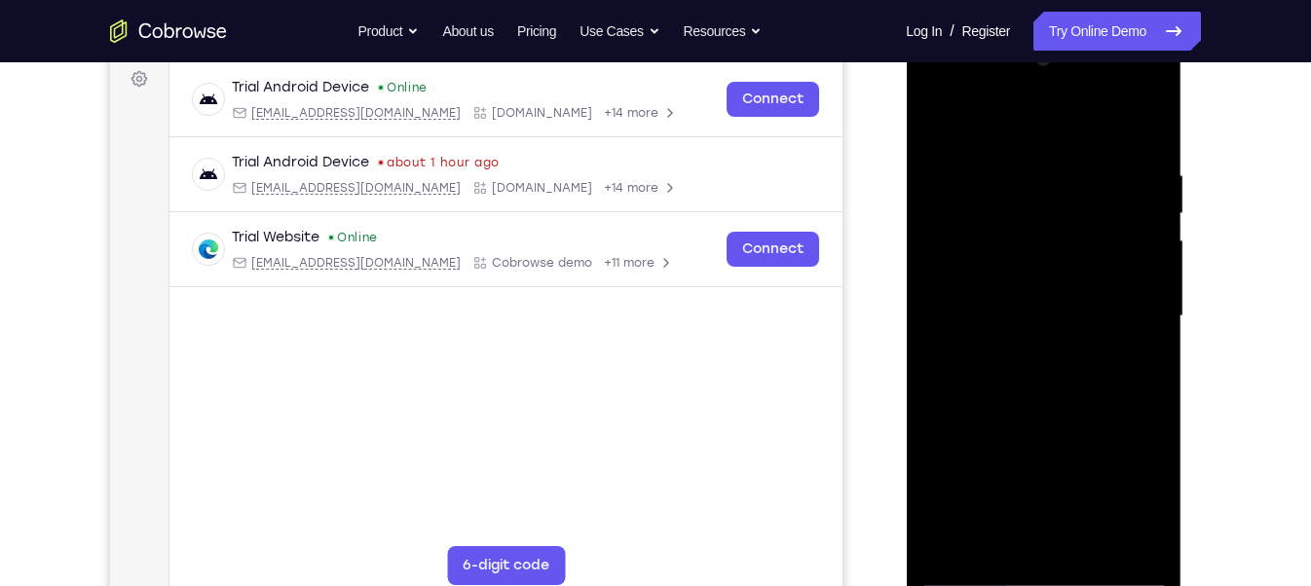
scroll to position [292, 0]
drag, startPoint x: 1015, startPoint y: 254, endPoint x: 1033, endPoint y: 282, distance: 33.2
click at [1033, 282] on div at bounding box center [1042, 317] width 245 height 545
click at [999, 183] on div at bounding box center [1042, 317] width 245 height 545
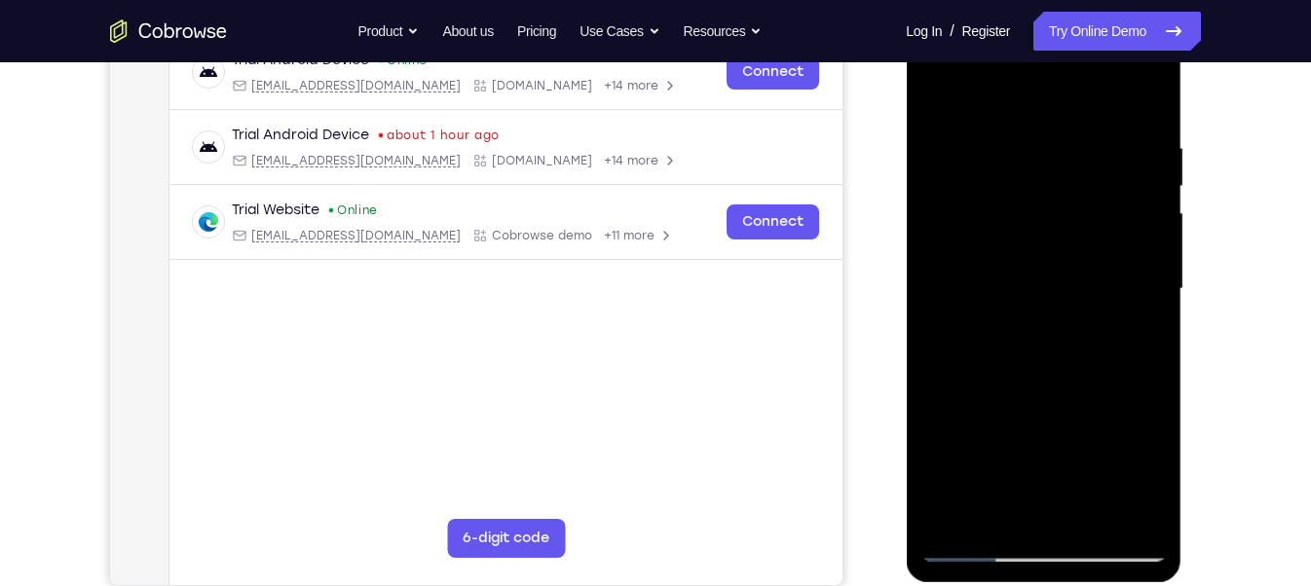
scroll to position [319, 0]
click at [938, 92] on div at bounding box center [1042, 290] width 245 height 545
drag, startPoint x: 1019, startPoint y: 298, endPoint x: 1024, endPoint y: 107, distance: 191.0
click at [1024, 107] on div at bounding box center [1042, 290] width 245 height 545
drag, startPoint x: 1008, startPoint y: 307, endPoint x: 1022, endPoint y: 177, distance: 130.3
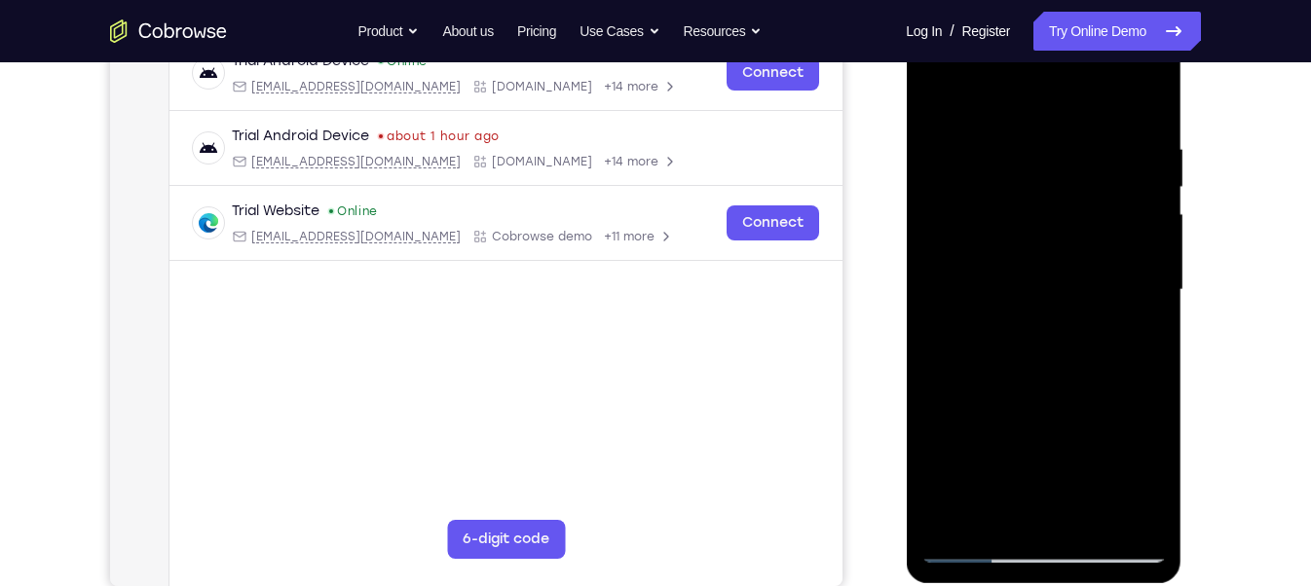
click at [1022, 177] on div at bounding box center [1042, 290] width 245 height 545
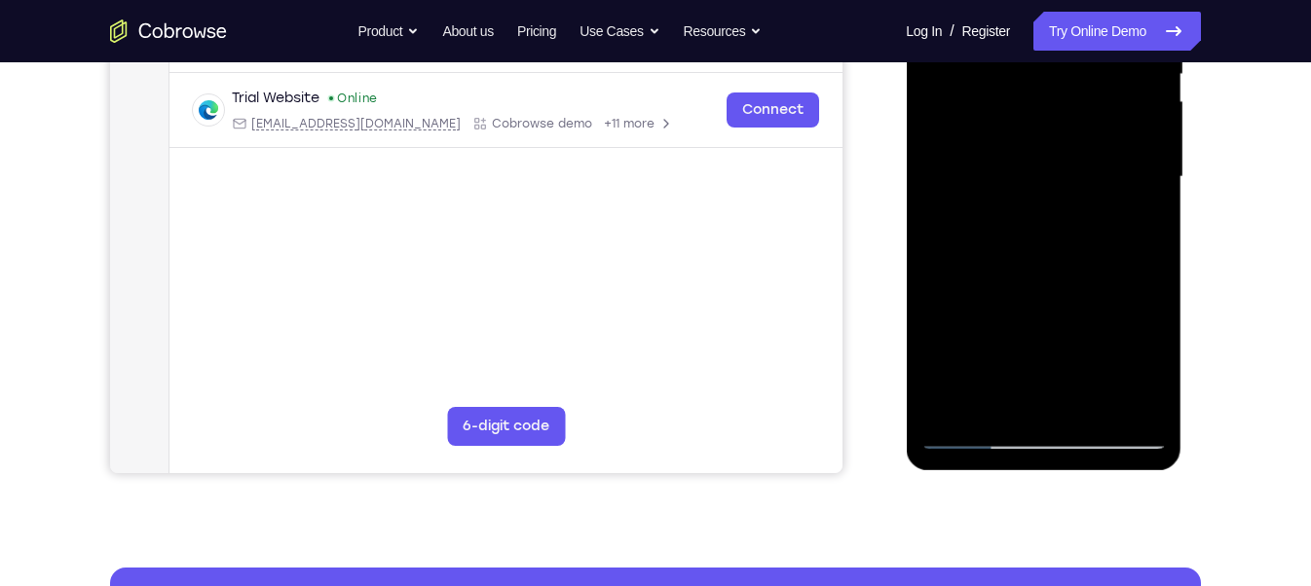
scroll to position [444, 0]
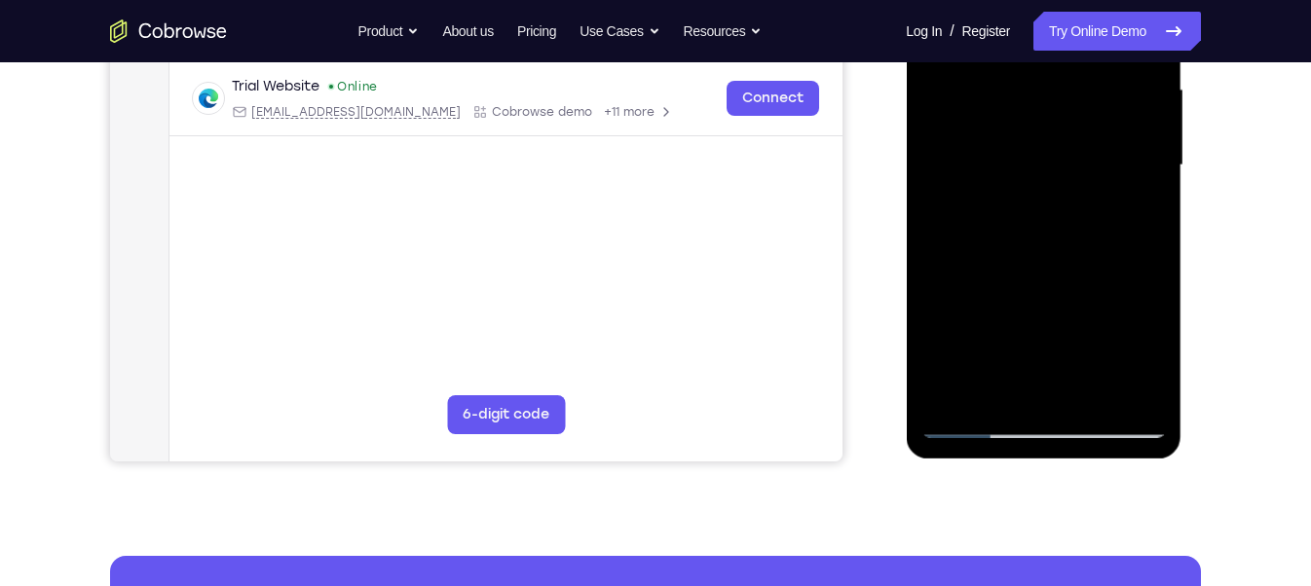
drag, startPoint x: 1007, startPoint y: 293, endPoint x: 1012, endPoint y: 182, distance: 111.2
click at [1012, 182] on div at bounding box center [1042, 165] width 245 height 545
drag, startPoint x: 1002, startPoint y: 306, endPoint x: 1014, endPoint y: 196, distance: 110.7
click at [1014, 196] on div at bounding box center [1042, 165] width 245 height 545
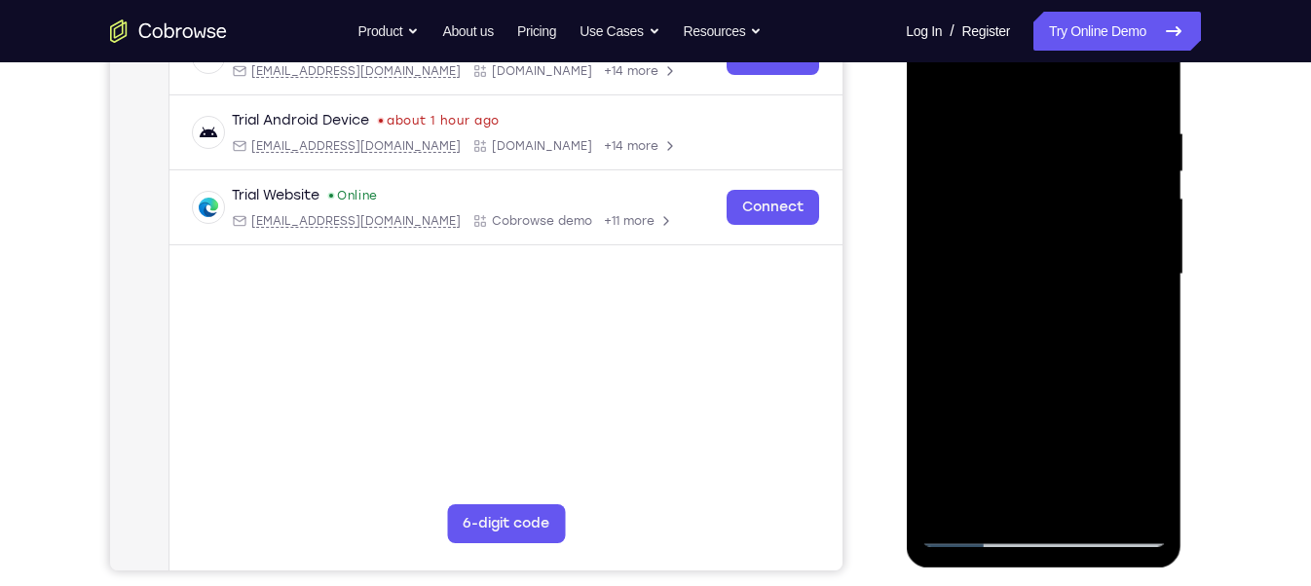
scroll to position [334, 0]
click at [940, 79] on div at bounding box center [1042, 275] width 245 height 545
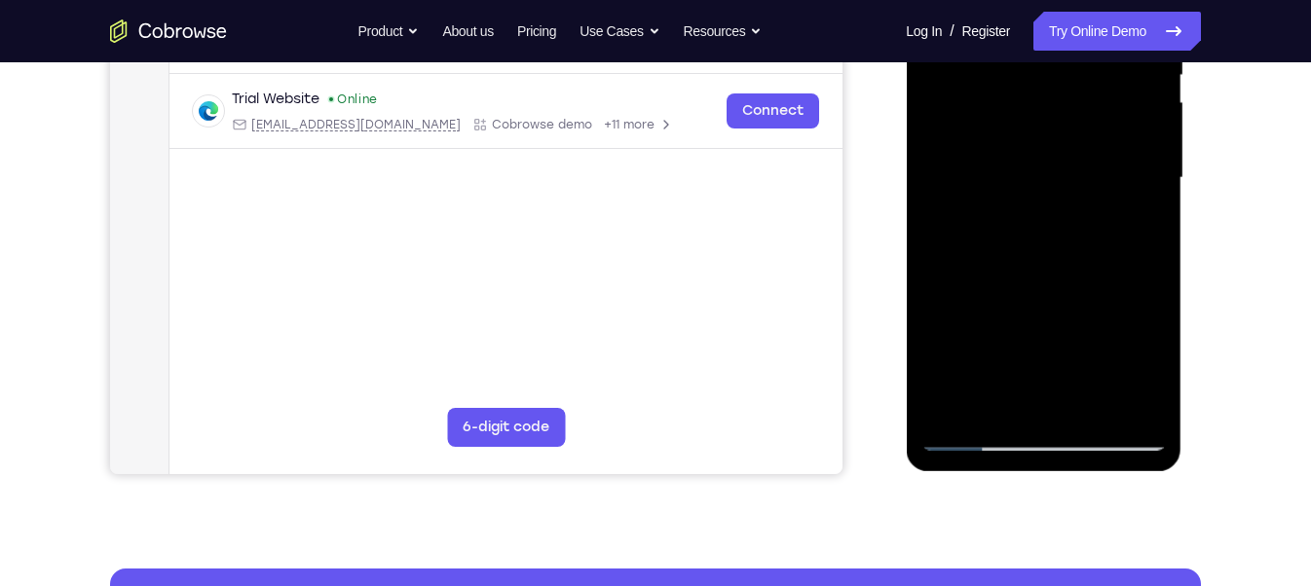
scroll to position [432, 0]
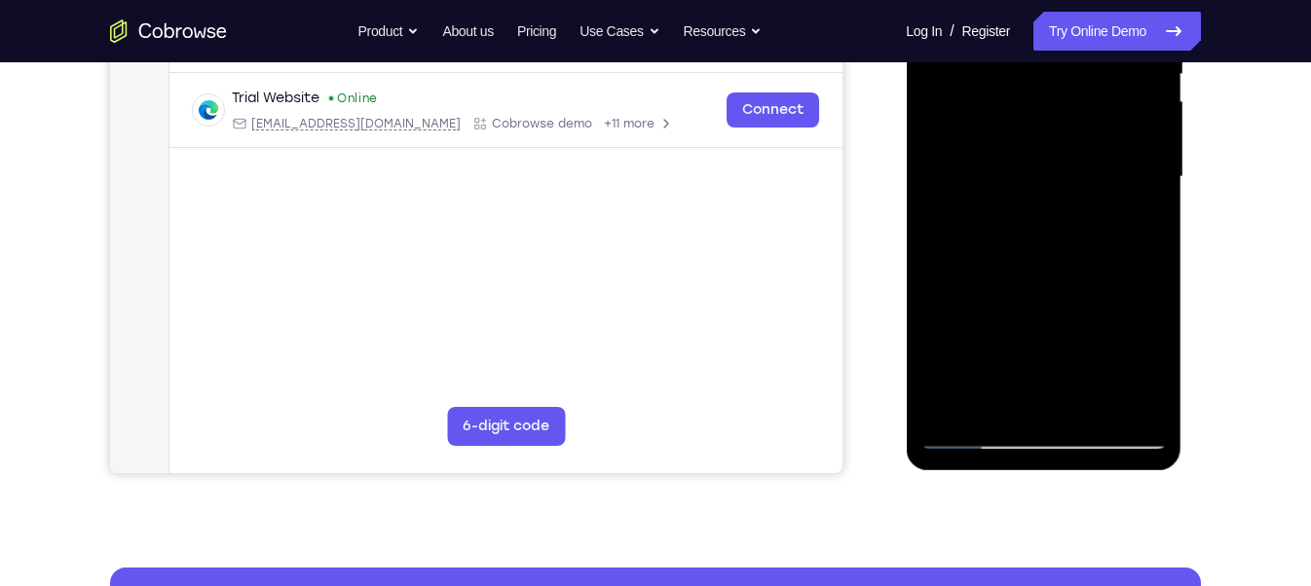
drag, startPoint x: 1009, startPoint y: 333, endPoint x: 1029, endPoint y: 87, distance: 247.2
click at [1029, 87] on div at bounding box center [1042, 177] width 245 height 545
drag, startPoint x: 1004, startPoint y: 309, endPoint x: 1010, endPoint y: 109, distance: 199.8
click at [1010, 109] on div at bounding box center [1042, 177] width 245 height 545
drag, startPoint x: 1011, startPoint y: 286, endPoint x: 1014, endPoint y: 112, distance: 174.4
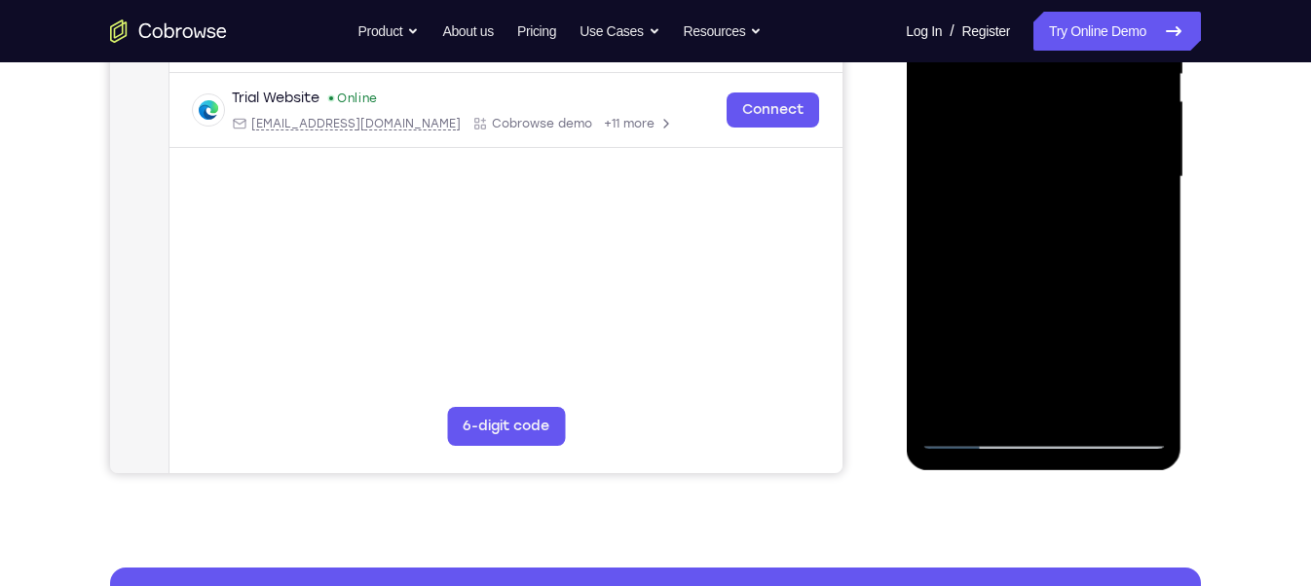
click at [1014, 112] on div at bounding box center [1042, 177] width 245 height 545
click at [984, 271] on div at bounding box center [1042, 177] width 245 height 545
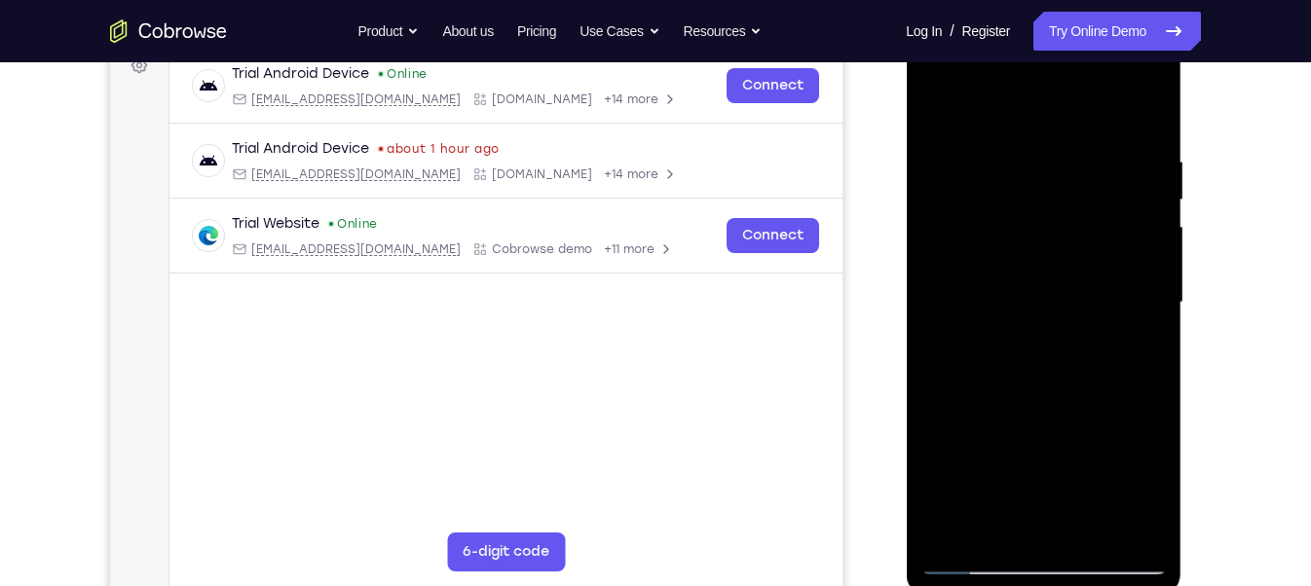
scroll to position [301, 0]
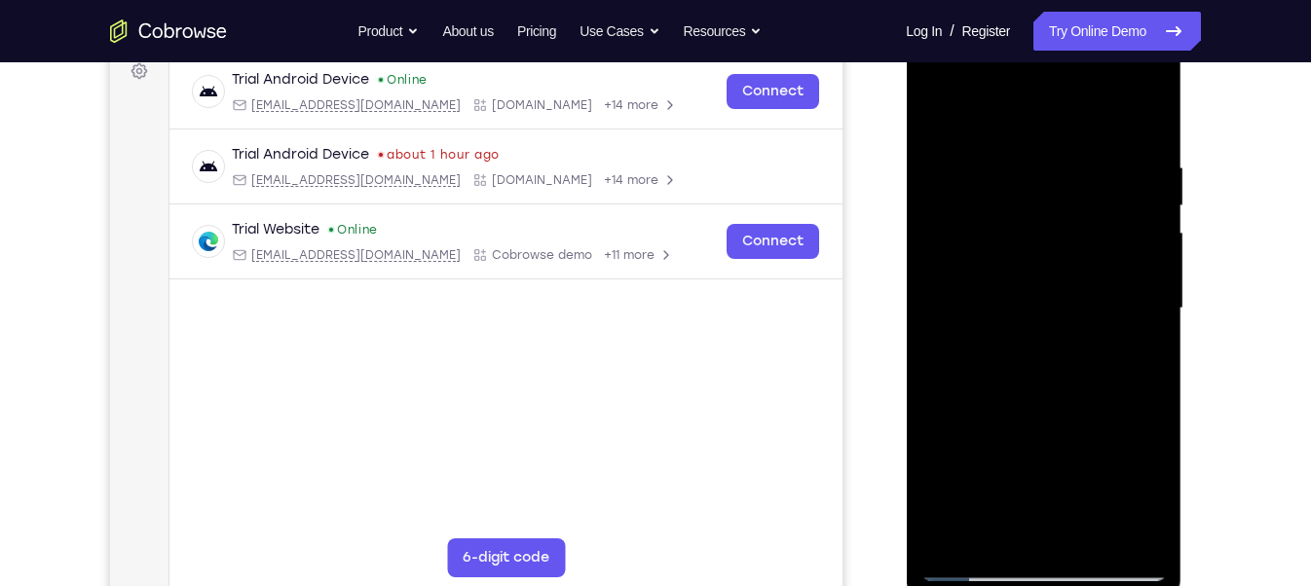
click at [931, 112] on div at bounding box center [1042, 308] width 245 height 545
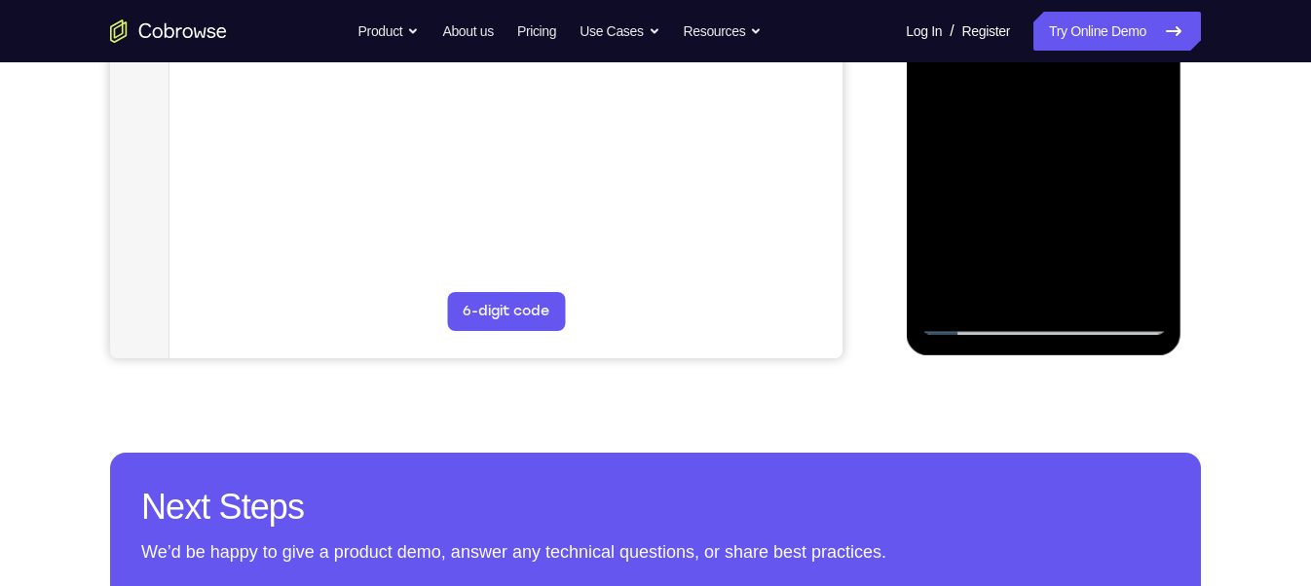
scroll to position [550, 0]
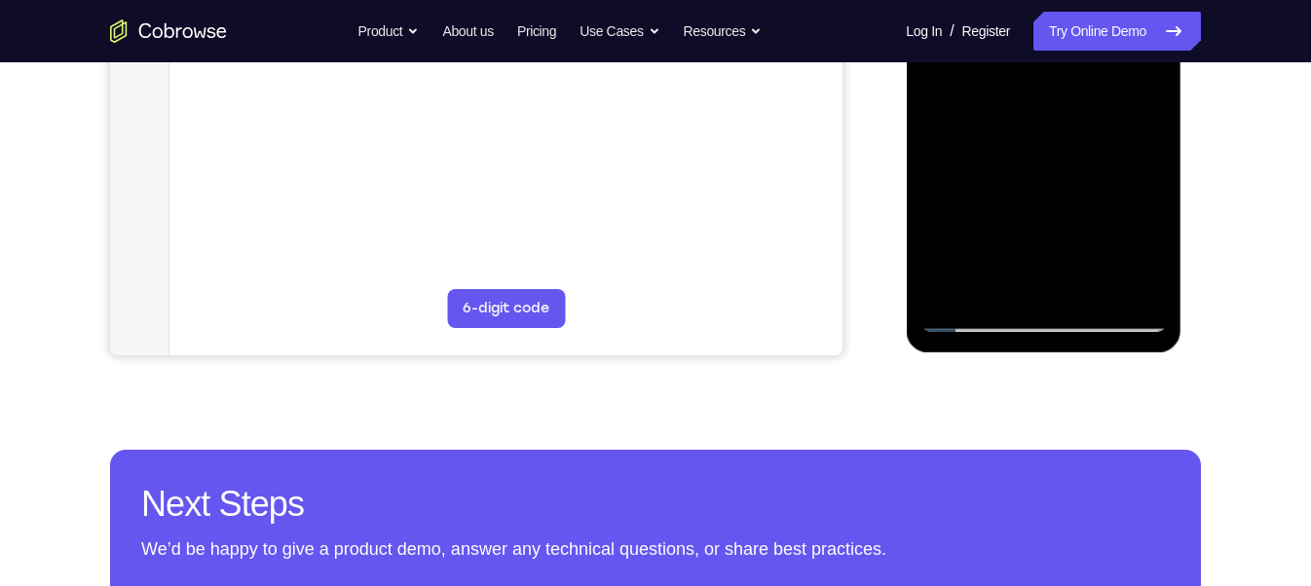
drag, startPoint x: 994, startPoint y: 256, endPoint x: 1008, endPoint y: 75, distance: 181.8
click at [1006, 80] on div at bounding box center [1042, 59] width 245 height 545
drag, startPoint x: 992, startPoint y: 236, endPoint x: 995, endPoint y: 118, distance: 117.9
click at [995, 118] on div at bounding box center [1042, 59] width 245 height 545
drag, startPoint x: 989, startPoint y: 243, endPoint x: 993, endPoint y: 142, distance: 100.4
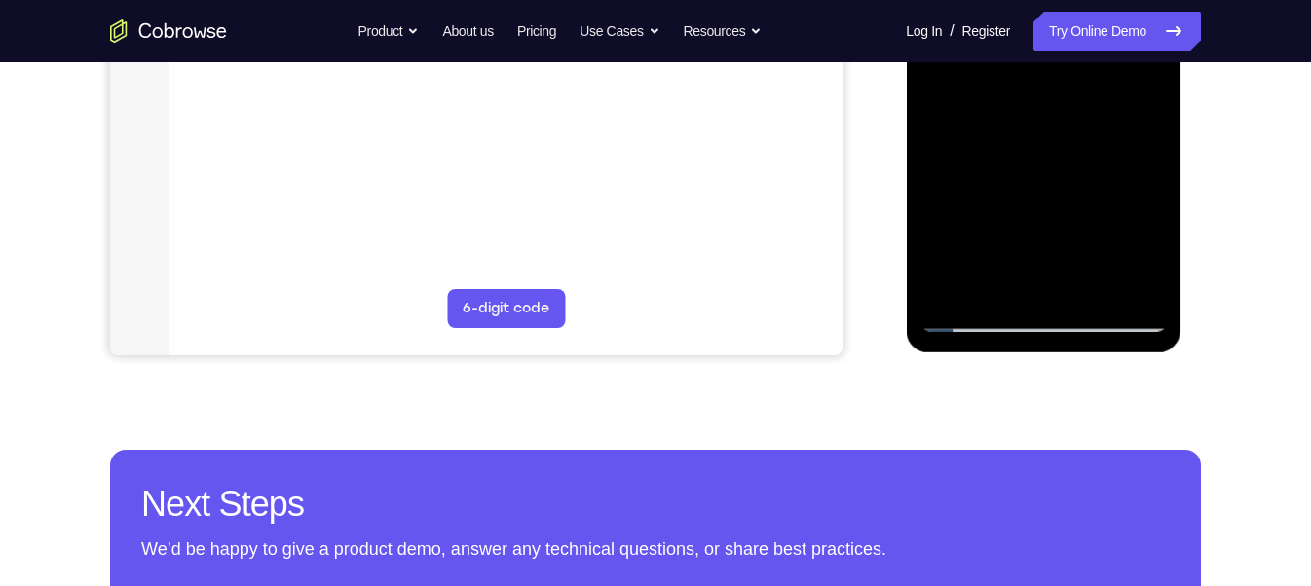
click at [993, 142] on div at bounding box center [1042, 59] width 245 height 545
drag, startPoint x: 984, startPoint y: 192, endPoint x: 991, endPoint y: 132, distance: 59.8
click at [991, 132] on div at bounding box center [1042, 59] width 245 height 545
click at [979, 166] on div at bounding box center [1042, 59] width 245 height 545
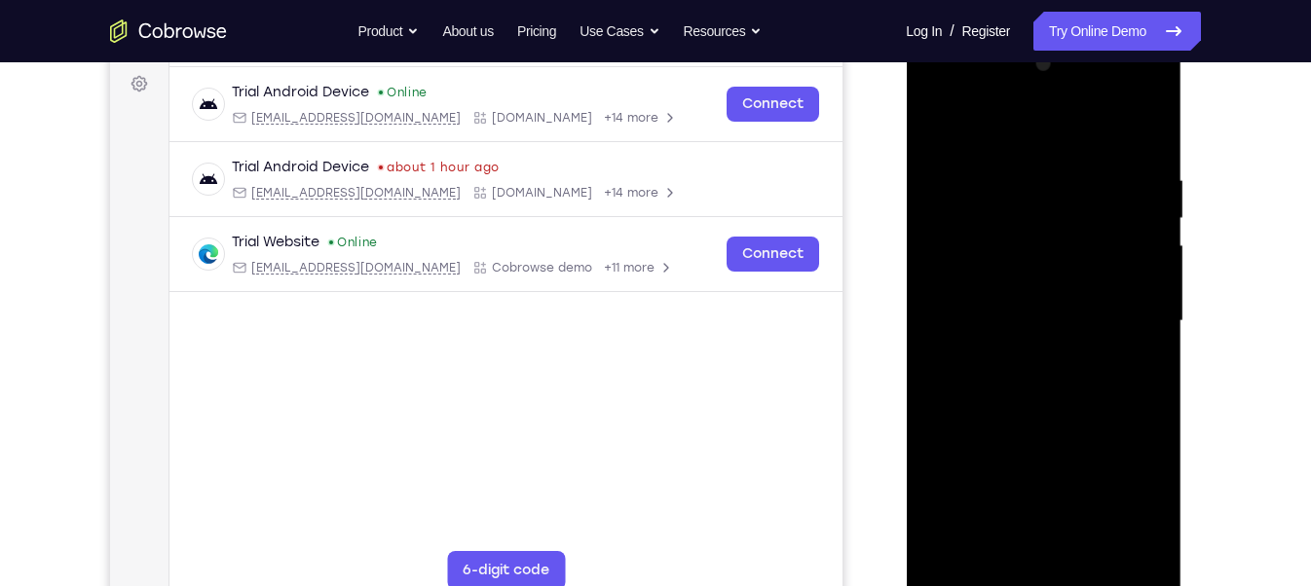
scroll to position [354, 0]
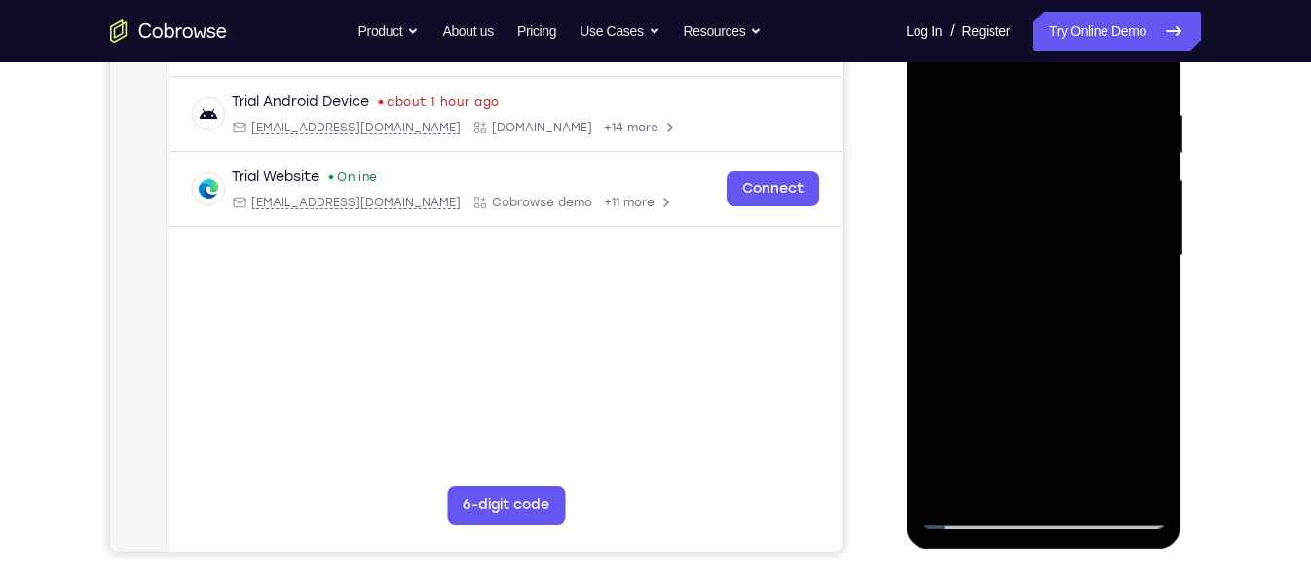
drag, startPoint x: 1034, startPoint y: 316, endPoint x: 1034, endPoint y: 196, distance: 119.8
click at [1034, 196] on div at bounding box center [1042, 255] width 245 height 545
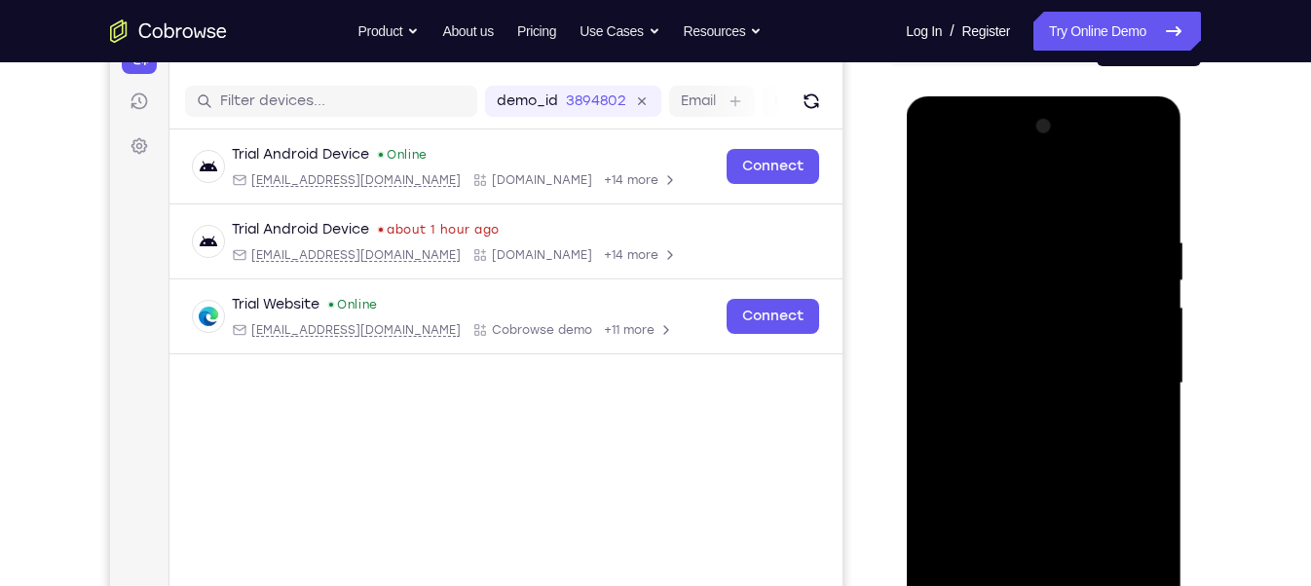
drag, startPoint x: 1036, startPoint y: 226, endPoint x: 1047, endPoint y: 378, distance: 152.3
click at [1047, 378] on div at bounding box center [1042, 383] width 245 height 545
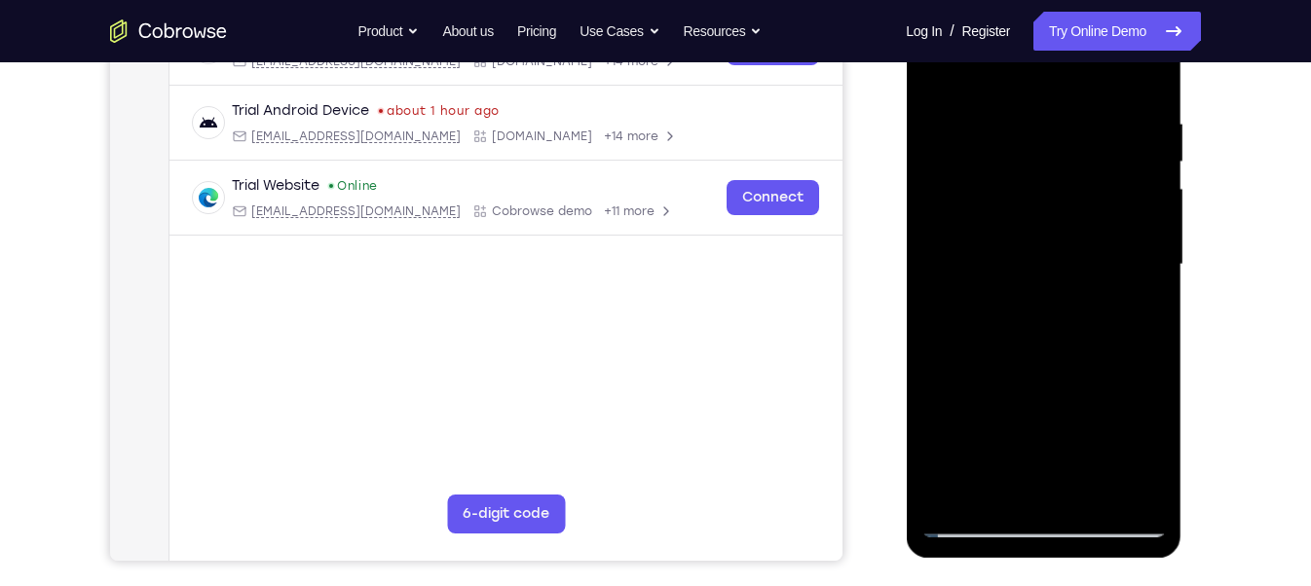
scroll to position [353, 0]
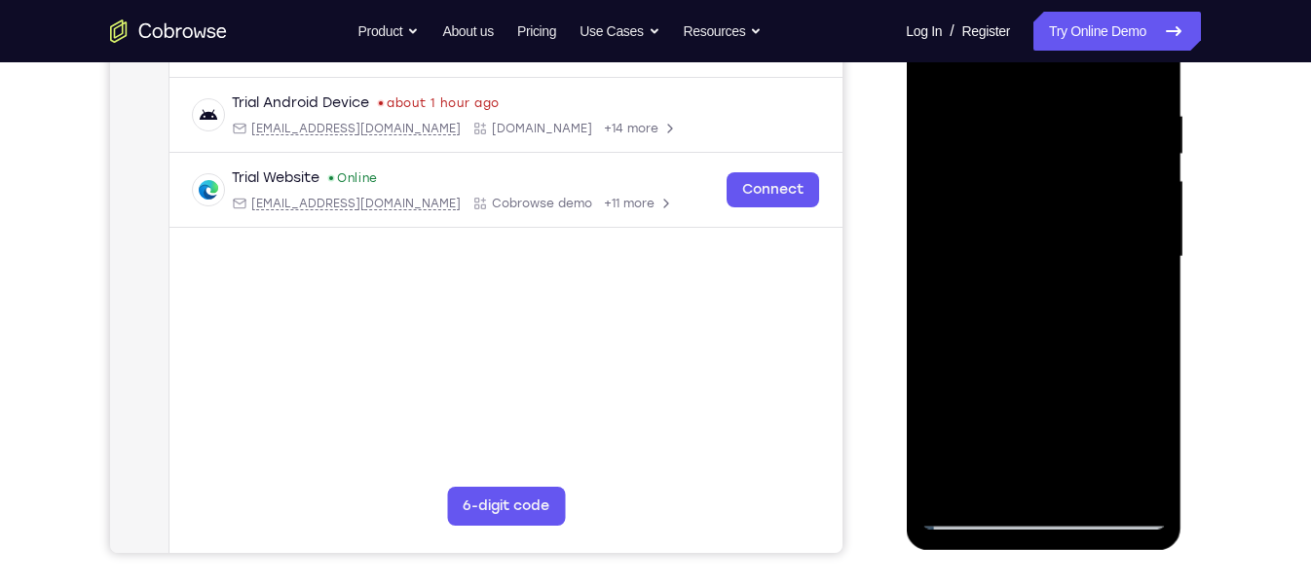
click at [1043, 131] on div at bounding box center [1042, 256] width 245 height 545
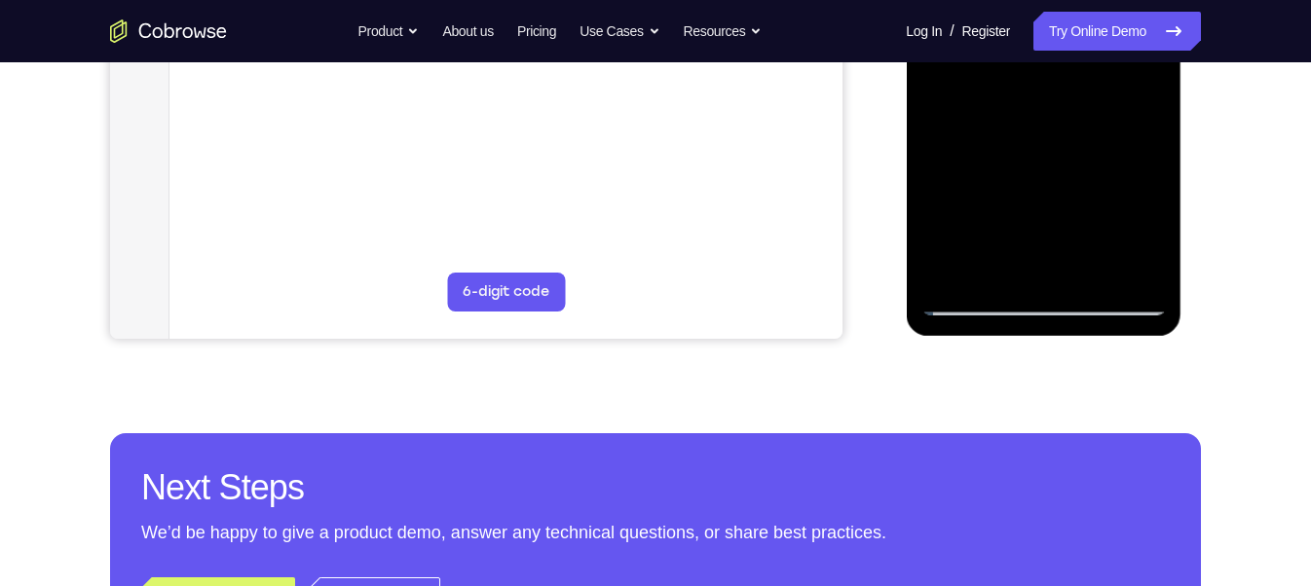
scroll to position [568, 0]
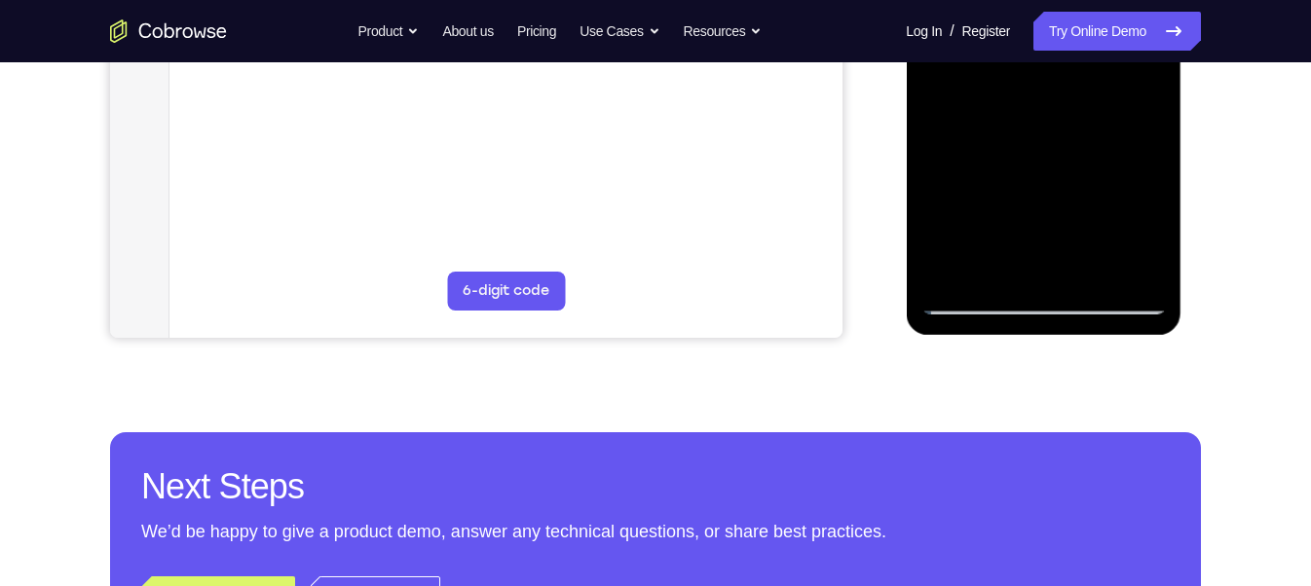
click at [950, 273] on div at bounding box center [1042, 41] width 245 height 545
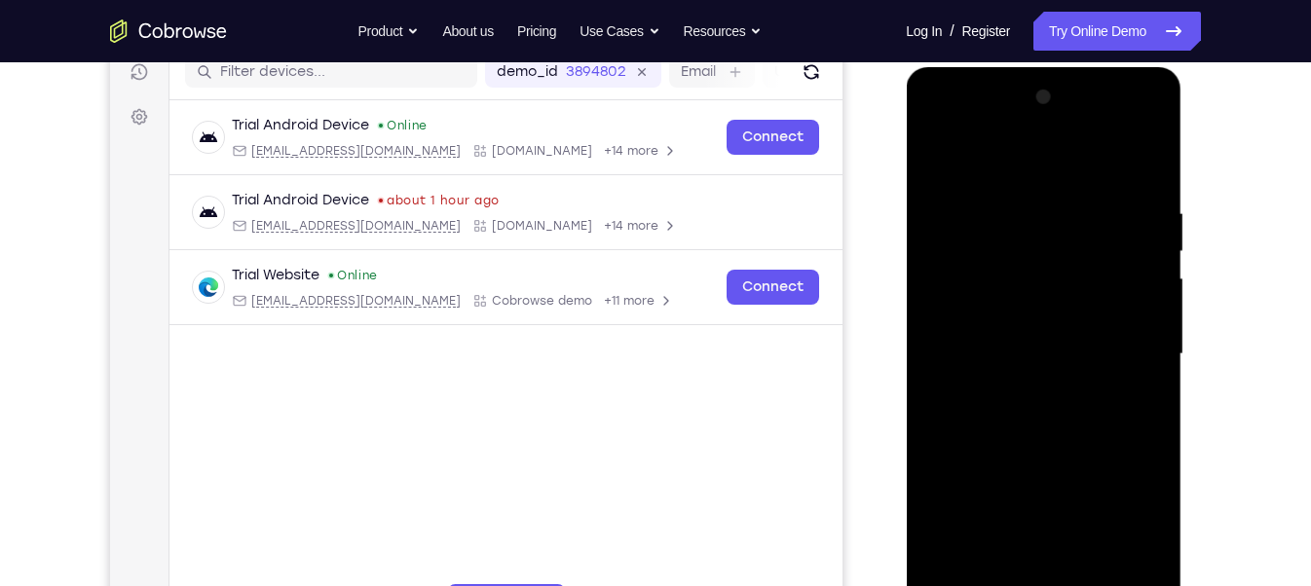
scroll to position [256, 0]
drag, startPoint x: 1134, startPoint y: 202, endPoint x: 966, endPoint y: 187, distance: 168.2
click at [966, 187] on div at bounding box center [1042, 353] width 245 height 545
drag, startPoint x: 1136, startPoint y: 193, endPoint x: 976, endPoint y: 188, distance: 159.8
click at [976, 188] on div at bounding box center [1042, 353] width 245 height 545
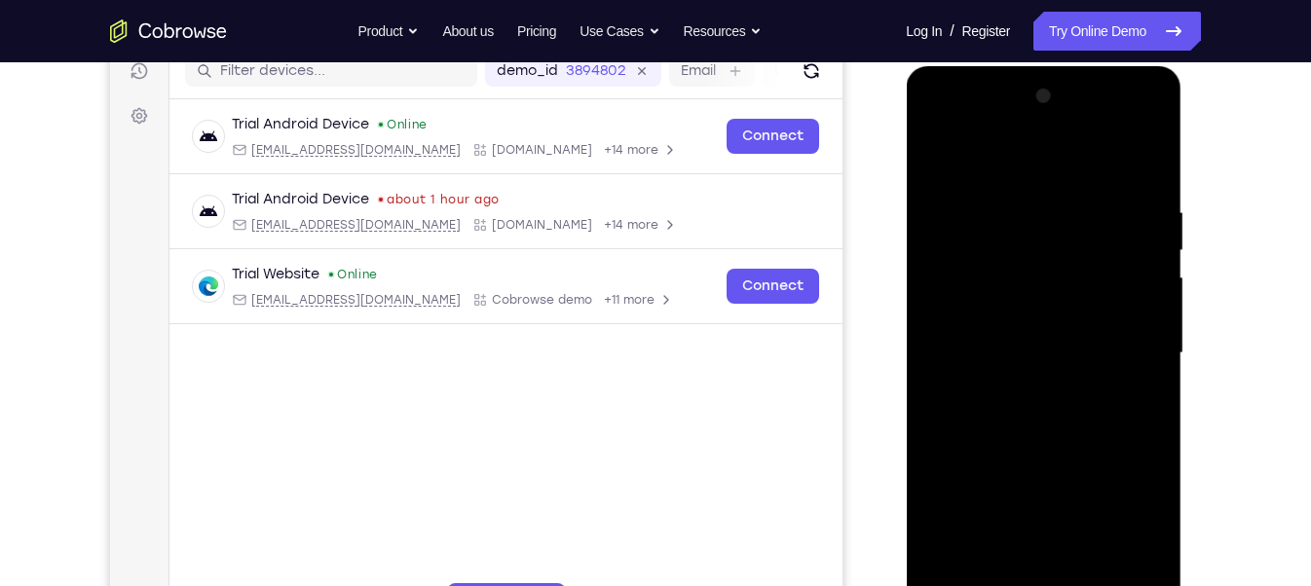
drag, startPoint x: 1140, startPoint y: 196, endPoint x: 963, endPoint y: 189, distance: 176.4
click at [963, 189] on div at bounding box center [1042, 353] width 245 height 545
drag, startPoint x: 1120, startPoint y: 205, endPoint x: 960, endPoint y: 213, distance: 160.0
click at [960, 213] on div at bounding box center [1042, 353] width 245 height 545
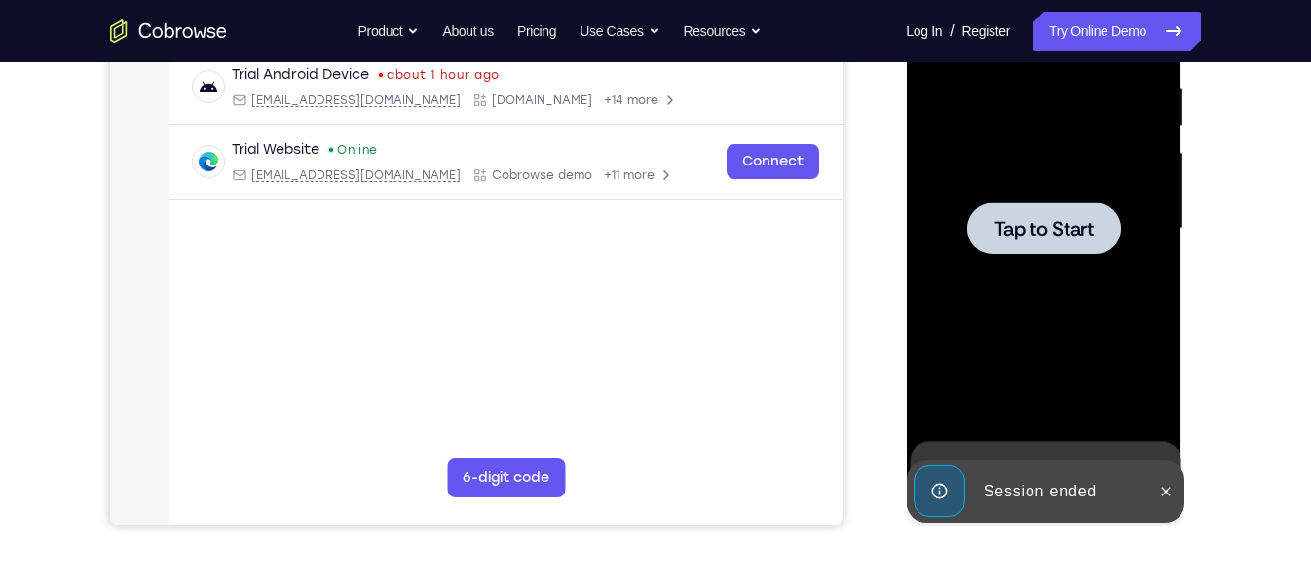
scroll to position [386, 0]
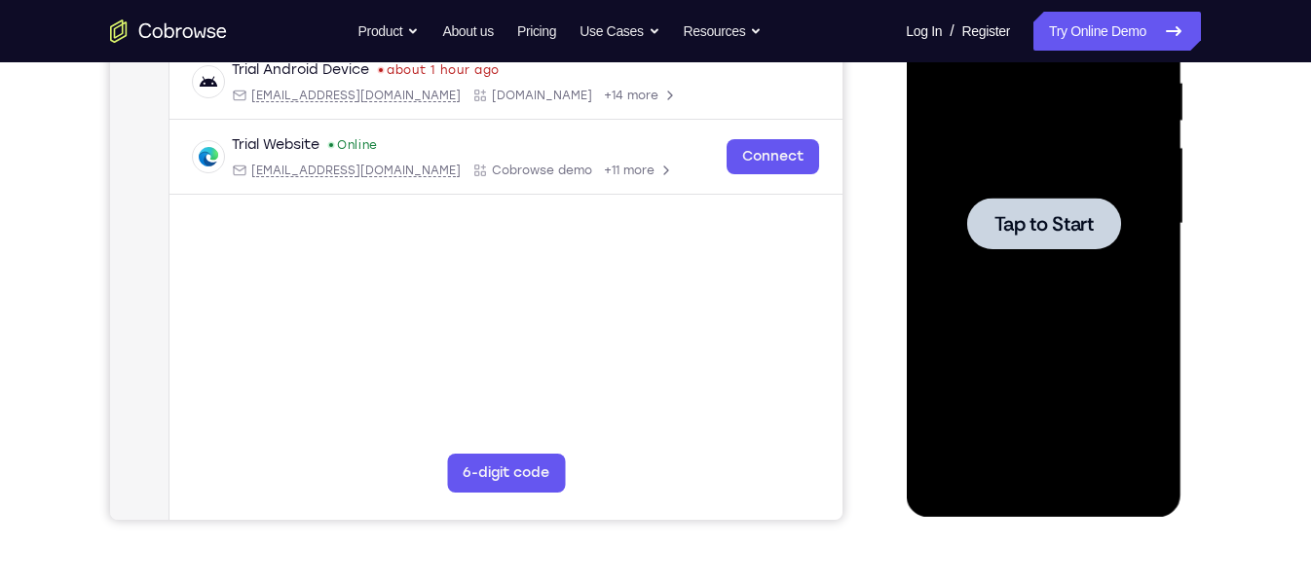
click at [960, 325] on div at bounding box center [1042, 223] width 245 height 545
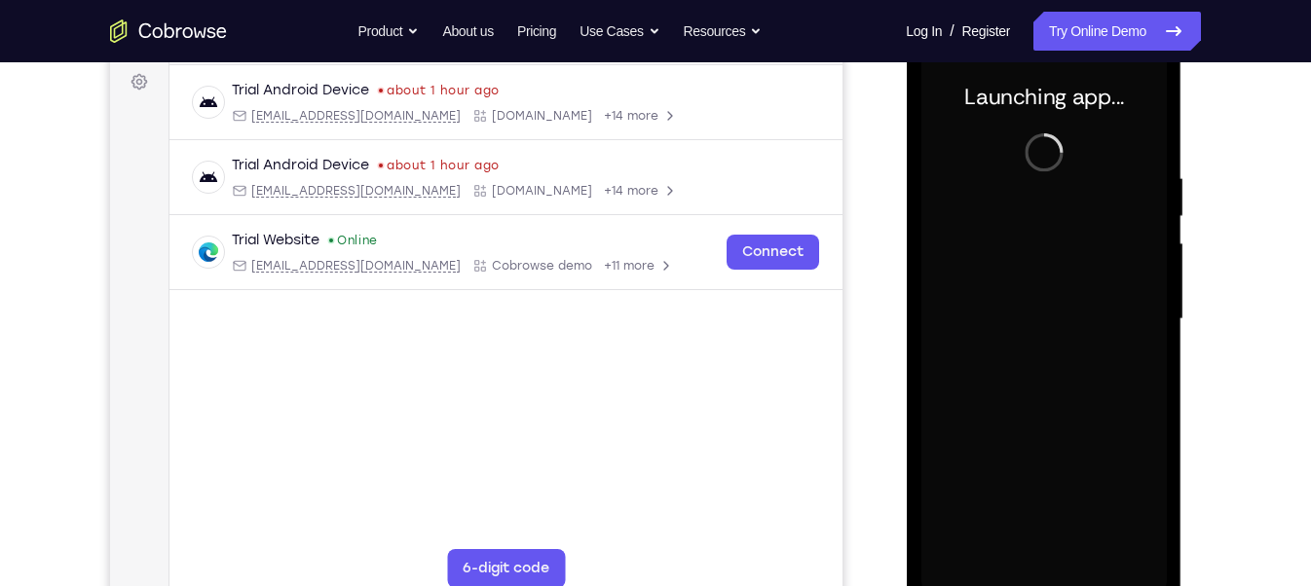
scroll to position [293, 0]
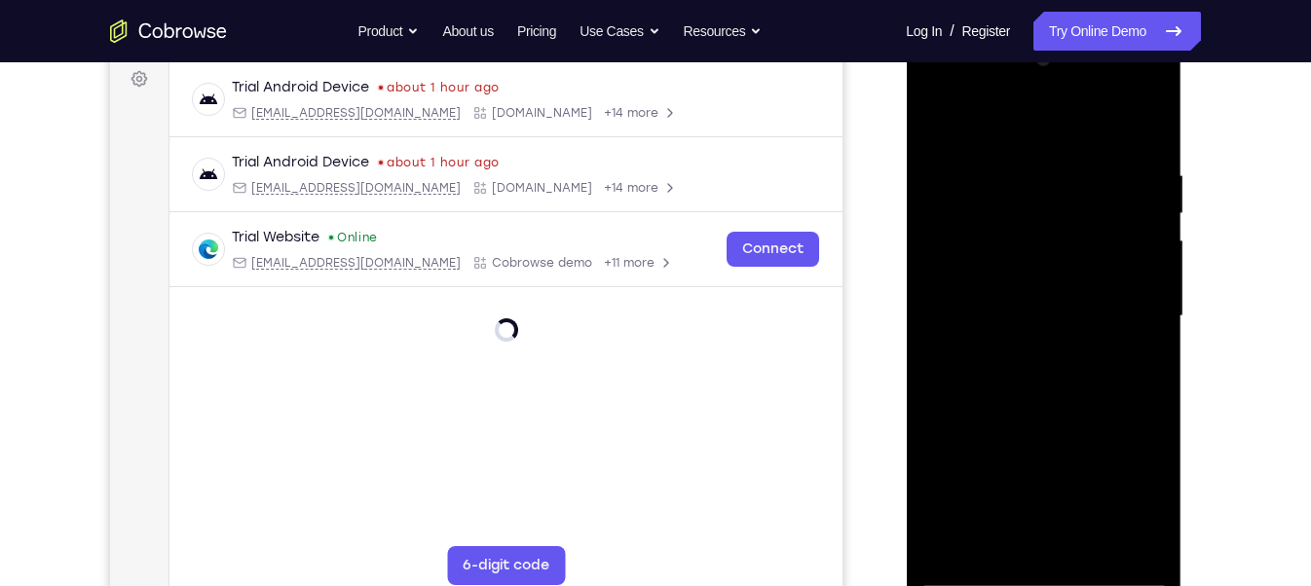
click at [1039, 578] on div at bounding box center [1042, 316] width 245 height 545
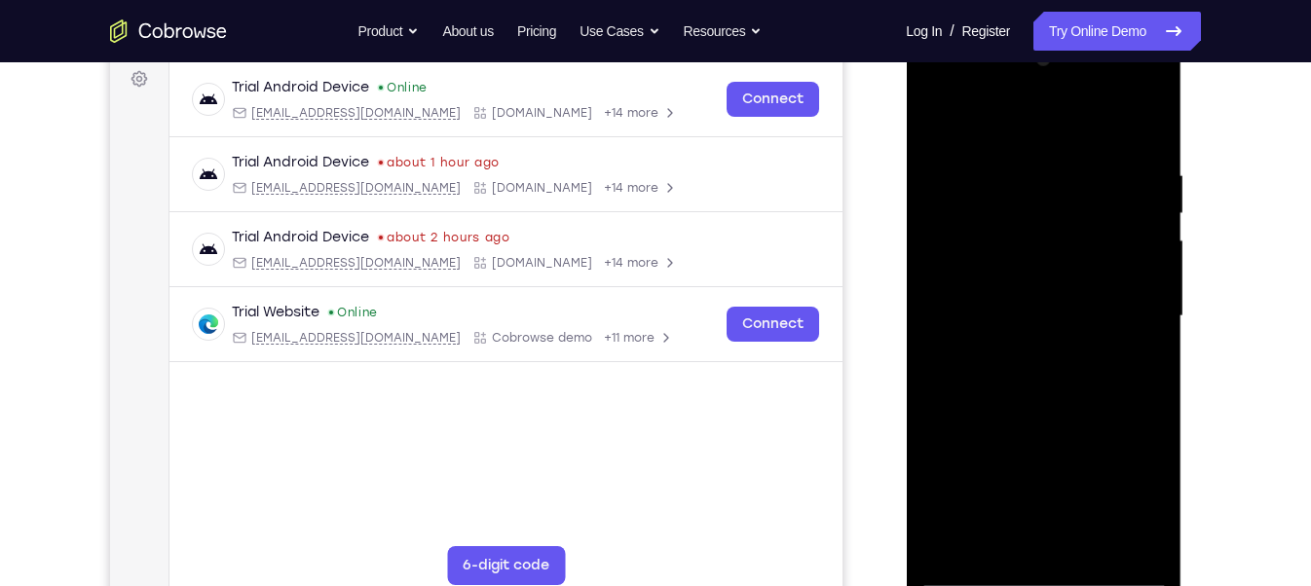
click at [1132, 478] on div at bounding box center [1042, 316] width 245 height 545
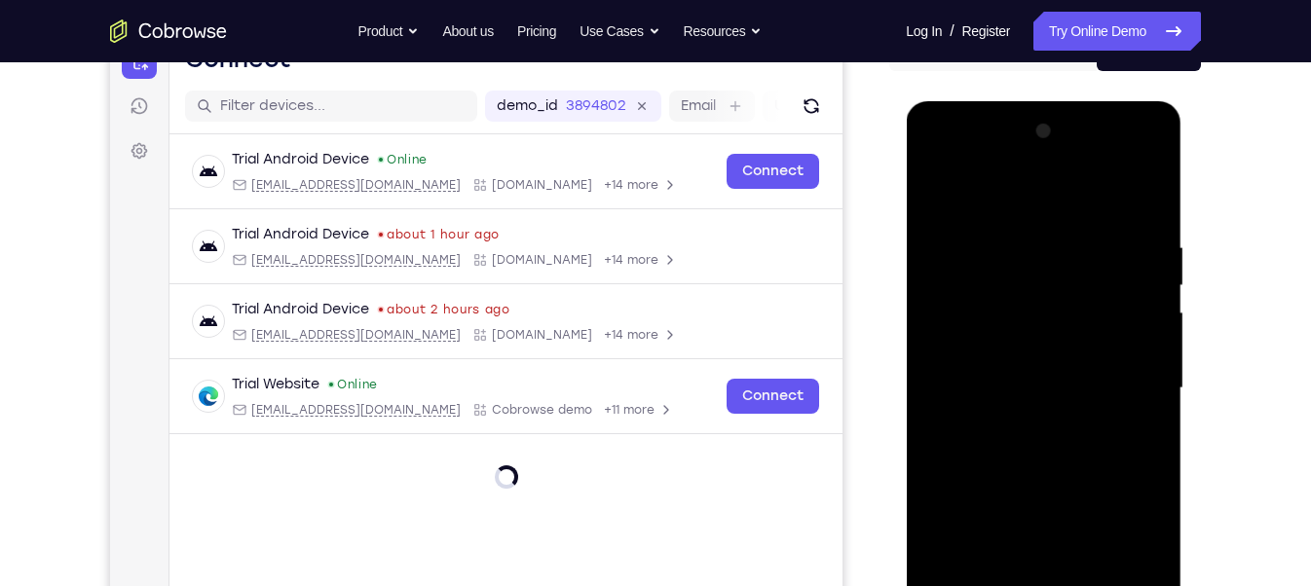
scroll to position [219, 0]
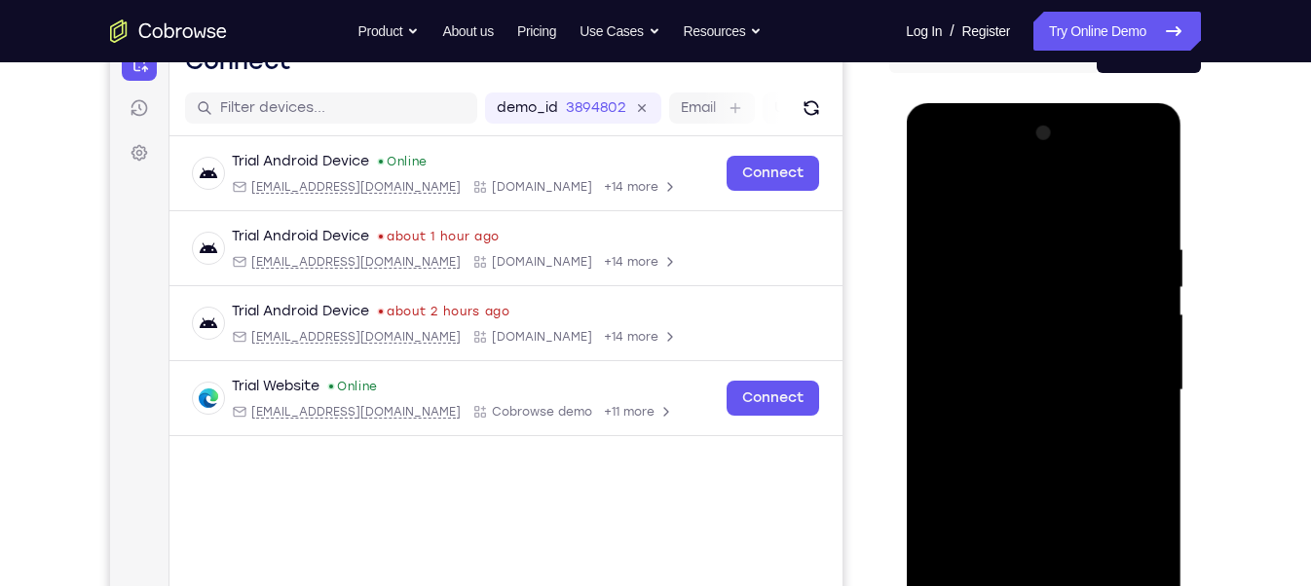
click at [1026, 204] on div at bounding box center [1042, 390] width 245 height 545
click at [1029, 282] on div at bounding box center [1042, 390] width 245 height 545
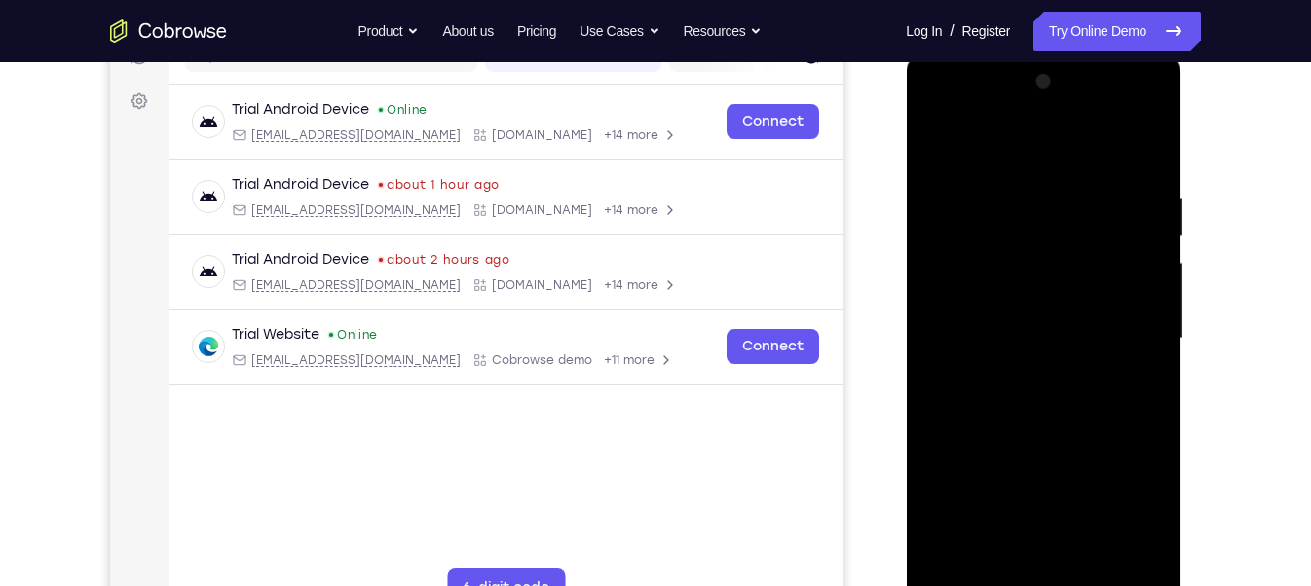
scroll to position [272, 0]
click at [1026, 449] on div at bounding box center [1042, 337] width 245 height 545
click at [1026, 383] on div at bounding box center [1042, 337] width 245 height 545
click at [942, 135] on div at bounding box center [1042, 337] width 245 height 545
click at [1006, 229] on div at bounding box center [1042, 337] width 245 height 545
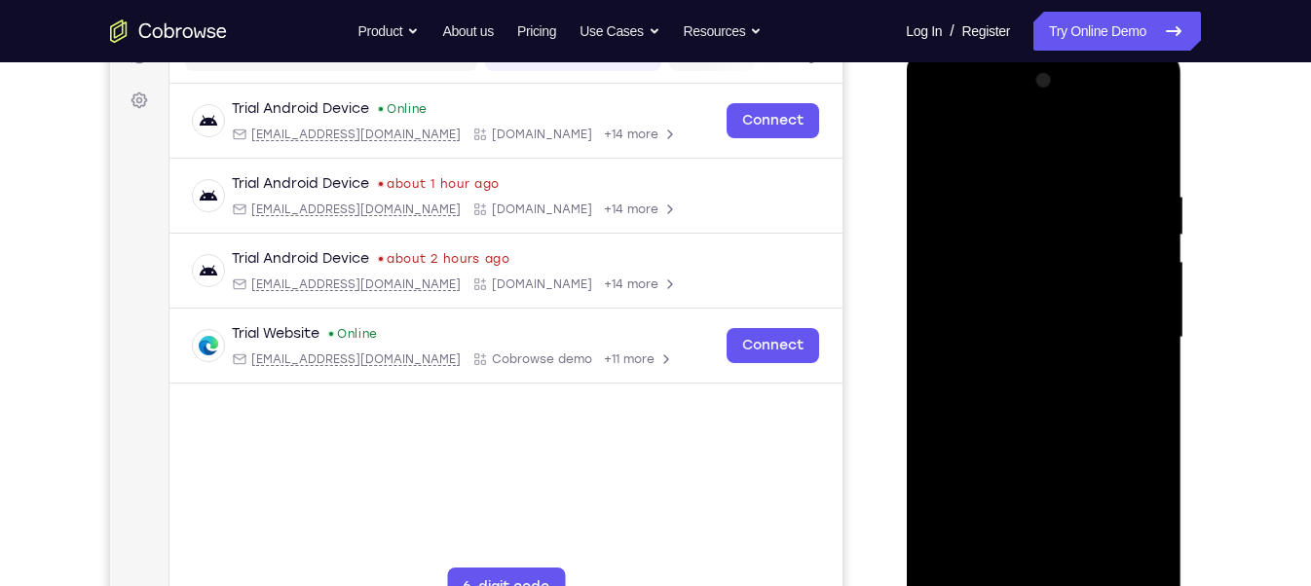
click at [1006, 229] on div at bounding box center [1042, 337] width 245 height 545
drag, startPoint x: 1138, startPoint y: 475, endPoint x: 906, endPoint y: 494, distance: 232.6
click at [906, 494] on div at bounding box center [1044, 341] width 276 height 581
click at [1140, 479] on div at bounding box center [1042, 337] width 245 height 545
drag, startPoint x: 1048, startPoint y: 511, endPoint x: 1066, endPoint y: 263, distance: 249.0
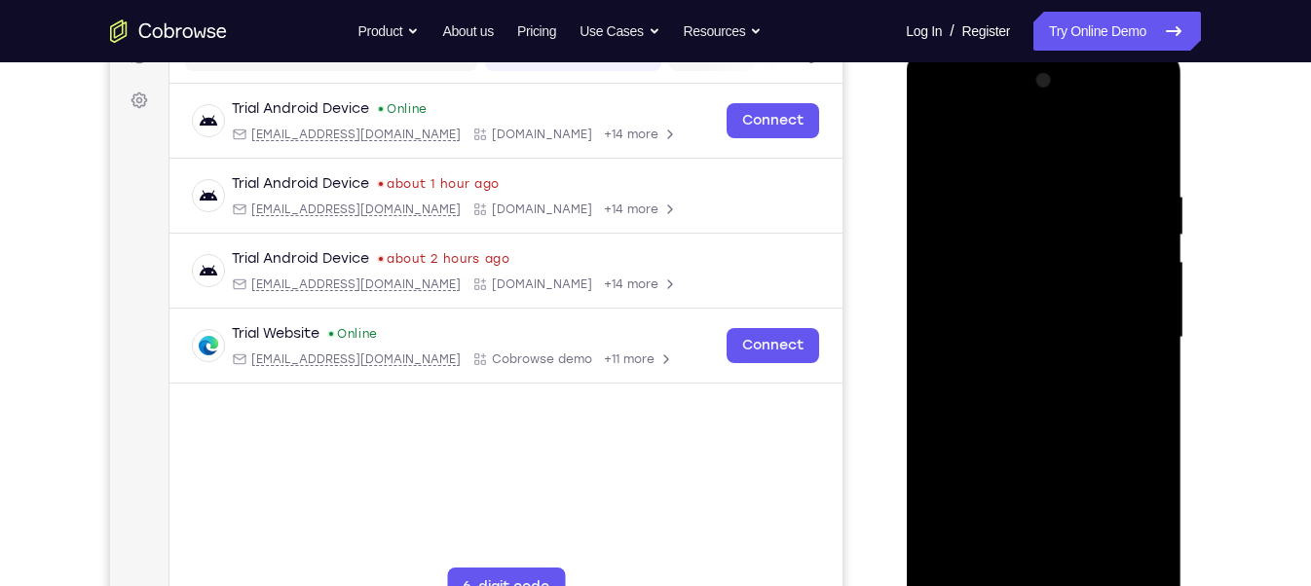
click at [1066, 263] on div at bounding box center [1042, 337] width 245 height 545
drag, startPoint x: 1017, startPoint y: 492, endPoint x: 1078, endPoint y: 179, distance: 318.6
click at [1078, 179] on div at bounding box center [1042, 337] width 245 height 545
drag, startPoint x: 1032, startPoint y: 289, endPoint x: 1030, endPoint y: 119, distance: 170.5
click at [1030, 119] on div at bounding box center [1042, 337] width 245 height 545
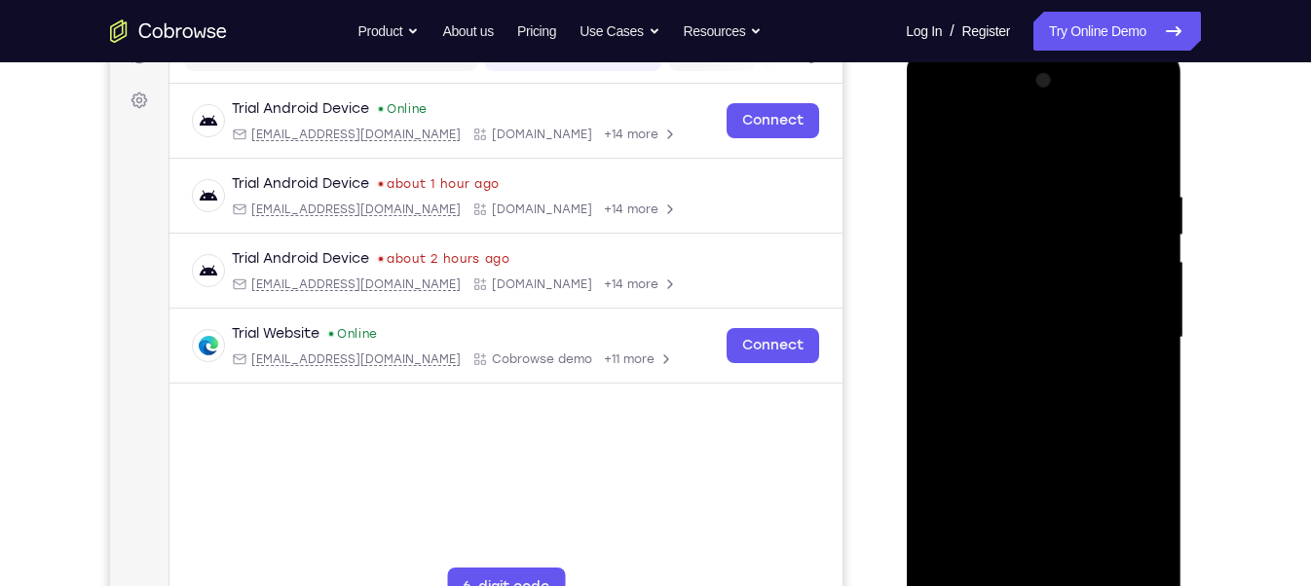
drag, startPoint x: 1040, startPoint y: 459, endPoint x: 1043, endPoint y: 147, distance: 311.7
click at [1043, 147] on div at bounding box center [1042, 337] width 245 height 545
drag, startPoint x: 1051, startPoint y: 417, endPoint x: 1070, endPoint y: 174, distance: 243.3
click at [1070, 174] on div at bounding box center [1042, 337] width 245 height 545
drag, startPoint x: 1016, startPoint y: 439, endPoint x: 1057, endPoint y: 164, distance: 278.7
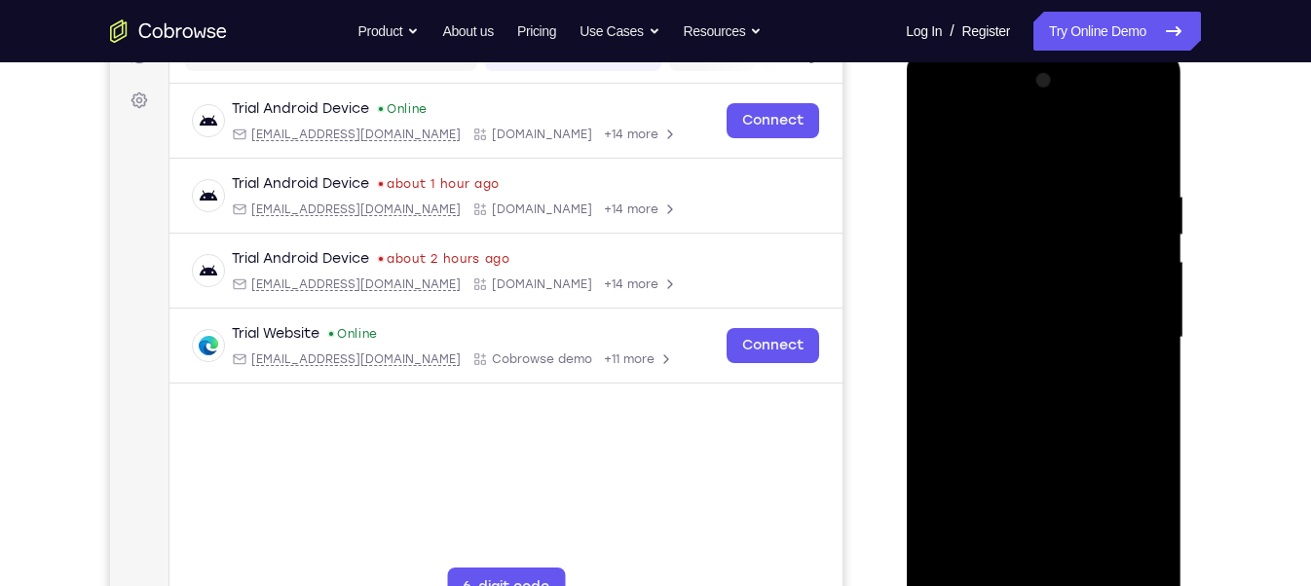
click at [1057, 164] on div at bounding box center [1042, 337] width 245 height 545
drag, startPoint x: 1002, startPoint y: 410, endPoint x: 1032, endPoint y: 142, distance: 269.5
click at [1032, 142] on div at bounding box center [1042, 337] width 245 height 545
drag, startPoint x: 1014, startPoint y: 215, endPoint x: 1025, endPoint y: 444, distance: 229.2
click at [1025, 444] on div at bounding box center [1042, 337] width 245 height 545
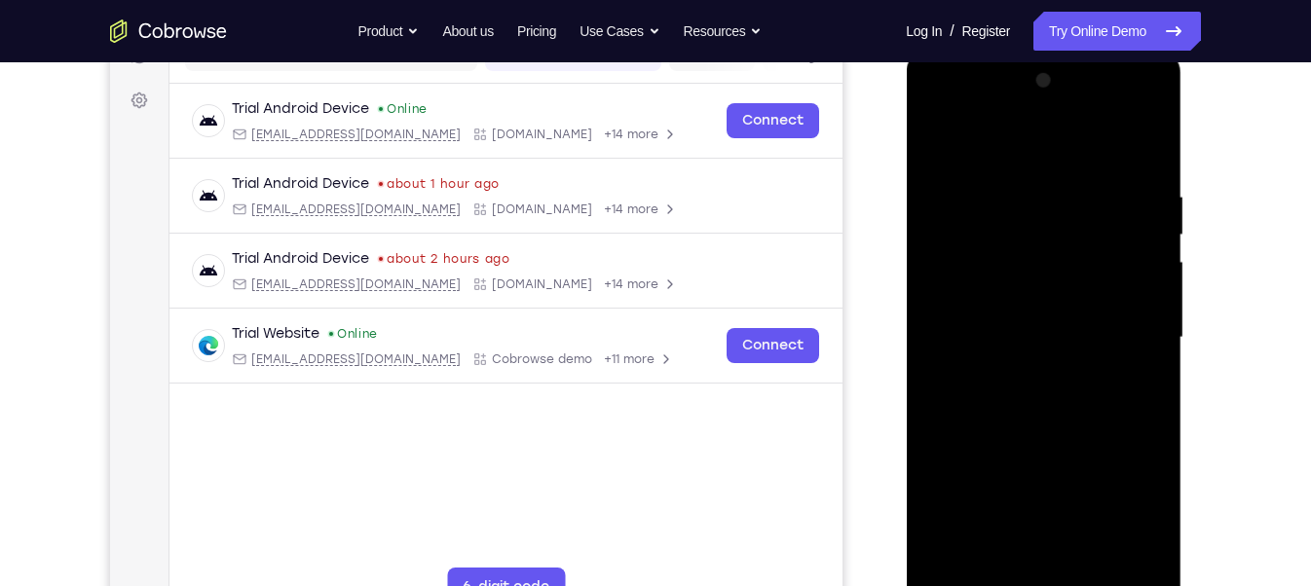
click at [947, 286] on div at bounding box center [1042, 337] width 245 height 545
drag, startPoint x: 1006, startPoint y: 447, endPoint x: 1024, endPoint y: 249, distance: 198.5
click at [1024, 249] on div at bounding box center [1042, 337] width 245 height 545
drag, startPoint x: 1001, startPoint y: 424, endPoint x: 1022, endPoint y: 152, distance: 272.5
click at [1022, 152] on div at bounding box center [1042, 337] width 245 height 545
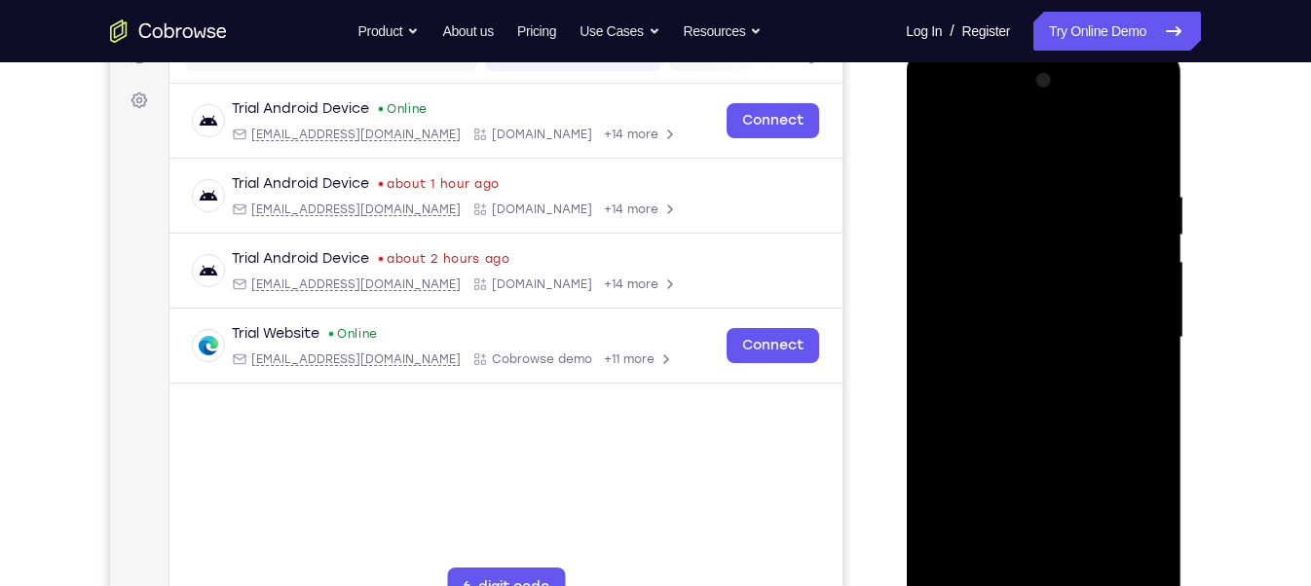
drag, startPoint x: 1021, startPoint y: 493, endPoint x: 1051, endPoint y: 175, distance: 319.0
click at [1051, 175] on div at bounding box center [1042, 337] width 245 height 545
drag, startPoint x: 1034, startPoint y: 504, endPoint x: 1035, endPoint y: -137, distance: 640.9
click at [1035, 51] on html "Online web based iOS Simulators and Android Emulators. Run iPhone, iPad, Mobile…" at bounding box center [1045, 343] width 278 height 584
drag, startPoint x: 1016, startPoint y: 433, endPoint x: 1033, endPoint y: 28, distance: 405.5
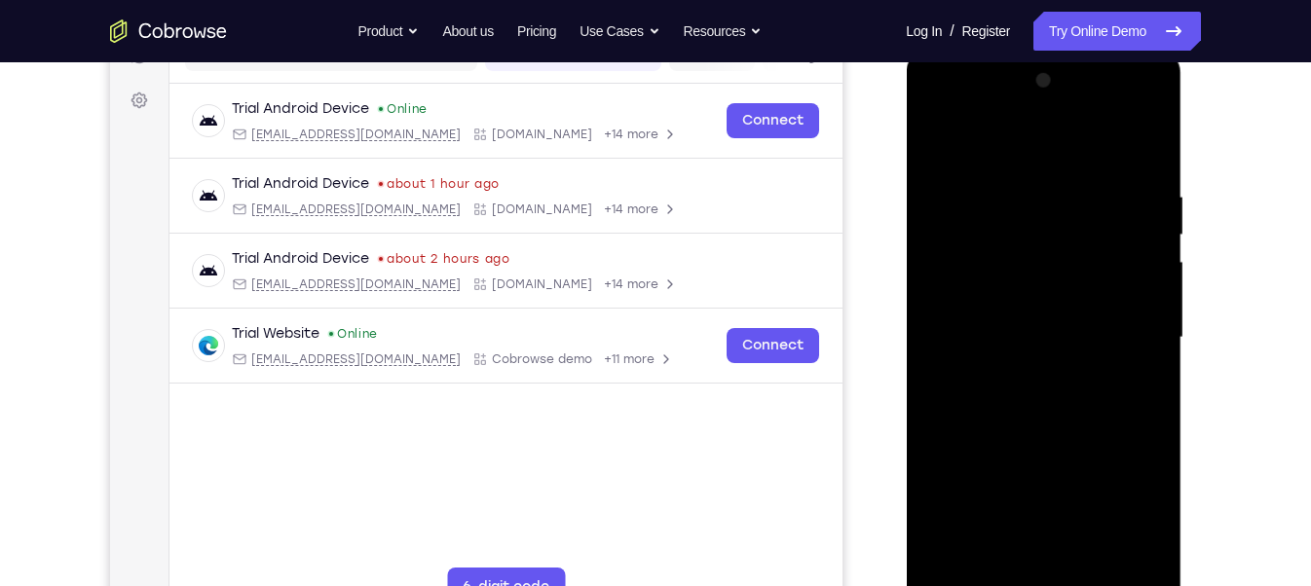
click at [1033, 51] on html "Online web based iOS Simulators and Android Emulators. Run iPhone, iPad, Mobile…" at bounding box center [1045, 343] width 278 height 584
drag, startPoint x: 1002, startPoint y: 172, endPoint x: 1042, endPoint y: 393, distance: 223.7
click at [1042, 393] on div at bounding box center [1042, 337] width 245 height 545
drag, startPoint x: 1070, startPoint y: 274, endPoint x: 1104, endPoint y: 610, distance: 337.8
click at [1104, 610] on div at bounding box center [1044, 341] width 276 height 581
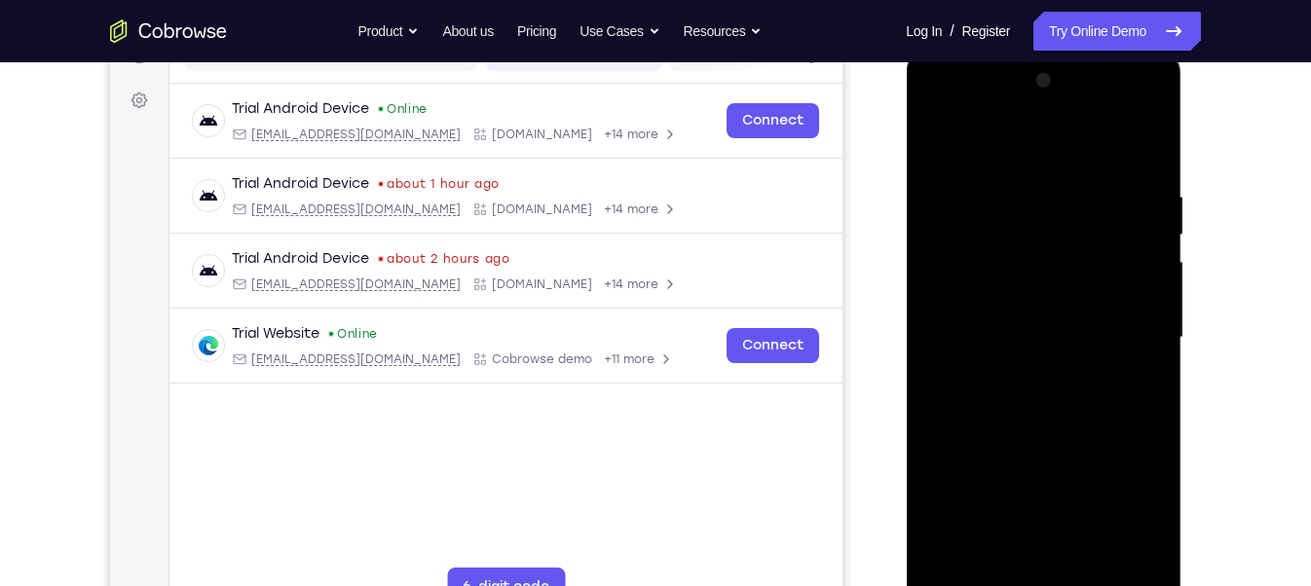
click at [1054, 385] on div at bounding box center [1042, 337] width 245 height 545
click at [1044, 400] on div at bounding box center [1042, 337] width 245 height 545
click at [970, 446] on div at bounding box center [1042, 337] width 245 height 545
click at [1038, 362] on div at bounding box center [1042, 337] width 245 height 545
click at [991, 446] on div at bounding box center [1042, 337] width 245 height 545
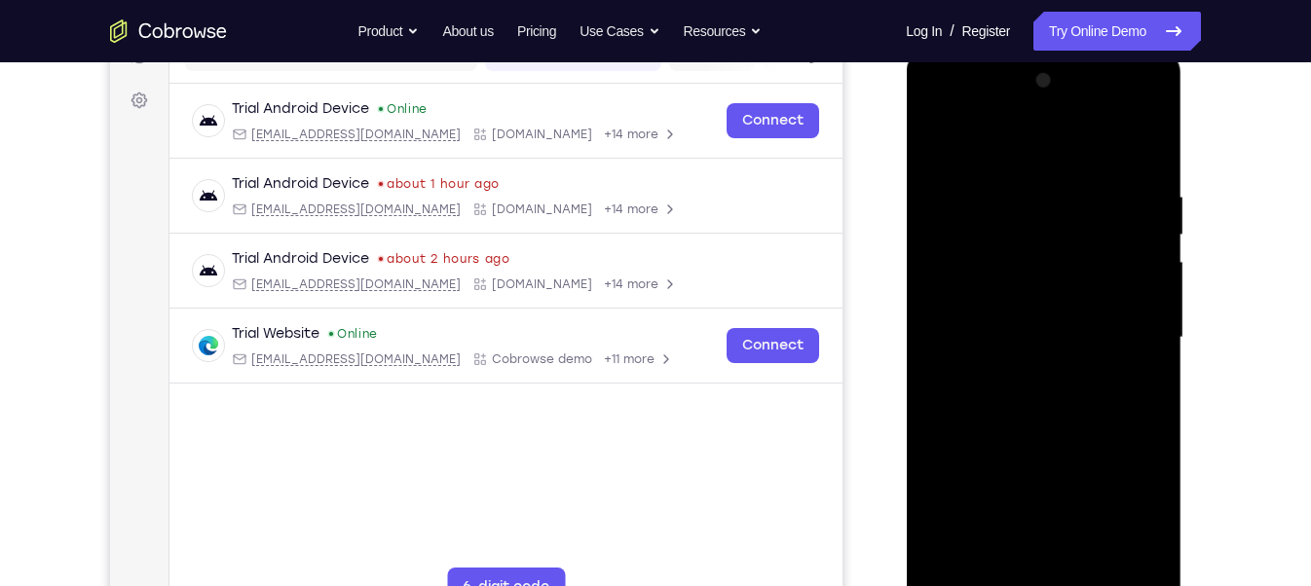
click at [1007, 440] on div at bounding box center [1042, 337] width 245 height 545
click at [1004, 405] on div at bounding box center [1042, 337] width 245 height 545
click at [1017, 443] on div at bounding box center [1042, 337] width 245 height 545
click at [1040, 445] on div at bounding box center [1042, 337] width 245 height 545
click at [1060, 446] on div at bounding box center [1042, 337] width 245 height 545
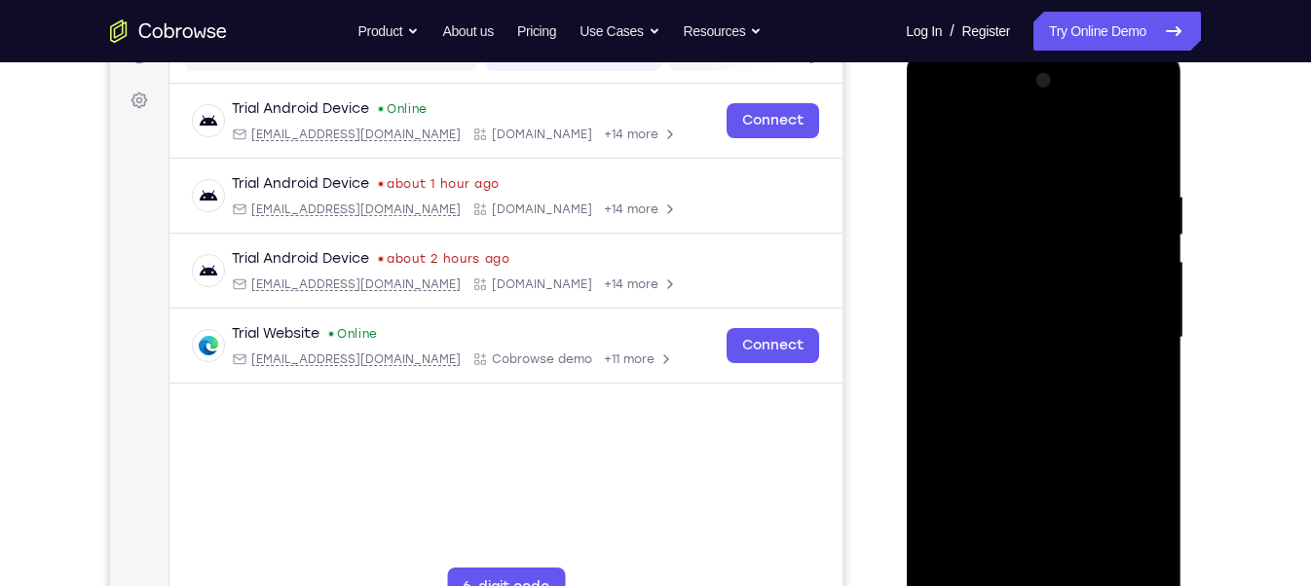
click at [1094, 442] on div at bounding box center [1042, 337] width 245 height 545
click at [1096, 449] on div at bounding box center [1042, 337] width 245 height 545
click at [939, 473] on div at bounding box center [1042, 337] width 245 height 545
drag, startPoint x: 1015, startPoint y: 460, endPoint x: 1015, endPoint y: 302, distance: 157.8
click at [1015, 302] on div at bounding box center [1042, 337] width 245 height 545
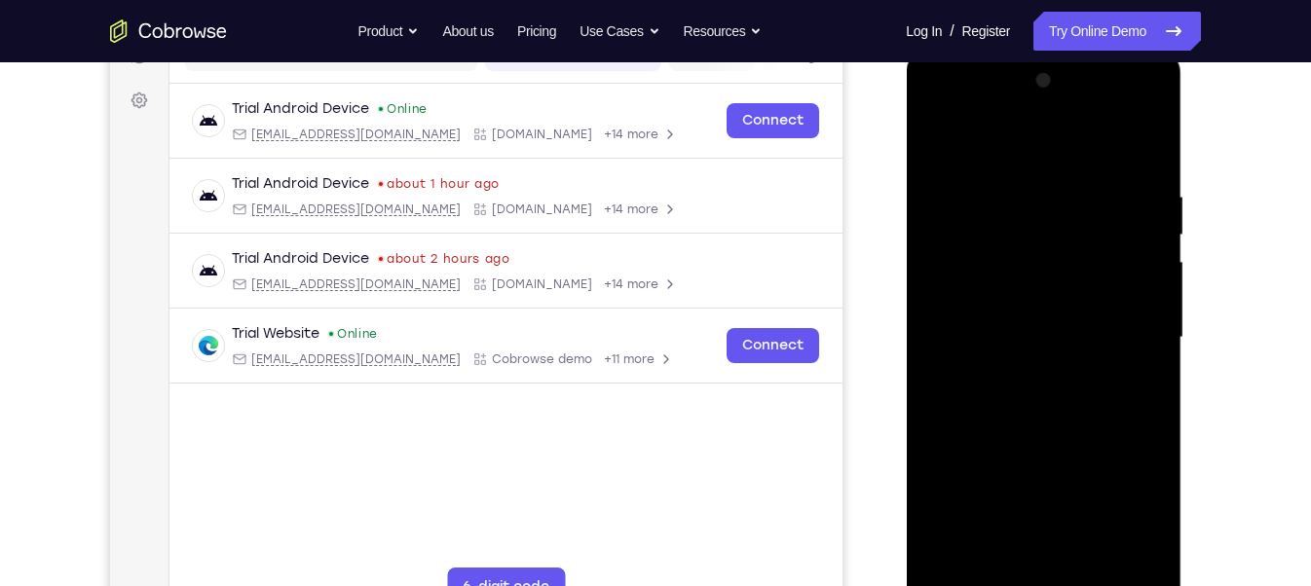
drag, startPoint x: 1003, startPoint y: 385, endPoint x: 1005, endPoint y: 259, distance: 125.7
click at [1005, 259] on div at bounding box center [1042, 337] width 245 height 545
drag, startPoint x: 1026, startPoint y: 470, endPoint x: 1041, endPoint y: 360, distance: 111.2
click at [1041, 360] on div at bounding box center [1042, 337] width 245 height 545
drag, startPoint x: 1033, startPoint y: 441, endPoint x: 1061, endPoint y: 259, distance: 184.3
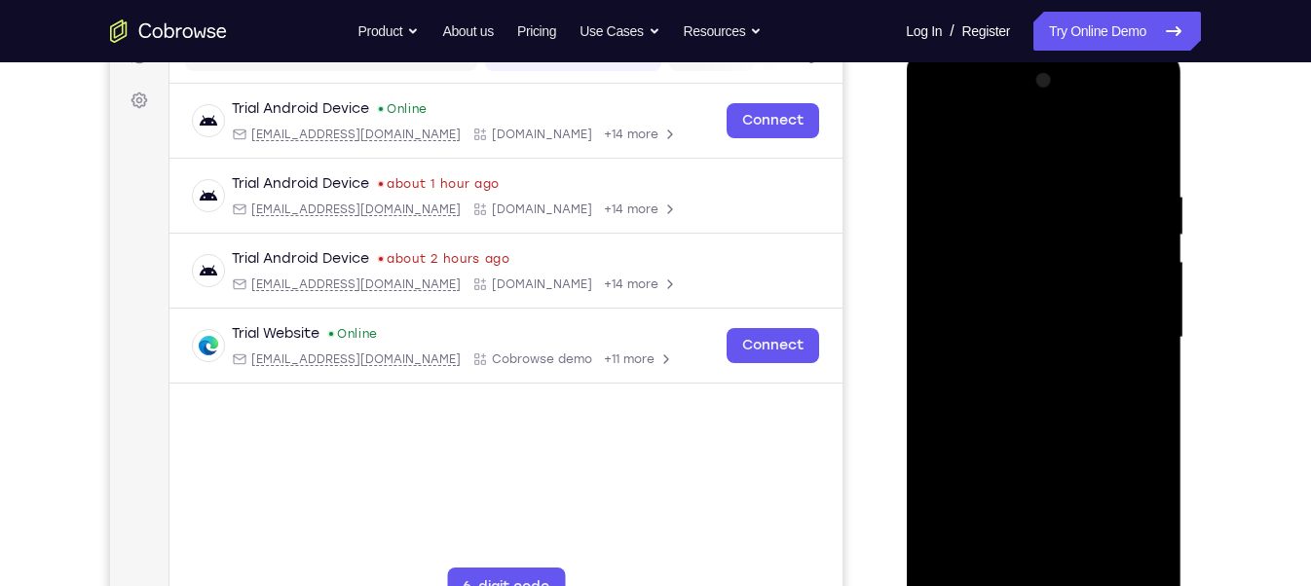
click at [1061, 259] on div at bounding box center [1042, 337] width 245 height 545
drag, startPoint x: 1052, startPoint y: 416, endPoint x: 1056, endPoint y: 246, distance: 169.5
click at [1056, 246] on div at bounding box center [1042, 337] width 245 height 545
drag, startPoint x: 1040, startPoint y: 314, endPoint x: 1050, endPoint y: 137, distance: 176.6
click at [1050, 137] on div at bounding box center [1042, 337] width 245 height 545
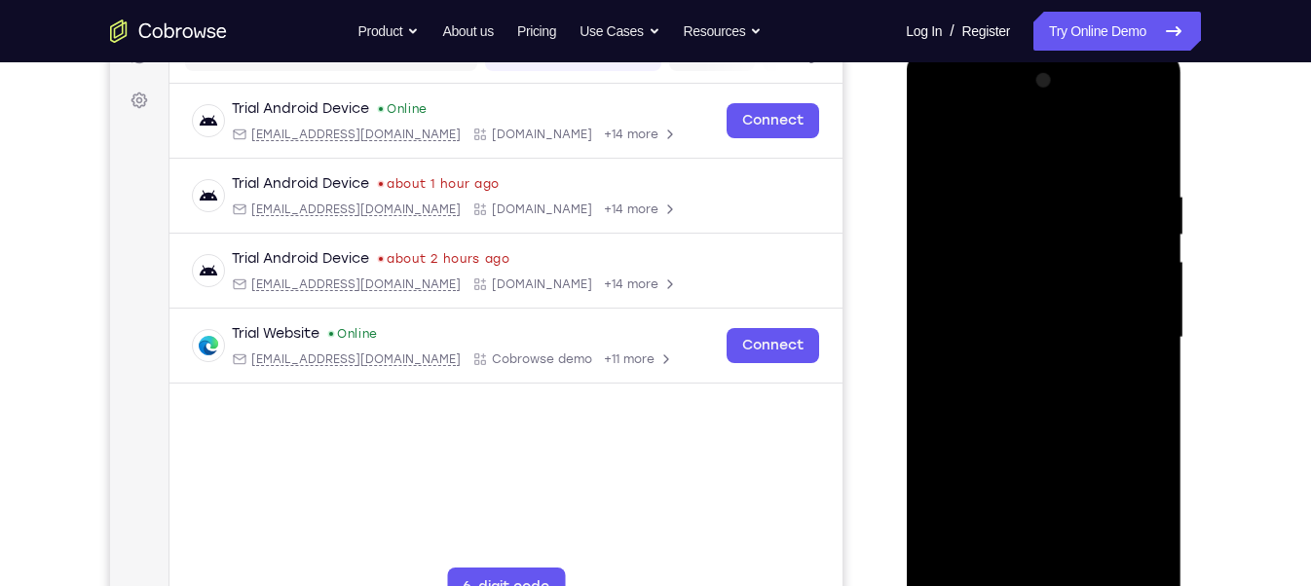
drag, startPoint x: 1047, startPoint y: 393, endPoint x: 1056, endPoint y: 140, distance: 252.4
click at [1056, 140] on div at bounding box center [1042, 337] width 245 height 545
drag, startPoint x: 1056, startPoint y: 326, endPoint x: 1069, endPoint y: 242, distance: 85.7
click at [1069, 242] on div at bounding box center [1042, 337] width 245 height 545
drag, startPoint x: 1059, startPoint y: 455, endPoint x: 1070, endPoint y: 233, distance: 222.3
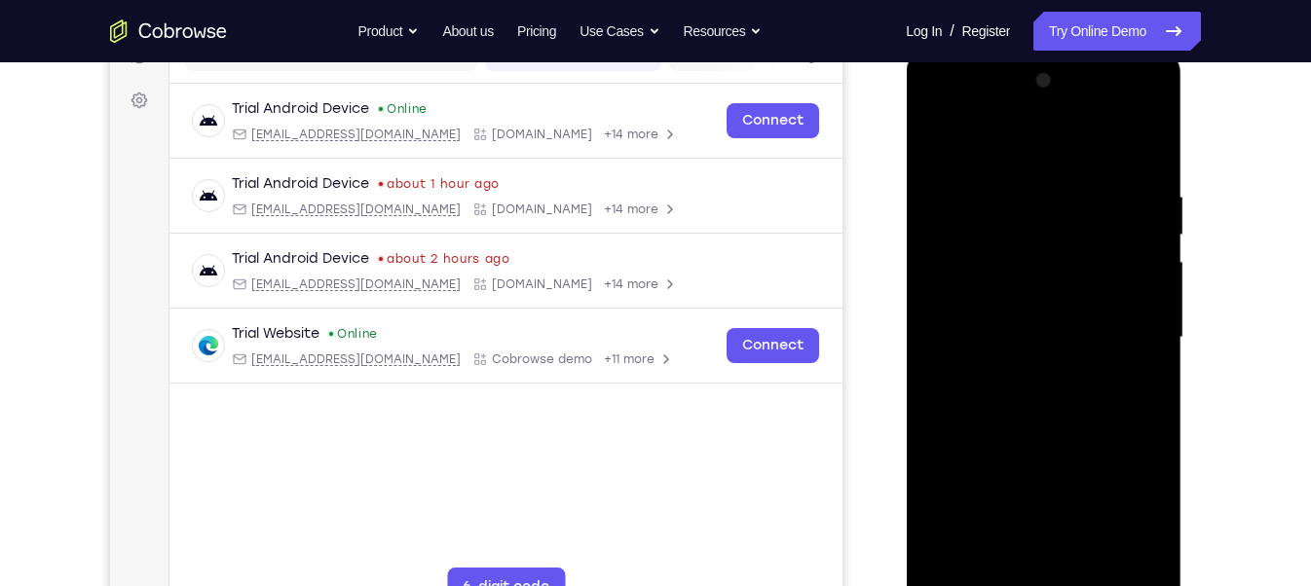
click at [1070, 233] on div at bounding box center [1042, 337] width 245 height 545
drag, startPoint x: 1077, startPoint y: 460, endPoint x: 1082, endPoint y: 249, distance: 210.5
click at [1082, 249] on div at bounding box center [1042, 337] width 245 height 545
drag, startPoint x: 1082, startPoint y: 249, endPoint x: 1023, endPoint y: 311, distance: 85.4
click at [1023, 311] on div at bounding box center [1042, 337] width 245 height 545
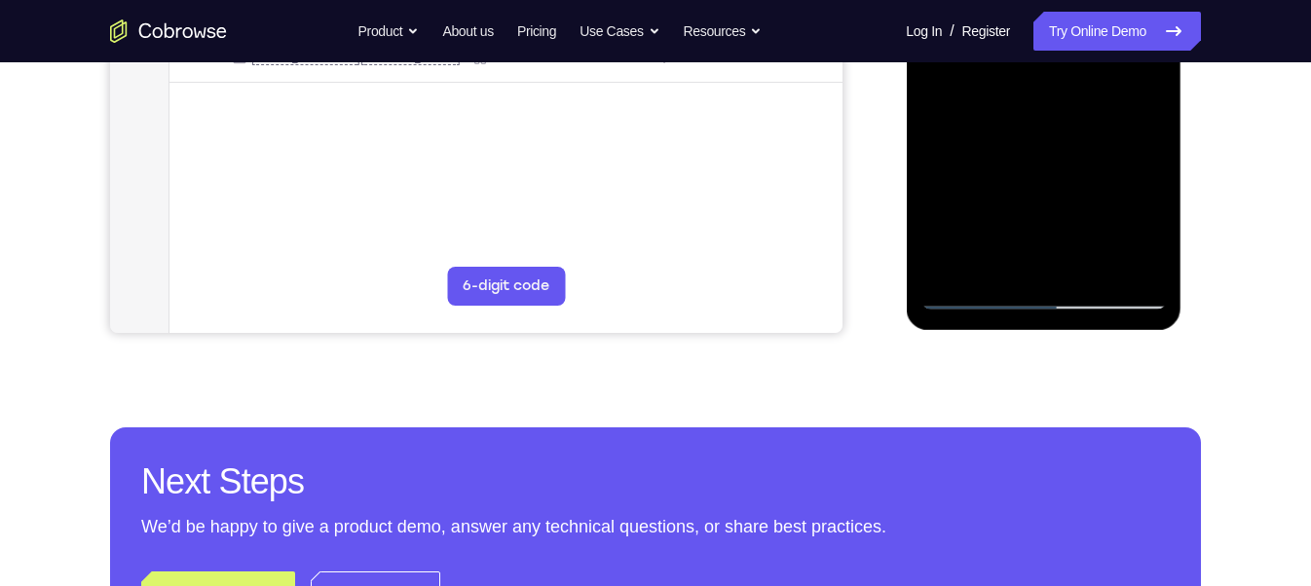
scroll to position [589, 0]
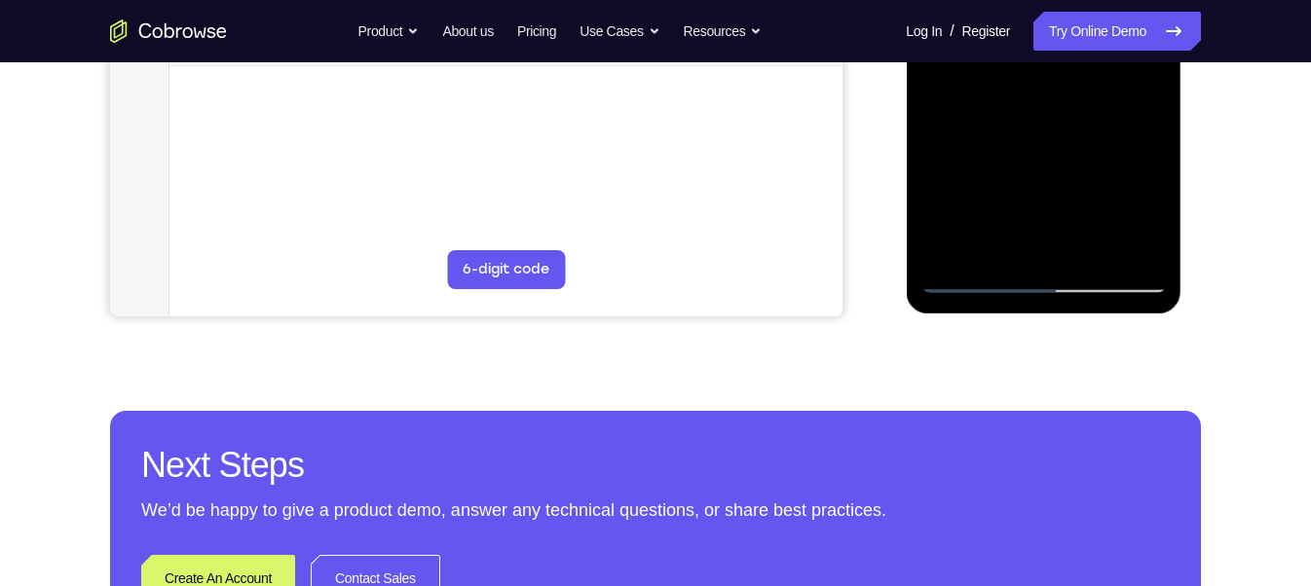
drag, startPoint x: 1036, startPoint y: 160, endPoint x: 1038, endPoint y: 66, distance: 93.5
click at [1038, 66] on div at bounding box center [1042, 20] width 245 height 545
drag, startPoint x: 1044, startPoint y: 189, endPoint x: 1052, endPoint y: 96, distance: 92.9
click at [1052, 96] on div at bounding box center [1042, 20] width 245 height 545
drag, startPoint x: 1047, startPoint y: 170, endPoint x: 1047, endPoint y: 39, distance: 131.5
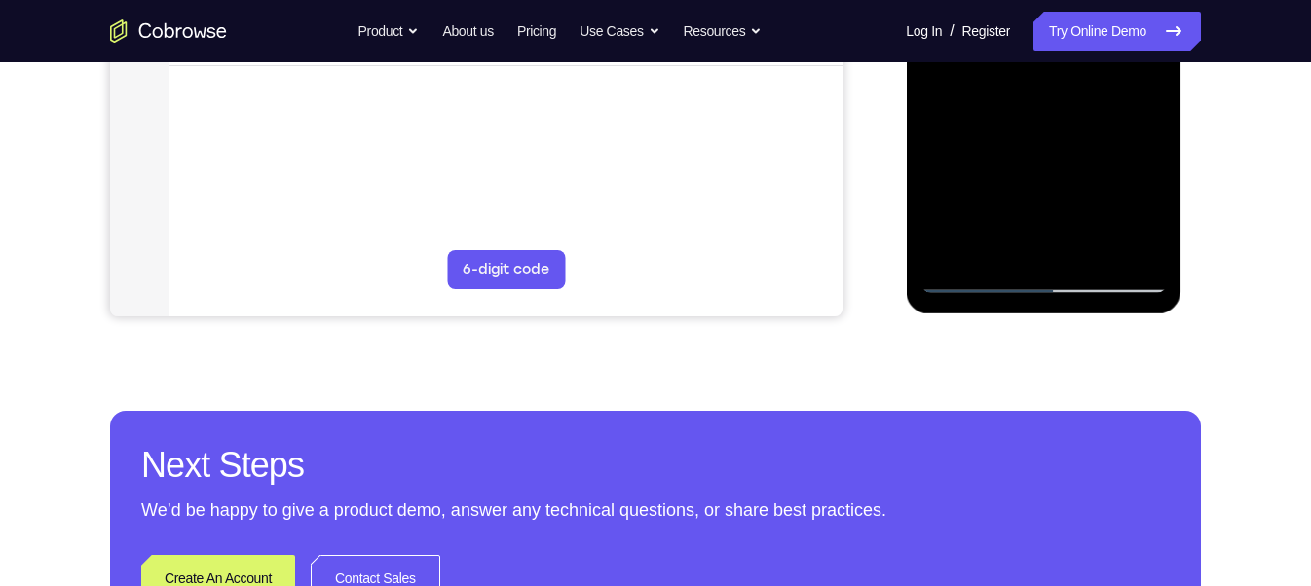
click at [1047, 39] on div at bounding box center [1042, 20] width 245 height 545
drag, startPoint x: 1037, startPoint y: 137, endPoint x: 1040, endPoint y: 9, distance: 128.6
click at [1040, 9] on div at bounding box center [1042, 20] width 245 height 545
drag, startPoint x: 1043, startPoint y: 211, endPoint x: 1034, endPoint y: 82, distance: 129.8
click at [1034, 82] on div at bounding box center [1042, 20] width 245 height 545
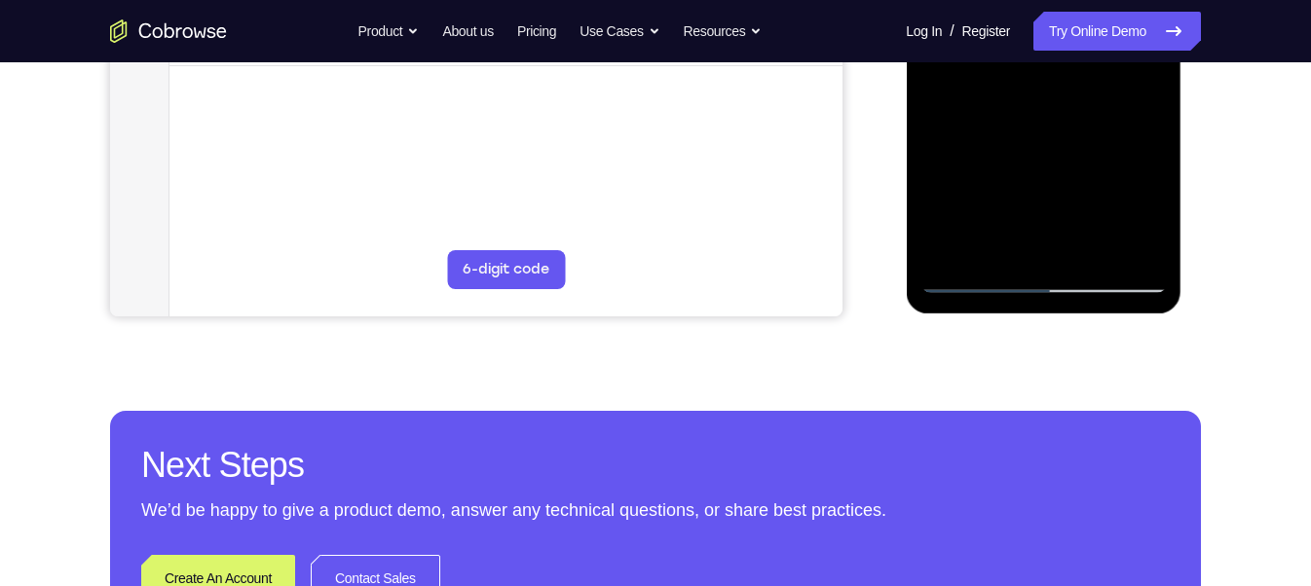
click at [1026, 133] on div at bounding box center [1042, 20] width 245 height 545
click at [1053, 147] on div at bounding box center [1042, 20] width 245 height 545
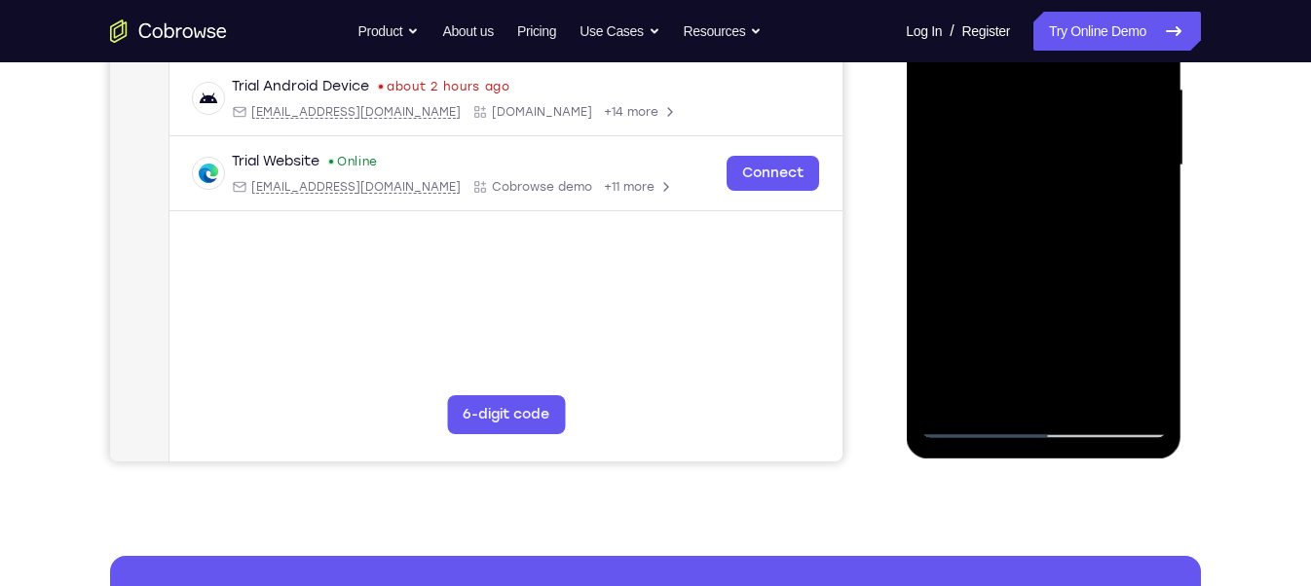
scroll to position [437, 0]
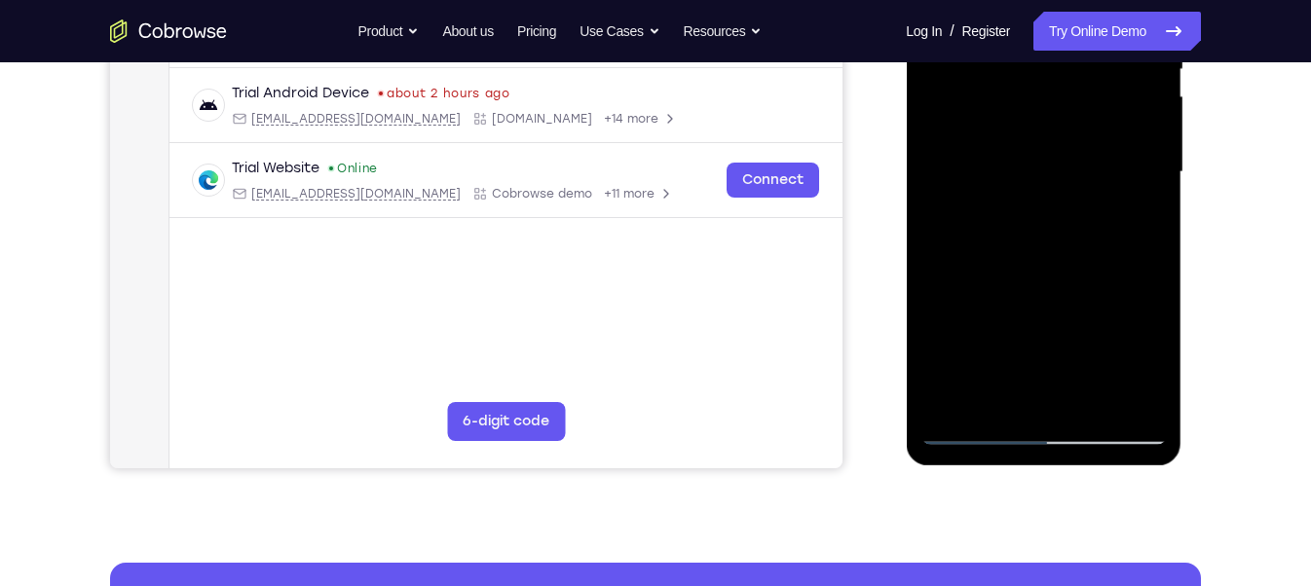
click at [964, 273] on div at bounding box center [1042, 172] width 245 height 545
click at [964, 278] on div at bounding box center [1042, 172] width 245 height 545
click at [980, 244] on div at bounding box center [1042, 172] width 245 height 545
click at [975, 278] on div at bounding box center [1042, 172] width 245 height 545
click at [969, 281] on div at bounding box center [1042, 172] width 245 height 545
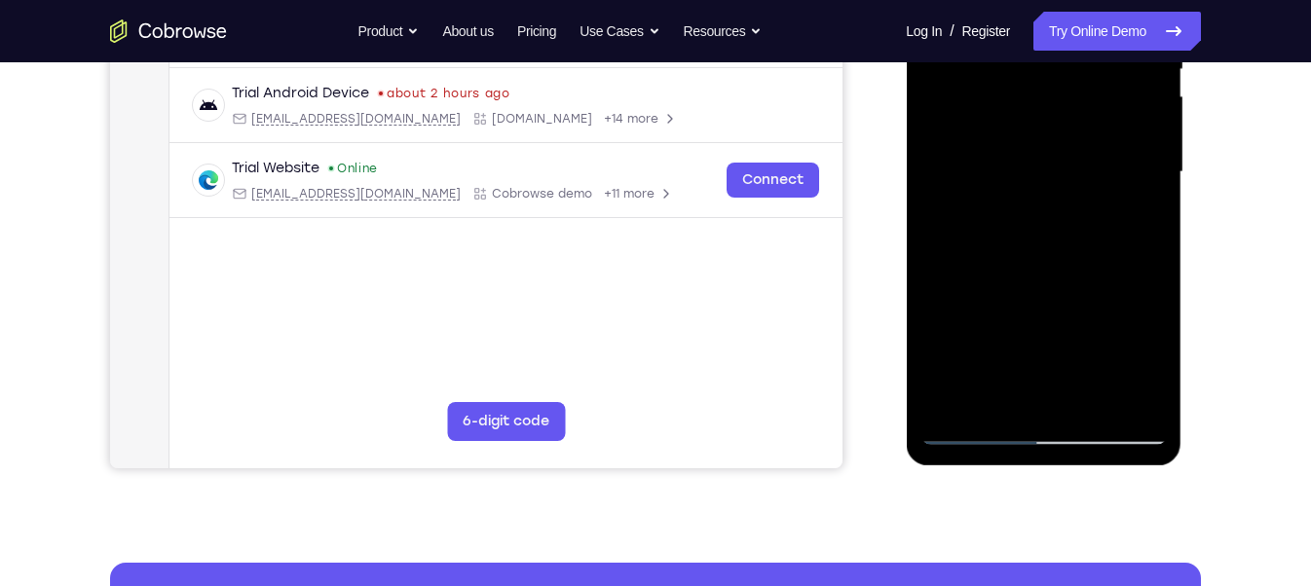
click at [972, 280] on div at bounding box center [1042, 172] width 245 height 545
click at [978, 282] on div at bounding box center [1042, 172] width 245 height 545
click at [982, 281] on div at bounding box center [1042, 172] width 245 height 545
click at [989, 281] on div at bounding box center [1042, 172] width 245 height 545
click at [996, 281] on div at bounding box center [1042, 172] width 245 height 545
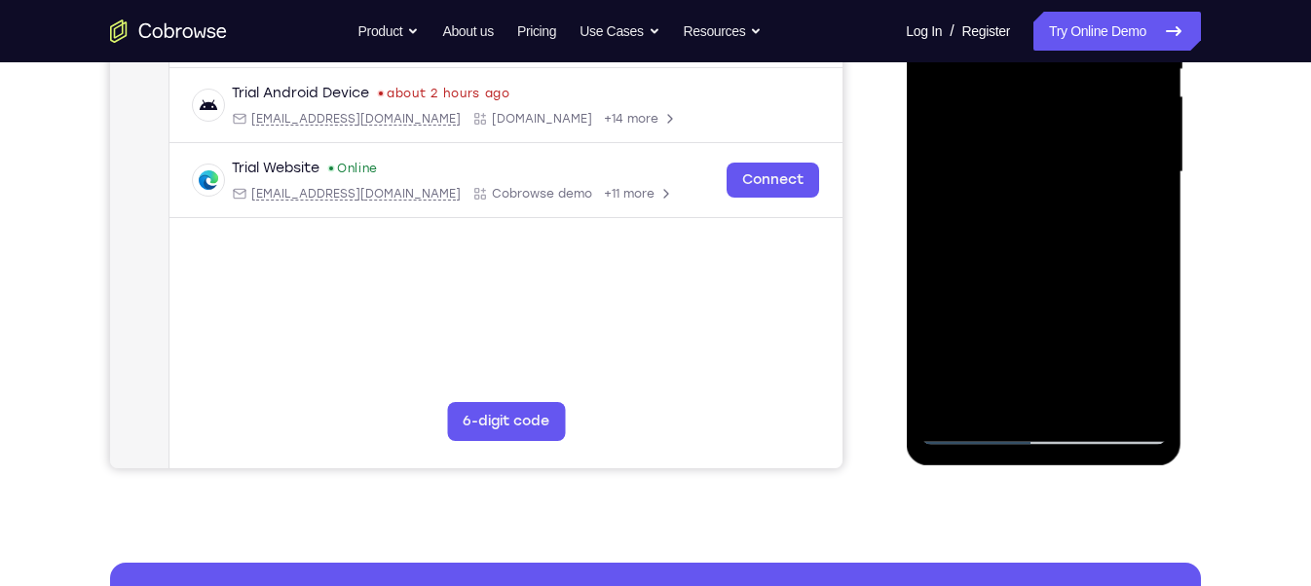
click at [1010, 279] on div at bounding box center [1042, 172] width 245 height 545
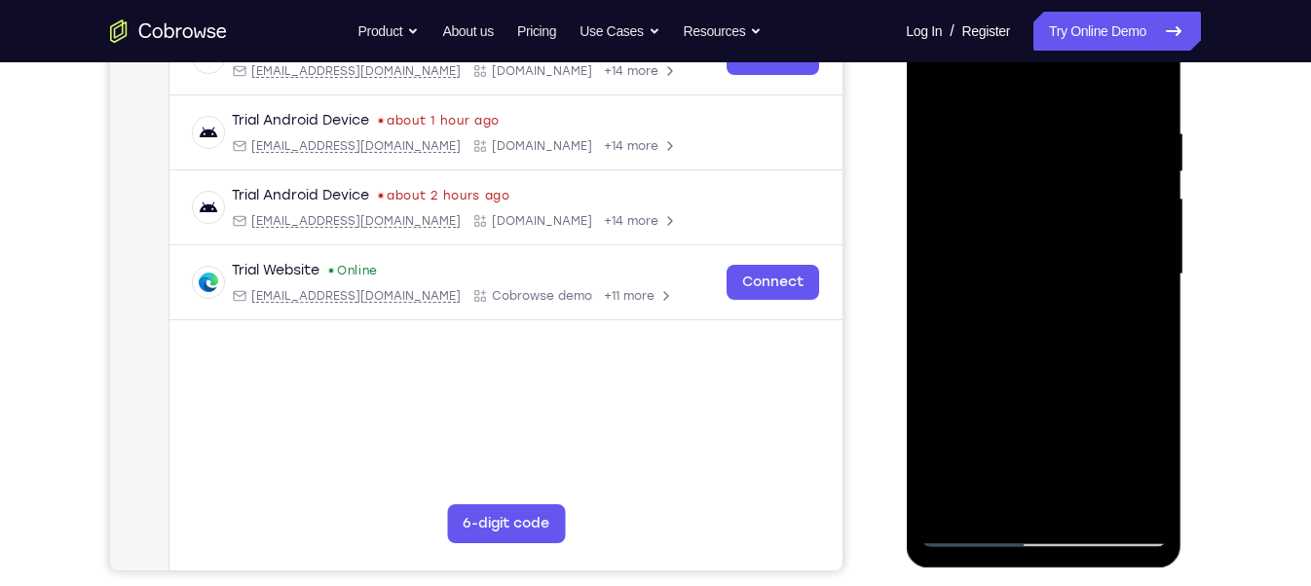
scroll to position [330, 0]
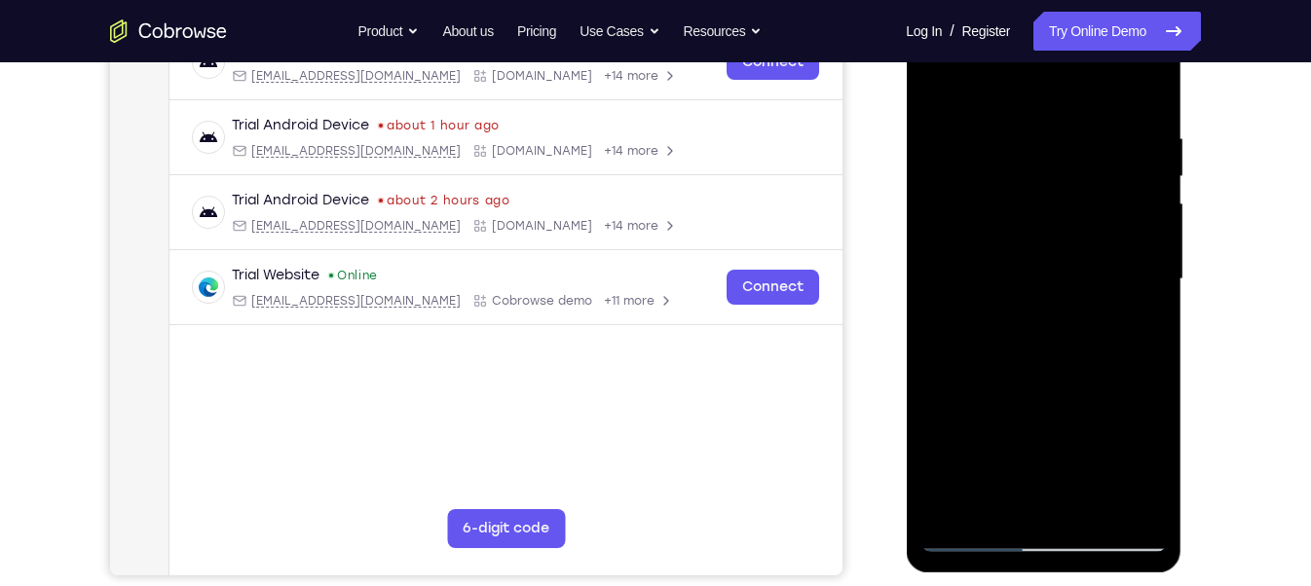
click at [999, 390] on div at bounding box center [1042, 279] width 245 height 545
click at [1002, 389] on div at bounding box center [1042, 279] width 245 height 545
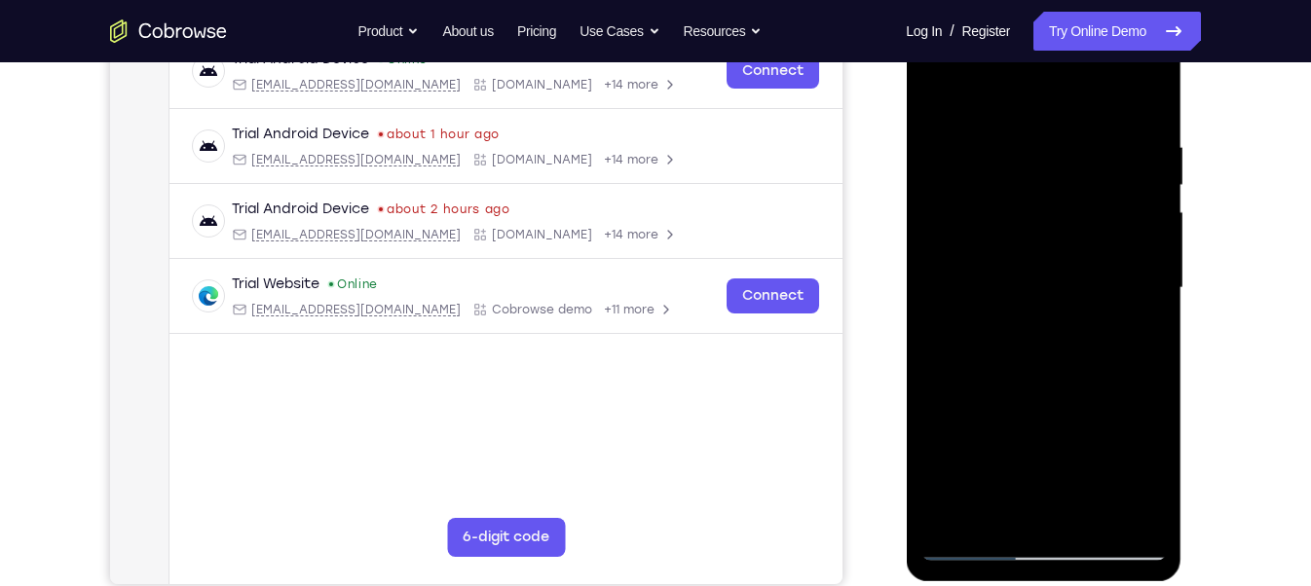
scroll to position [260, 0]
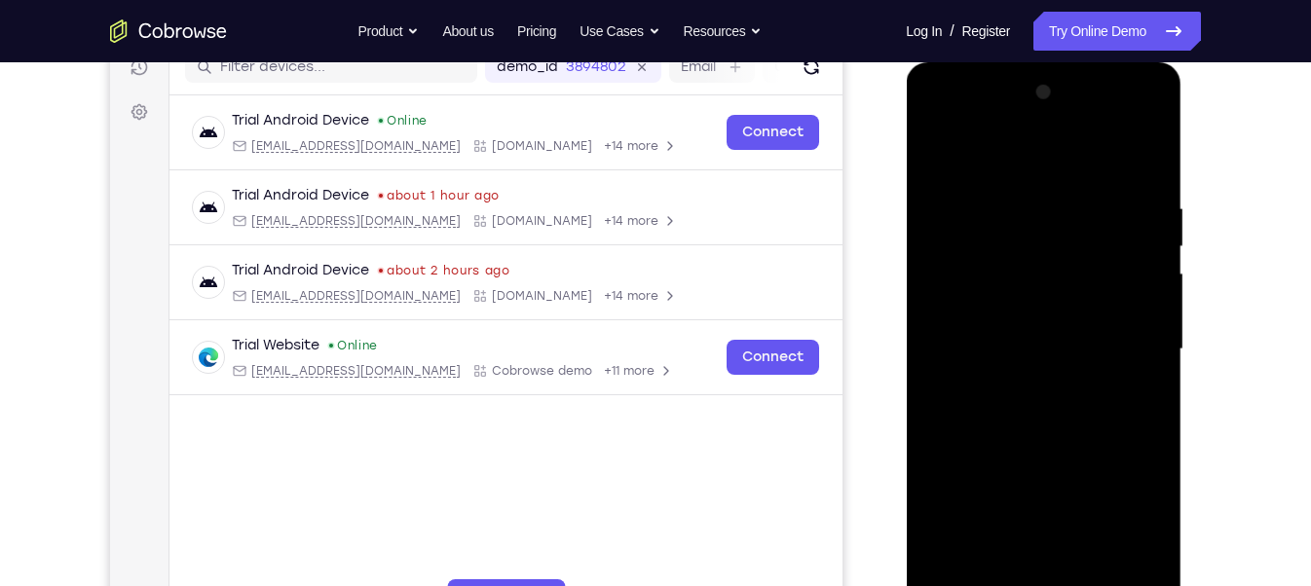
click at [1004, 457] on div at bounding box center [1042, 349] width 245 height 545
click at [1012, 459] on div at bounding box center [1042, 349] width 245 height 545
click at [1016, 457] on div at bounding box center [1042, 349] width 245 height 545
click at [1022, 457] on div at bounding box center [1042, 349] width 245 height 545
click at [1033, 455] on div at bounding box center [1042, 349] width 245 height 545
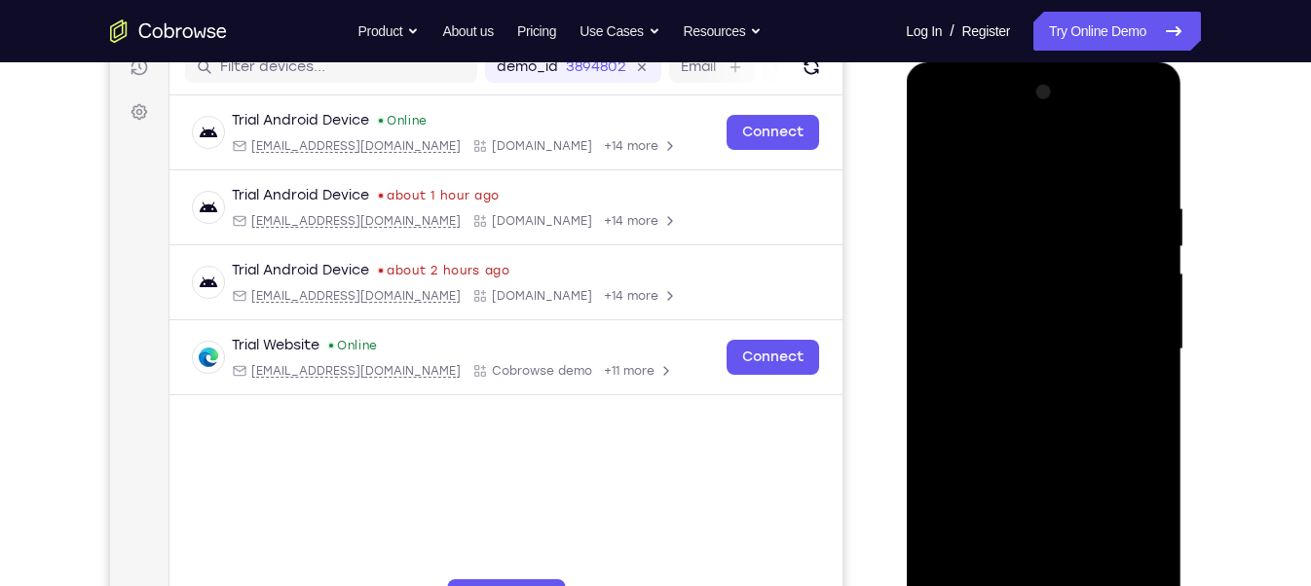
click at [1033, 455] on div at bounding box center [1042, 349] width 245 height 545
click at [1029, 464] on div at bounding box center [1042, 349] width 245 height 545
click at [1042, 461] on div at bounding box center [1042, 349] width 245 height 545
click at [1062, 458] on div at bounding box center [1042, 349] width 245 height 545
click at [1081, 457] on div at bounding box center [1042, 349] width 245 height 545
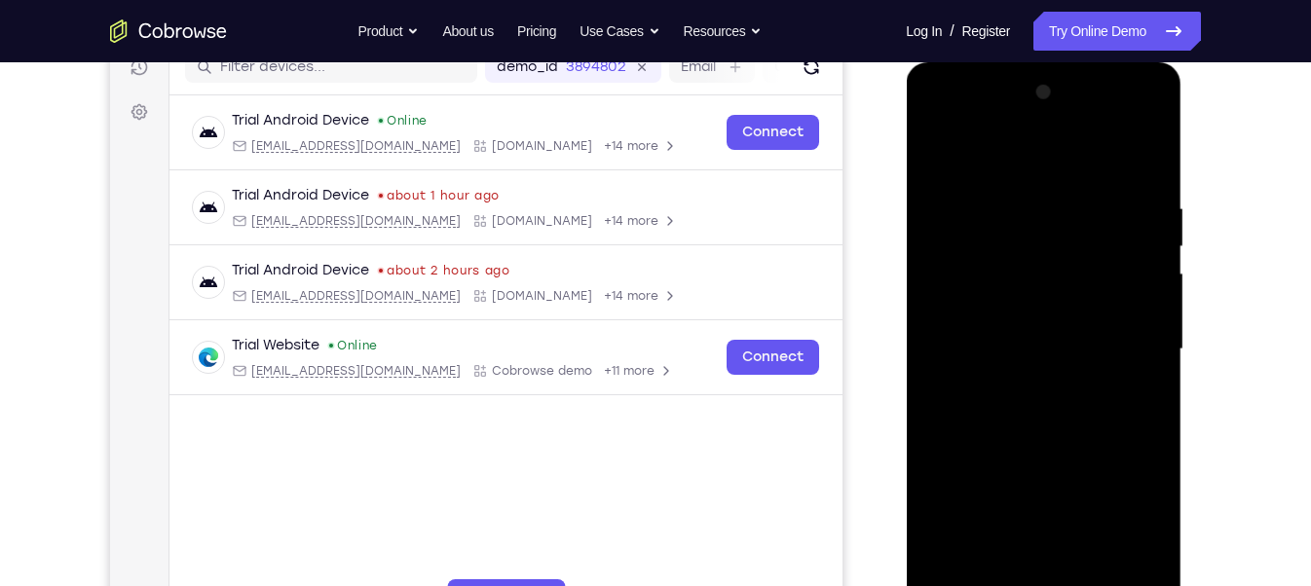
click at [1100, 457] on div at bounding box center [1042, 349] width 245 height 545
